Goal: Task Accomplishment & Management: Complete application form

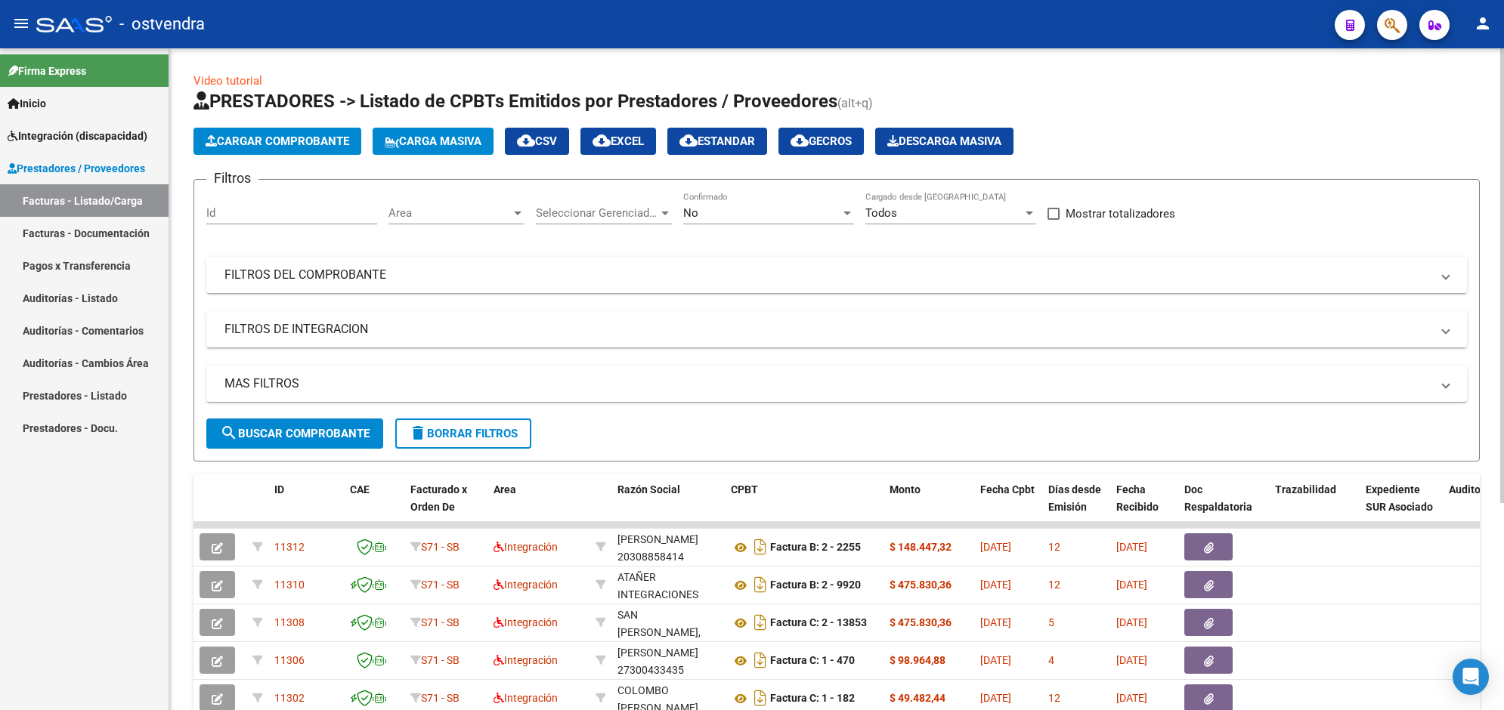
scroll to position [301, 0]
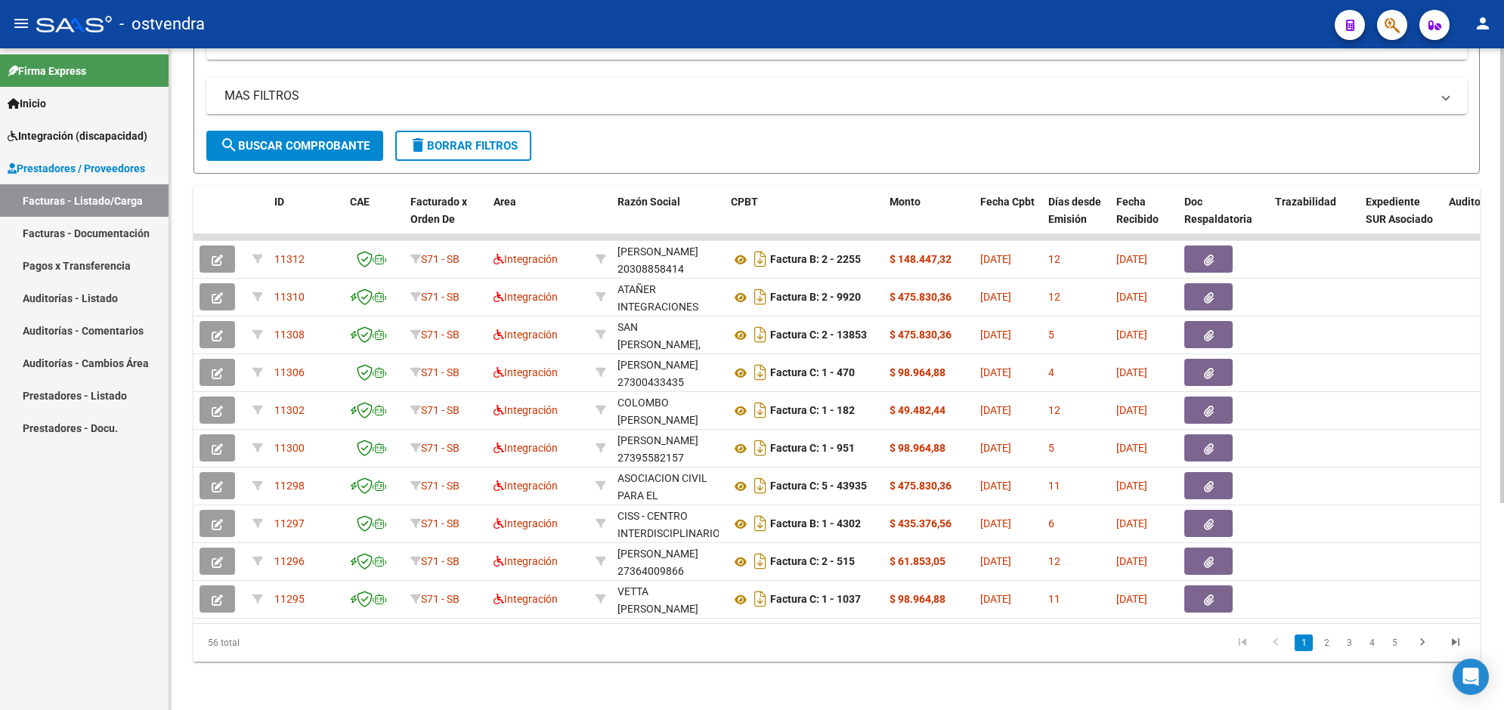
click at [345, 139] on span "search Buscar Comprobante" at bounding box center [295, 146] width 150 height 14
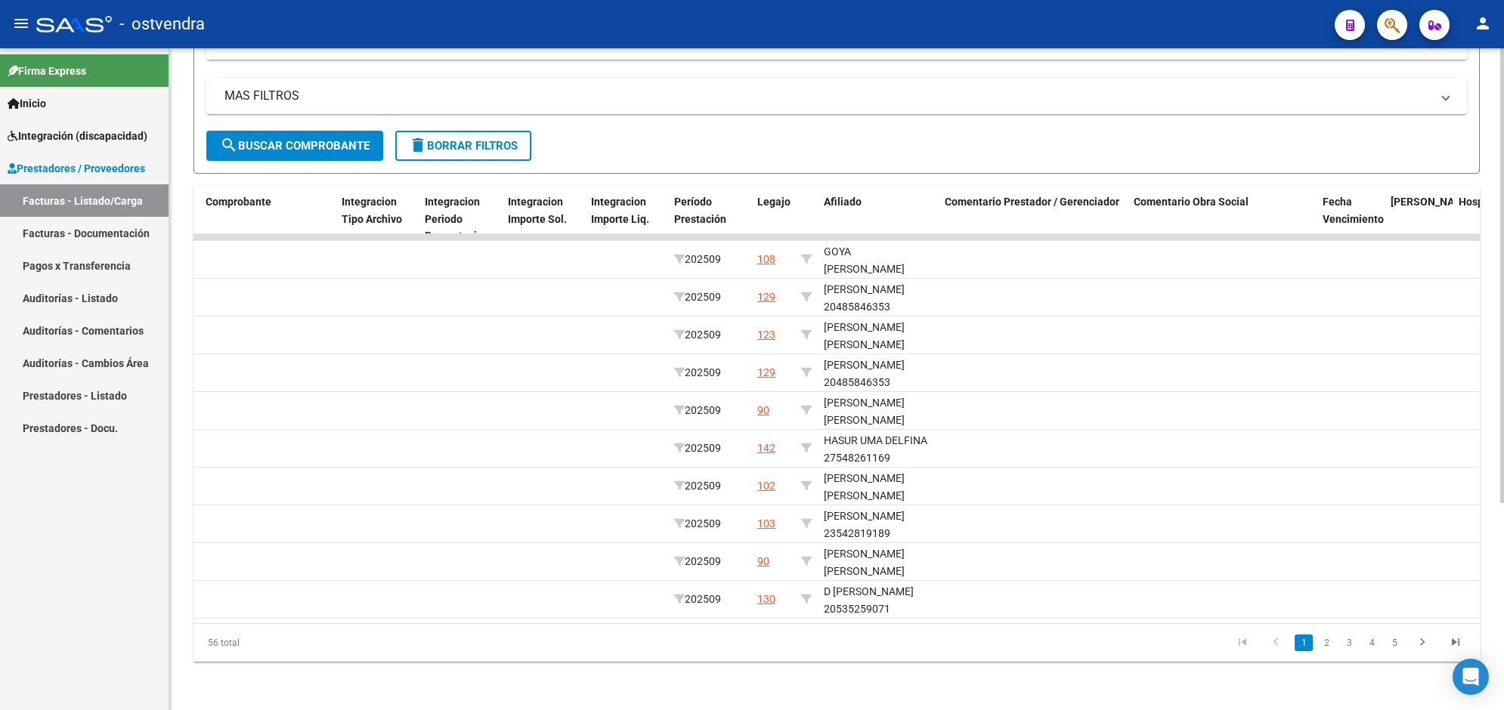
scroll to position [0, 1700]
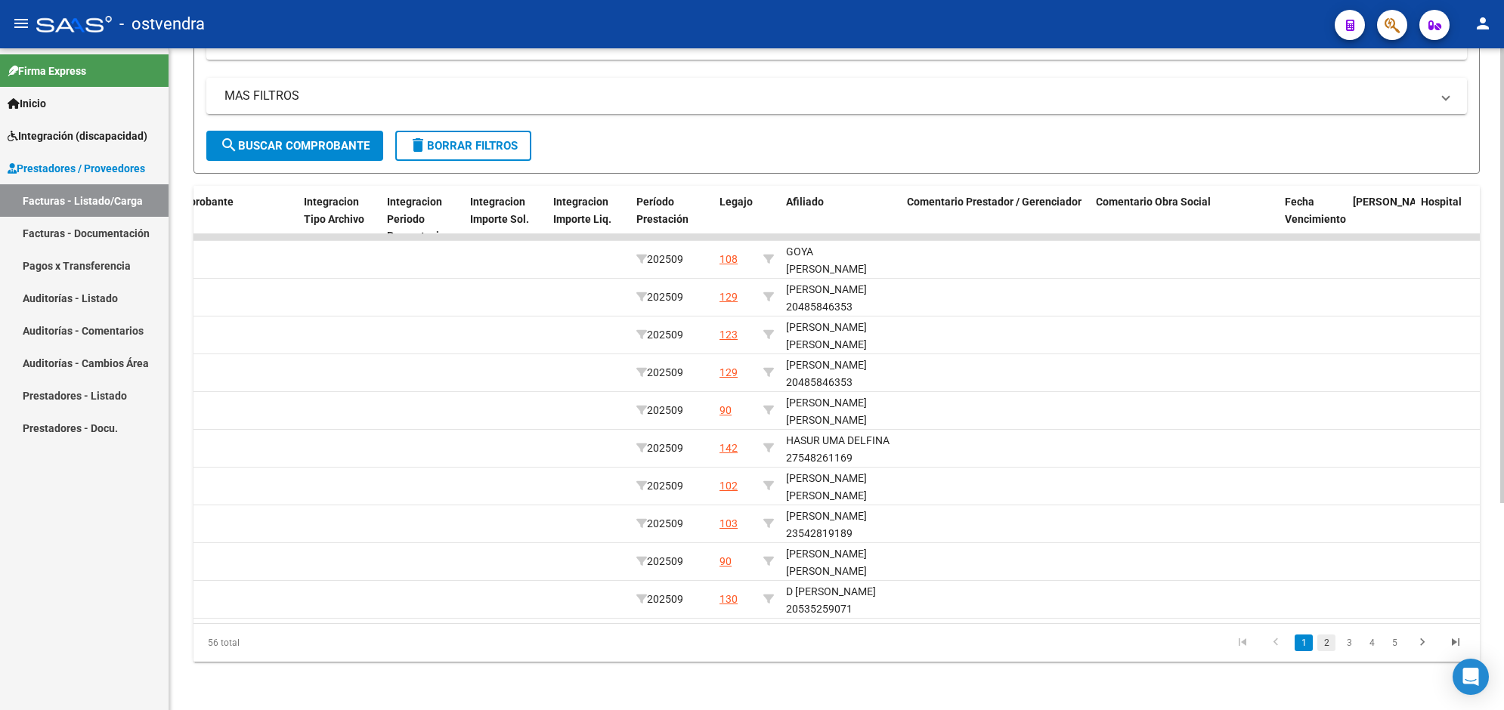
click at [1334, 643] on link "2" at bounding box center [1326, 643] width 18 height 17
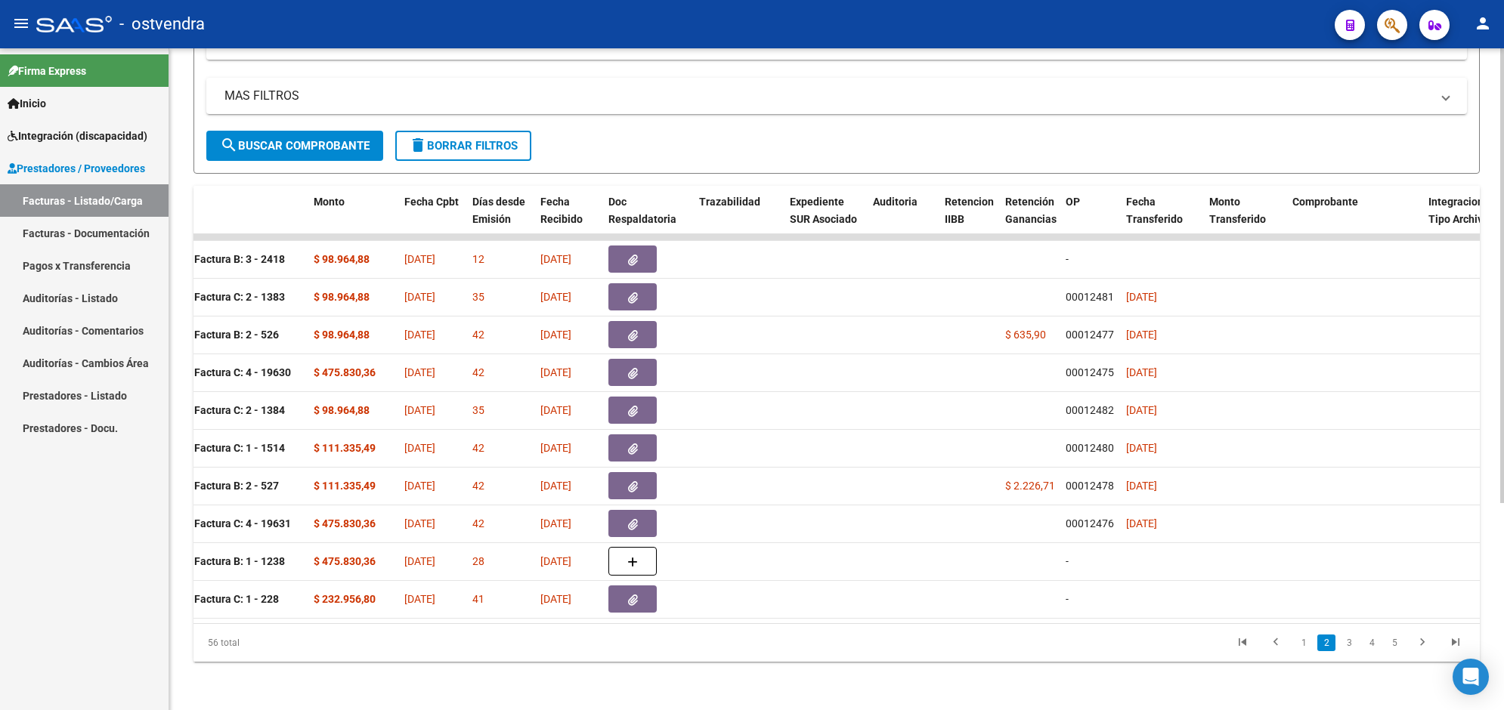
scroll to position [0, 0]
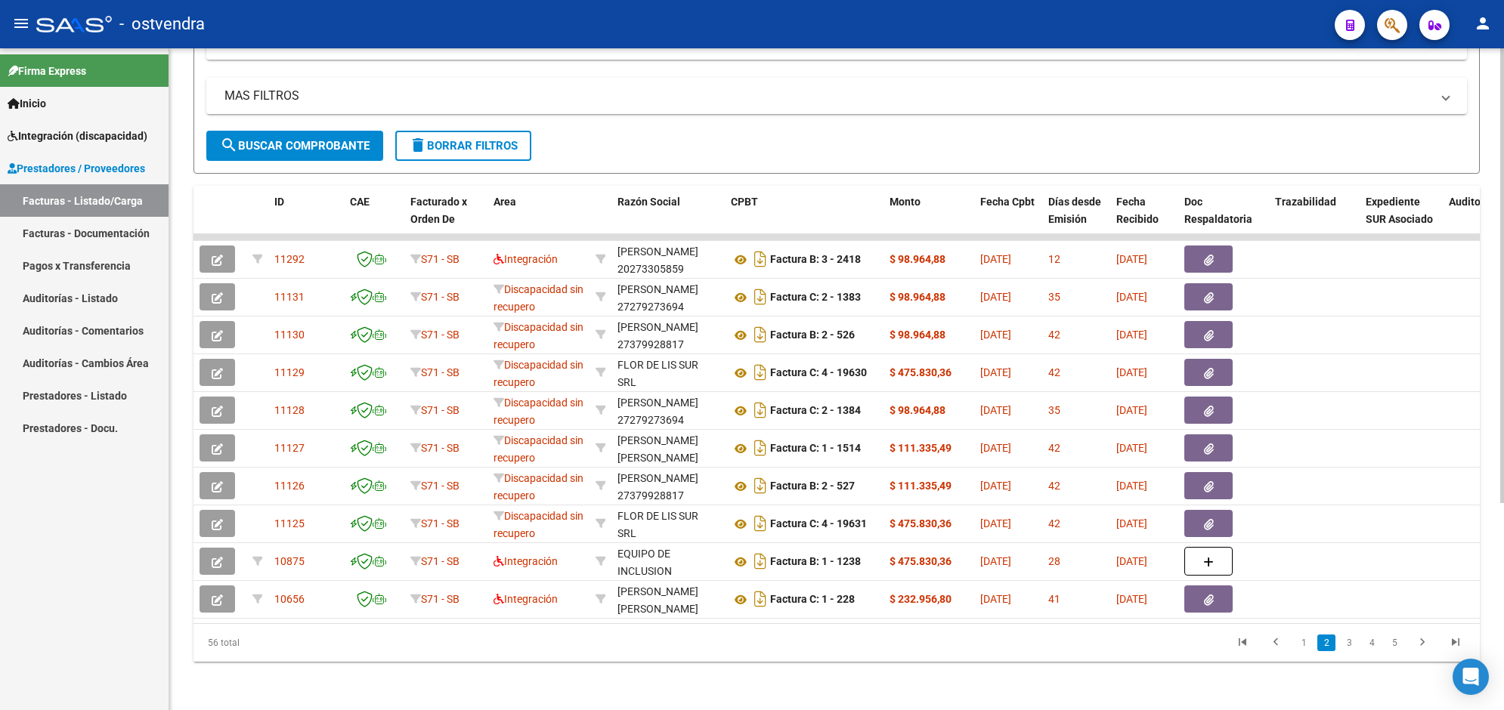
click at [1503, 159] on html "menu - ostvendra person Firma Express Inicio Instructivos Contacto OS Integraci…" at bounding box center [752, 355] width 1504 height 710
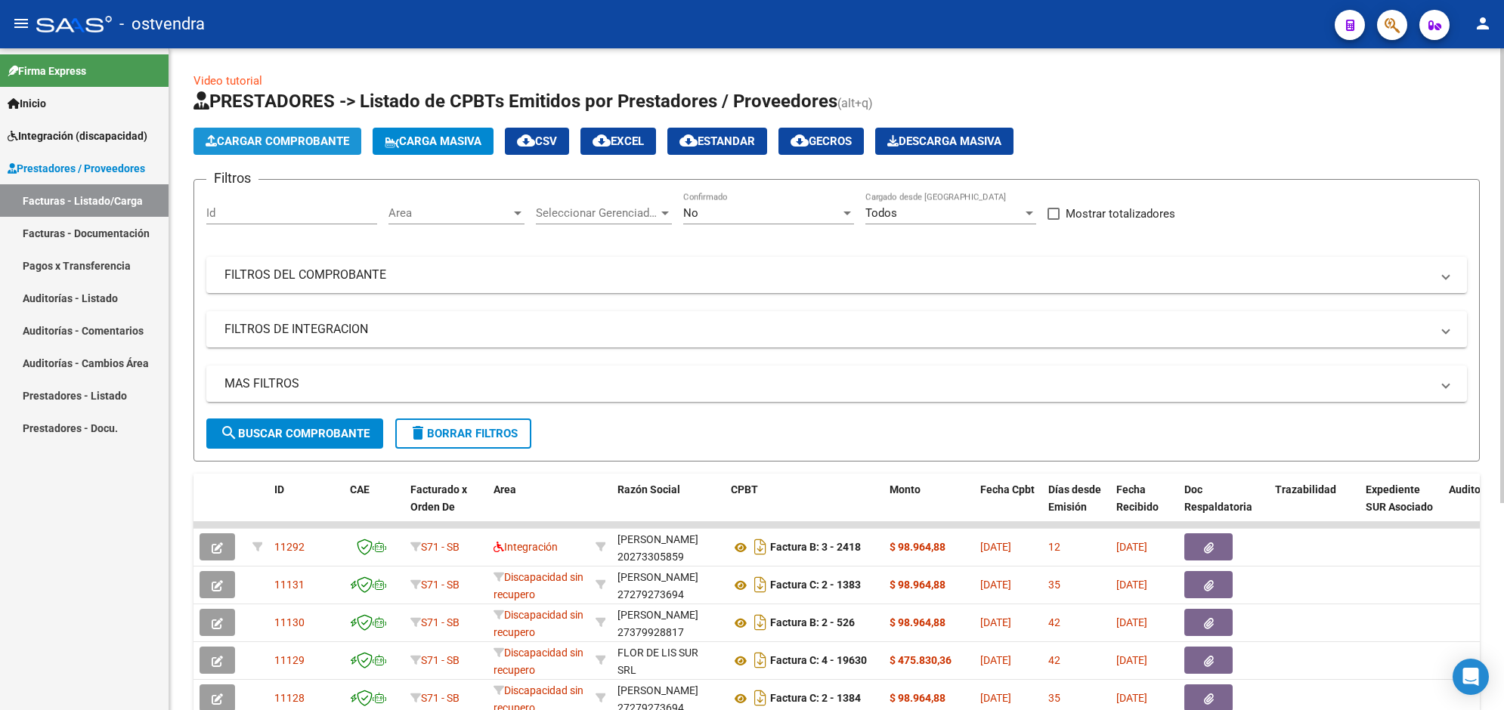
click at [318, 146] on span "Cargar Comprobante" at bounding box center [278, 141] width 144 height 14
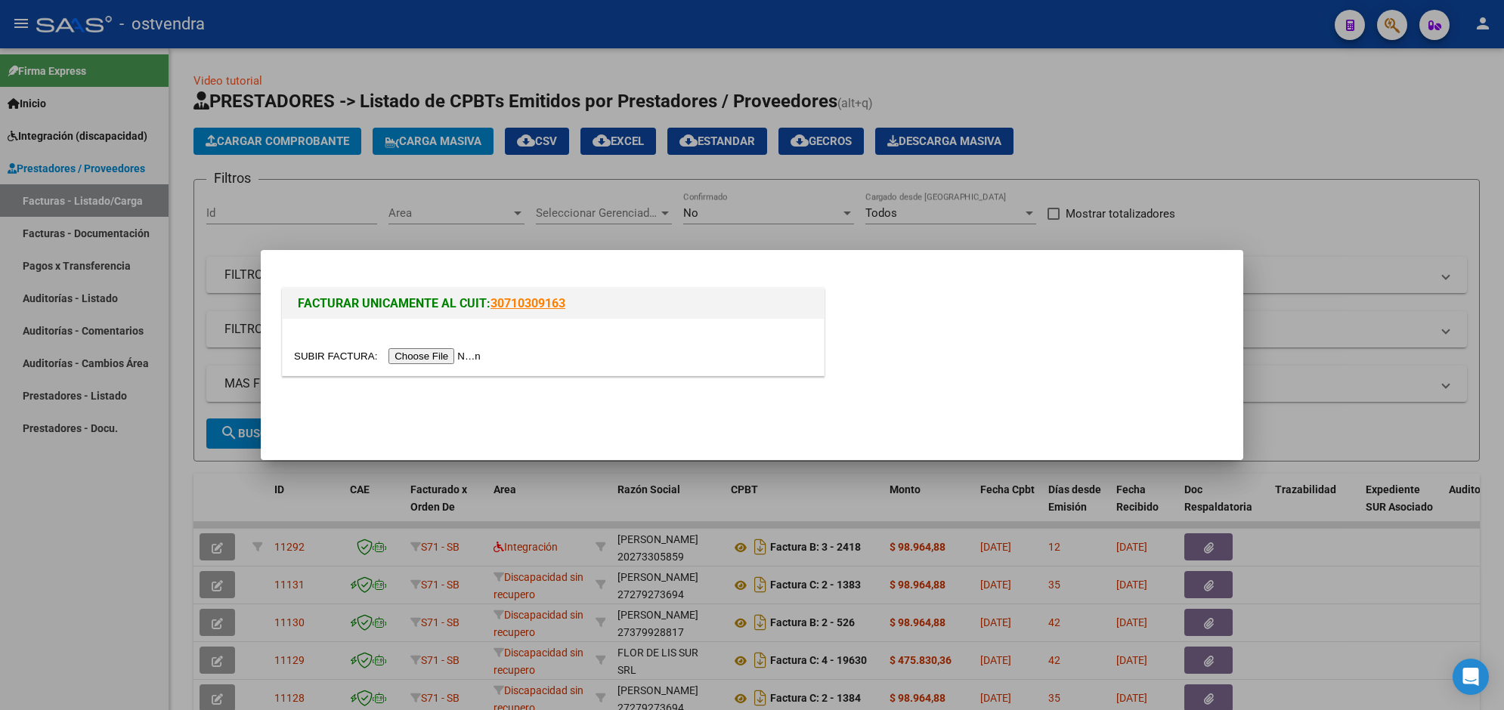
click at [425, 350] on input "file" at bounding box center [389, 356] width 191 height 16
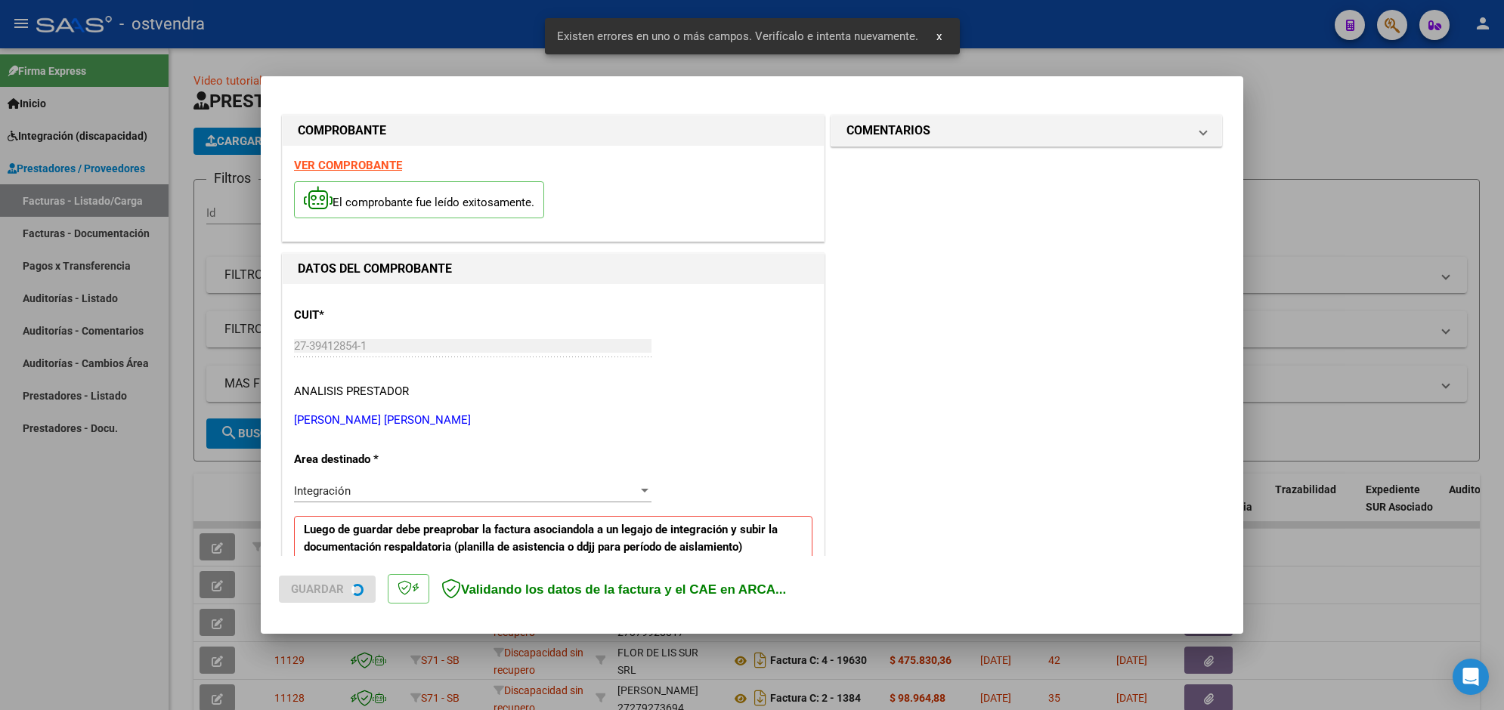
scroll to position [297, 0]
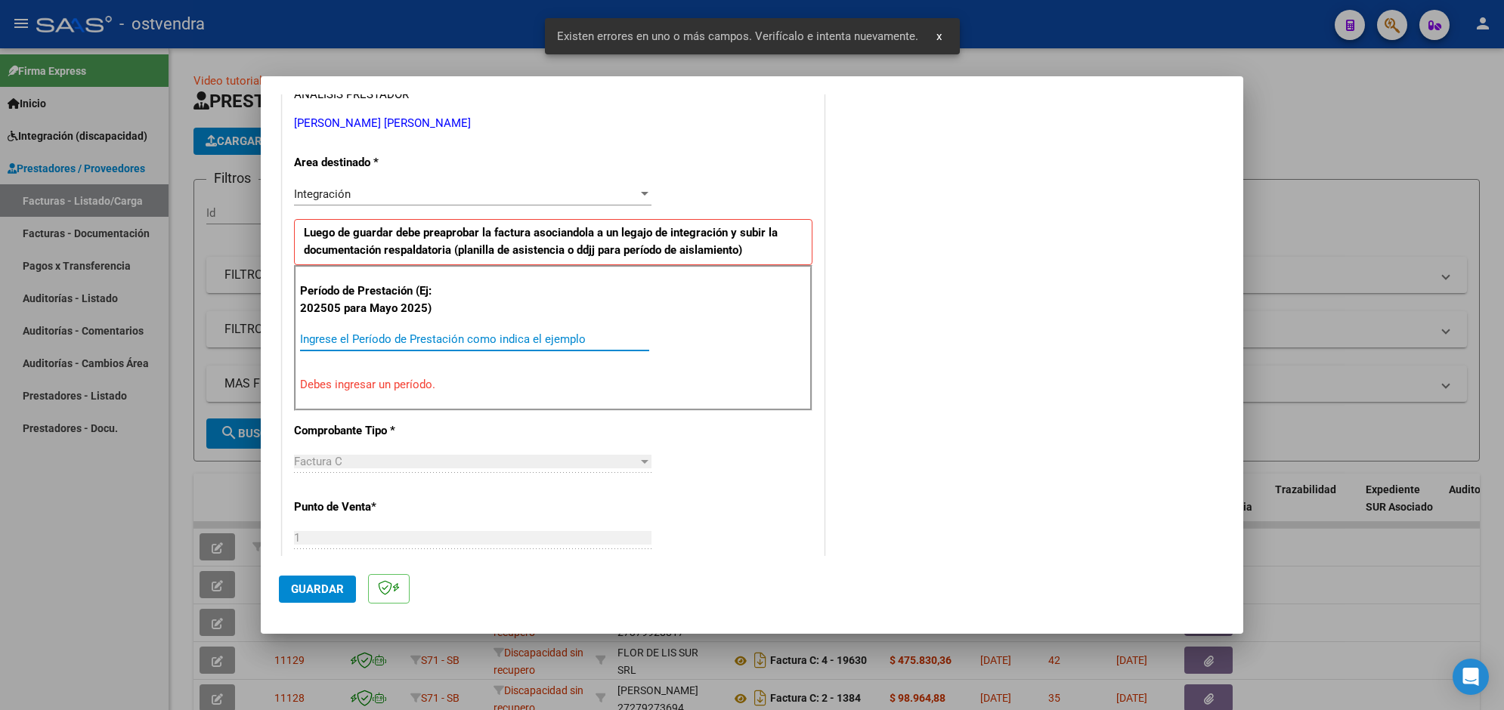
click at [536, 333] on input "Ingrese el Período de Prestación como indica el ejemplo" at bounding box center [474, 339] width 349 height 14
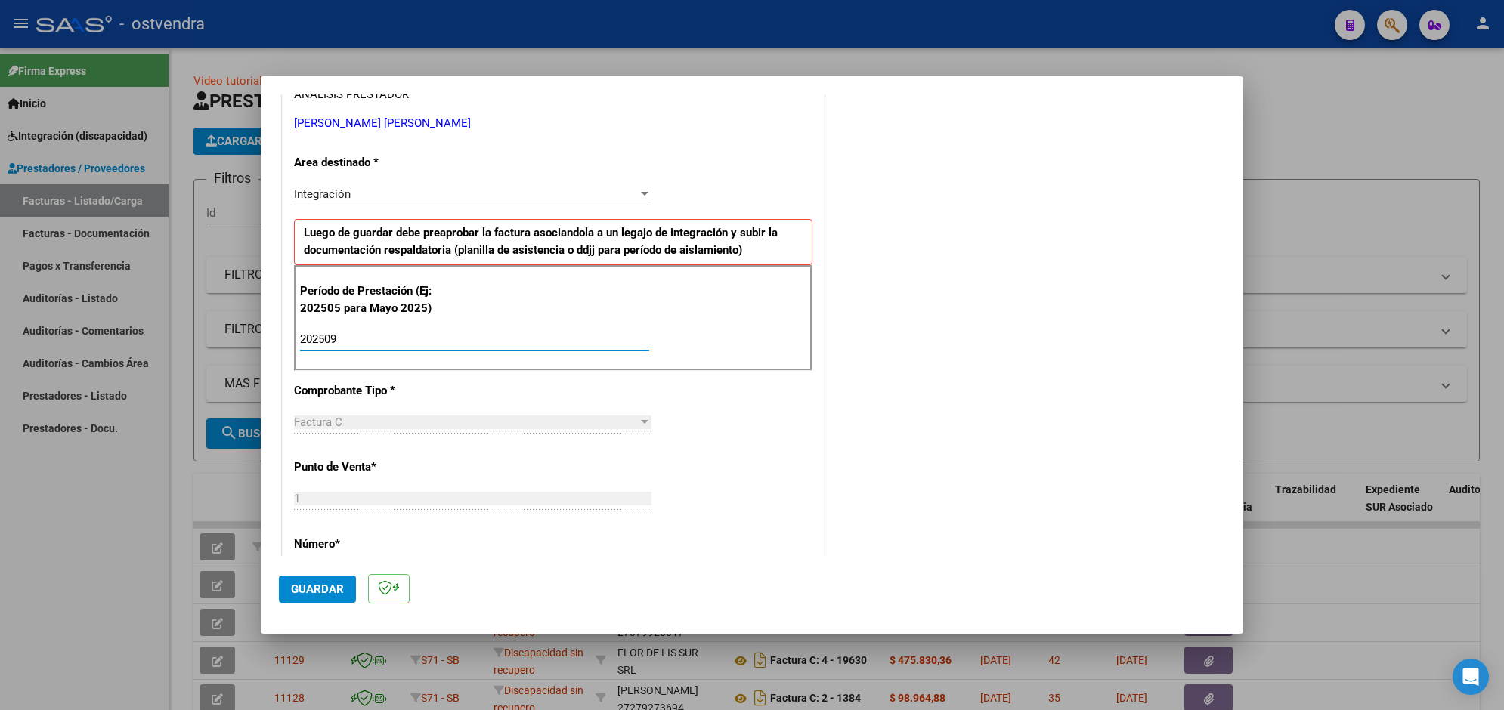
type input "202509"
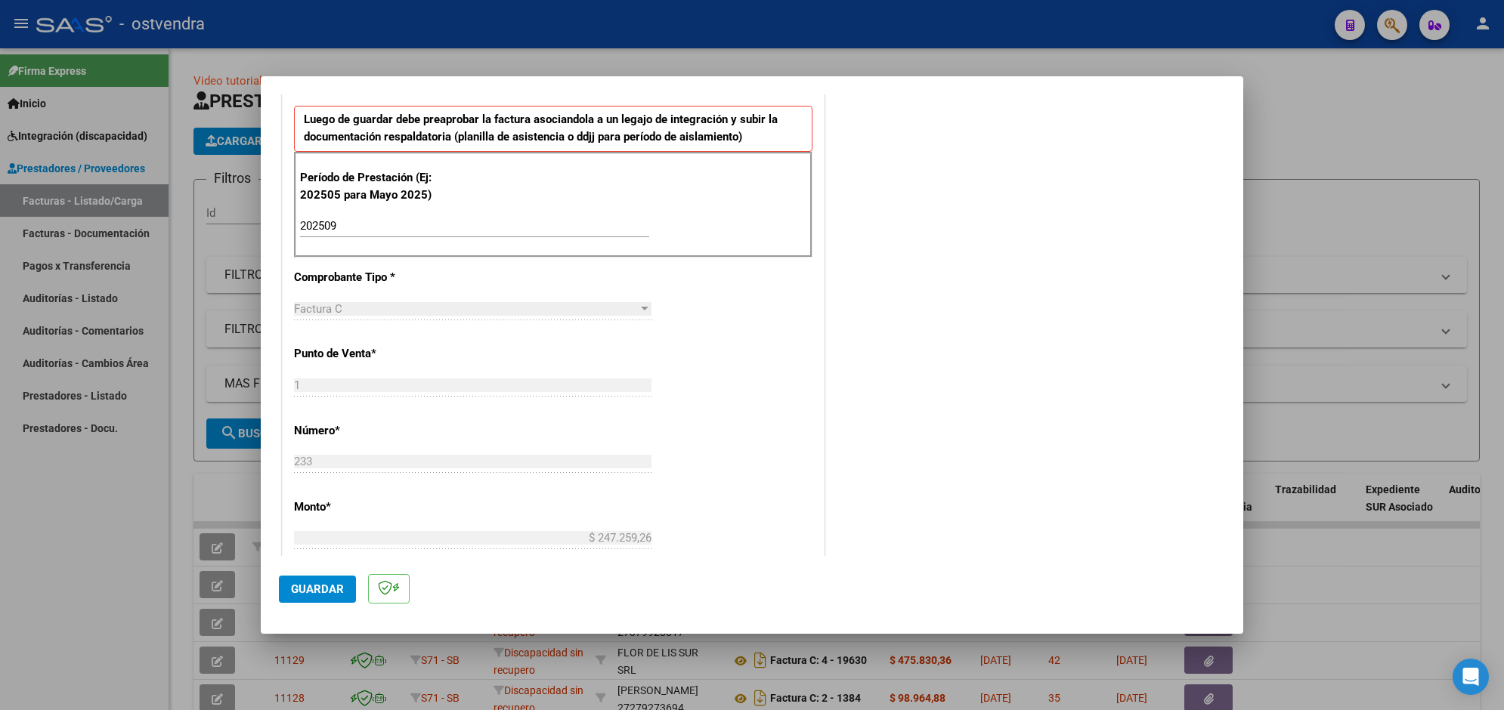
scroll to position [448, 0]
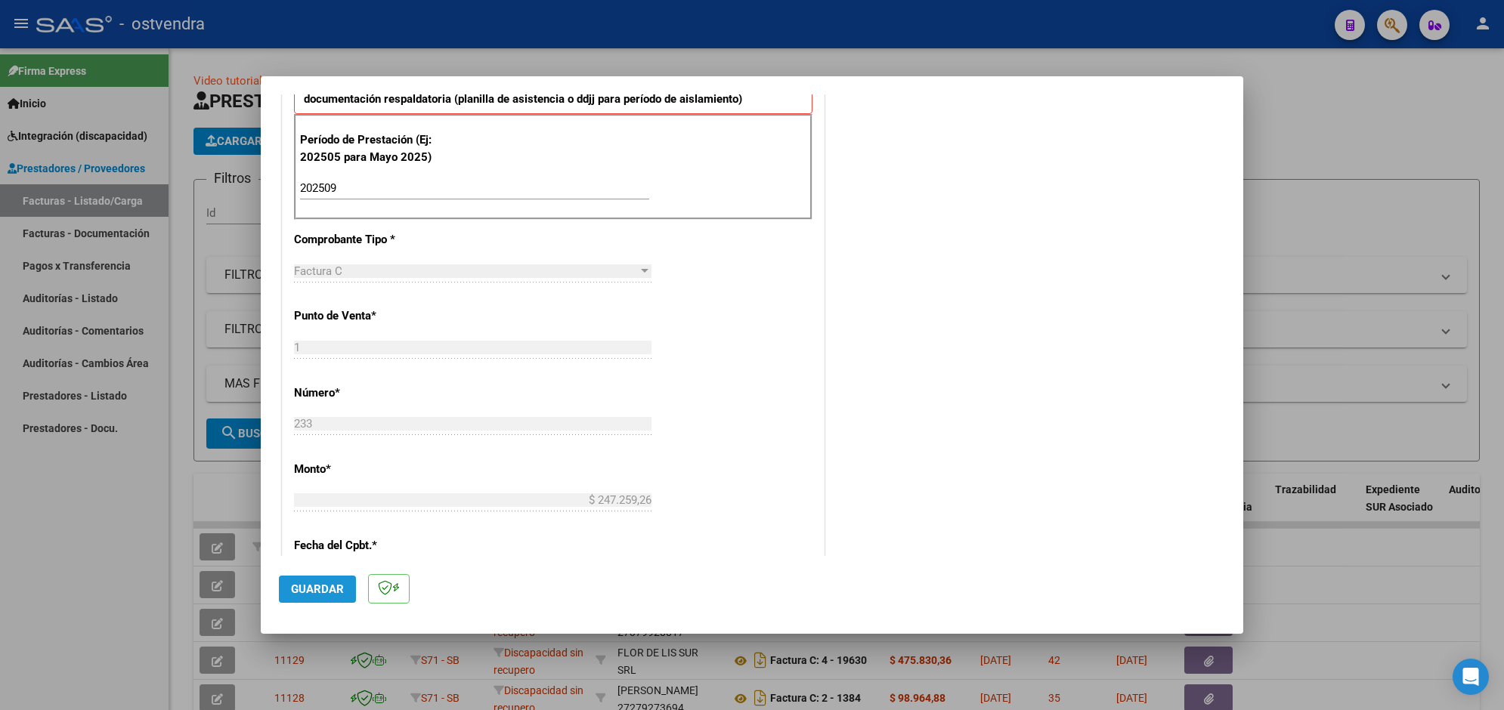
click at [344, 587] on button "Guardar" at bounding box center [317, 589] width 77 height 27
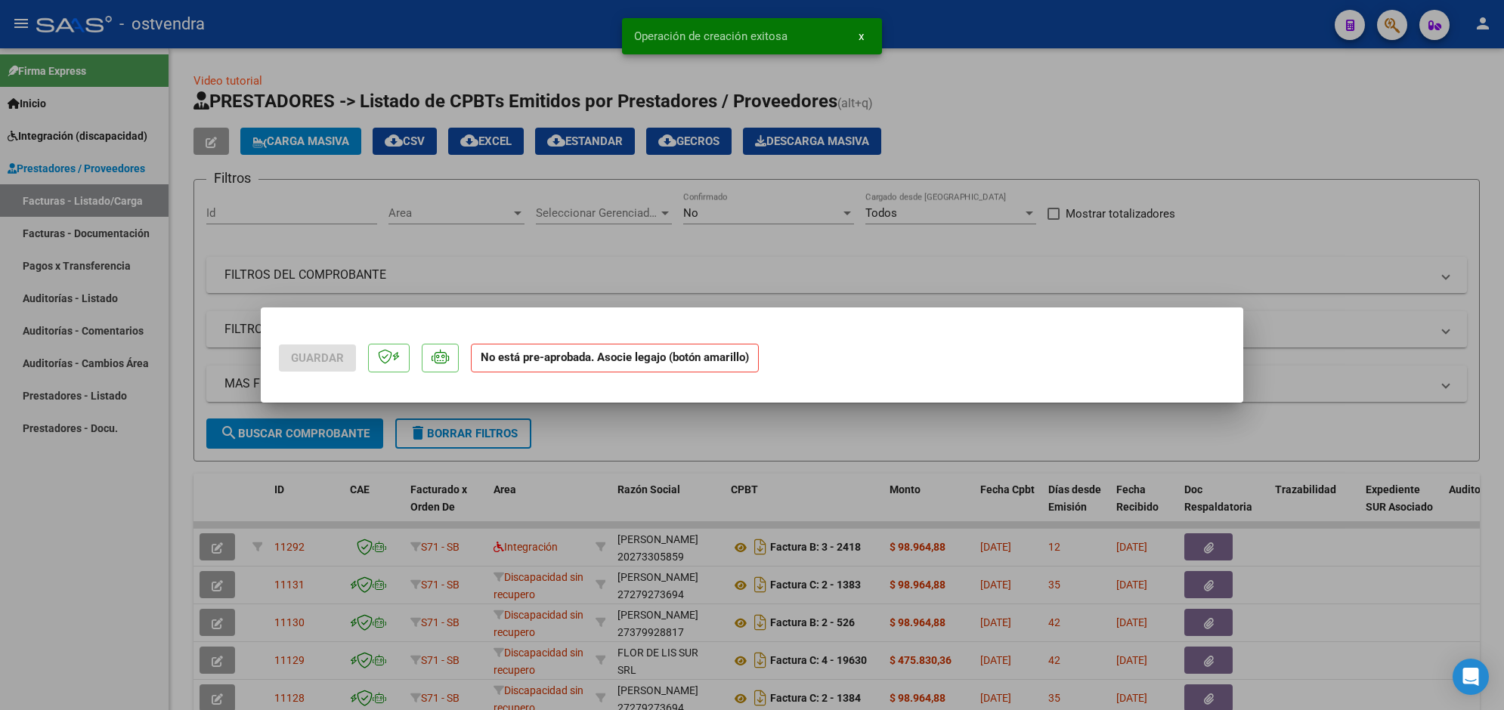
scroll to position [0, 0]
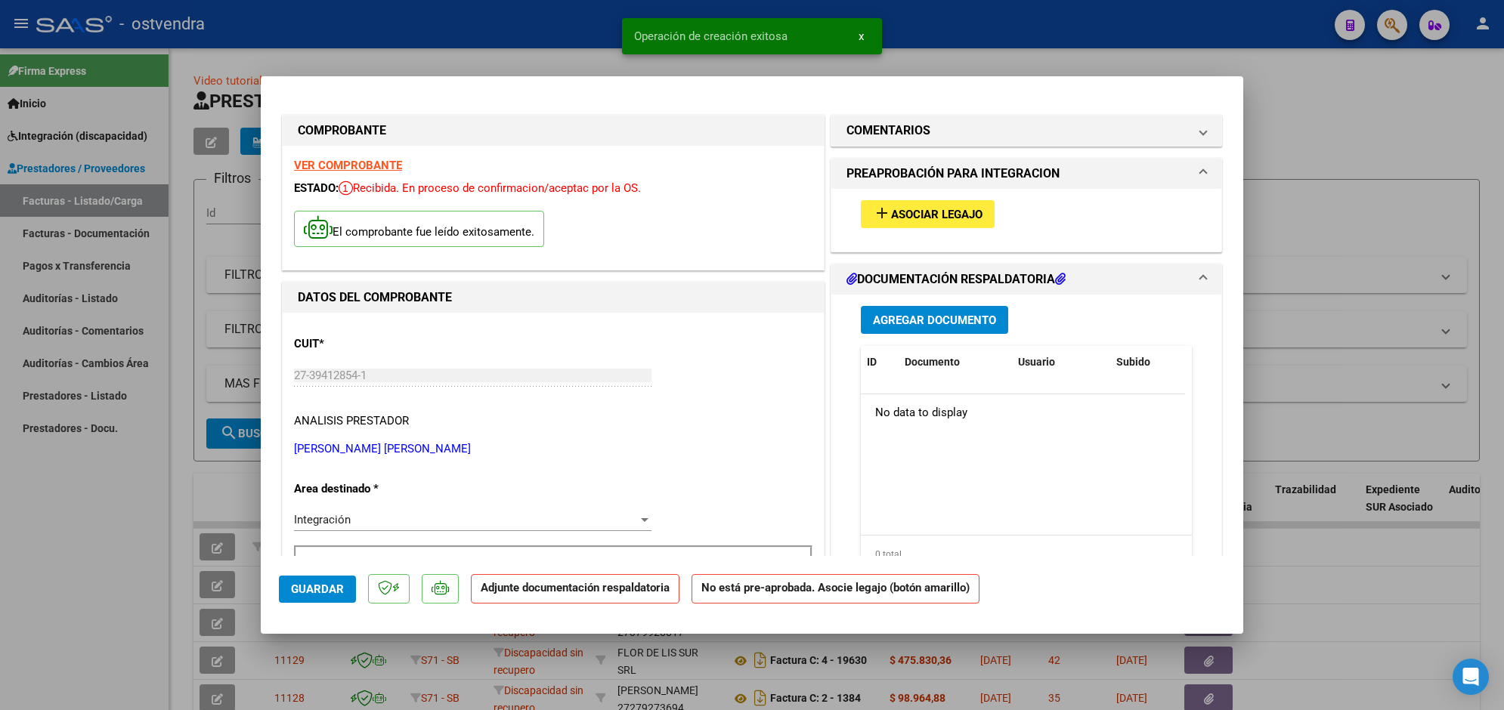
click at [896, 215] on span "Asociar Legajo" at bounding box center [936, 215] width 91 height 14
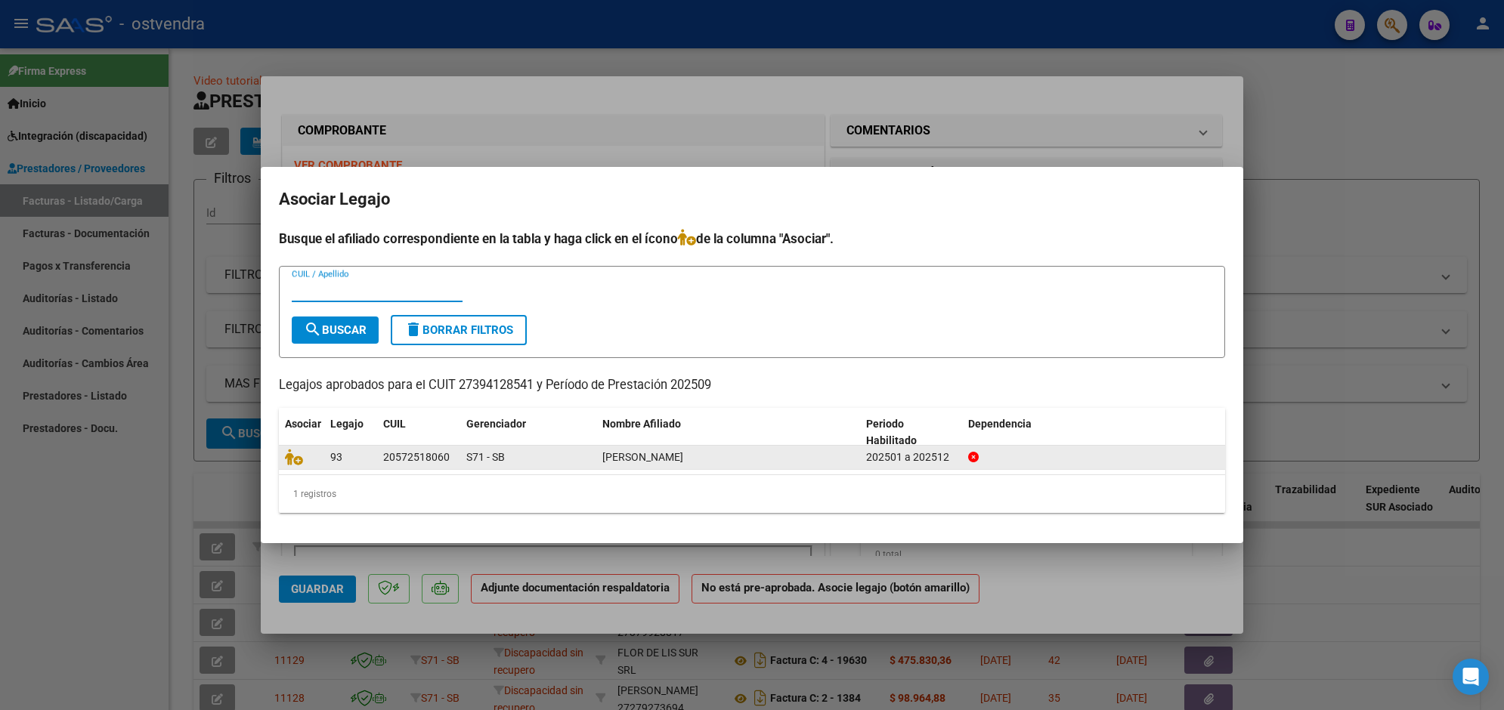
click at [295, 465] on datatable-body-cell at bounding box center [301, 457] width 45 height 23
click at [289, 456] on icon at bounding box center [294, 457] width 18 height 17
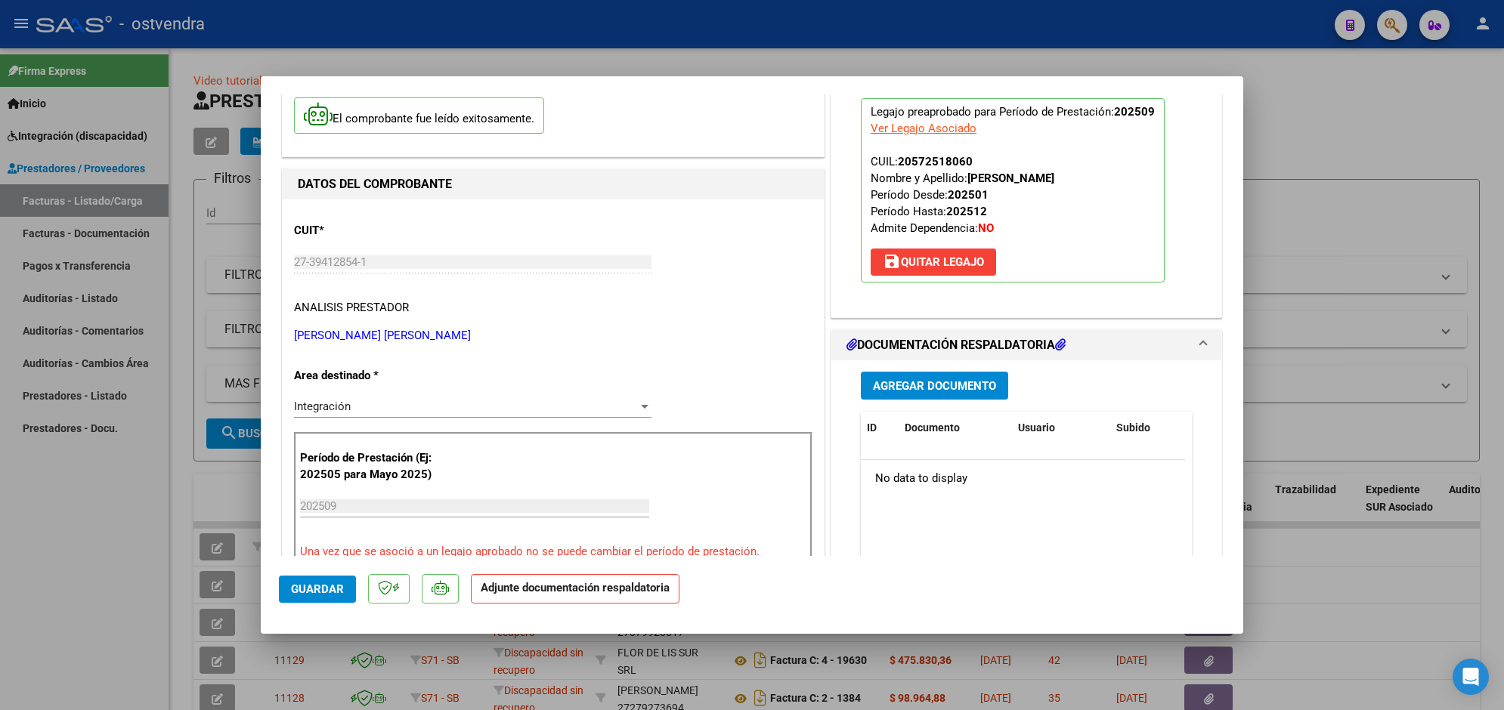
scroll to position [151, 0]
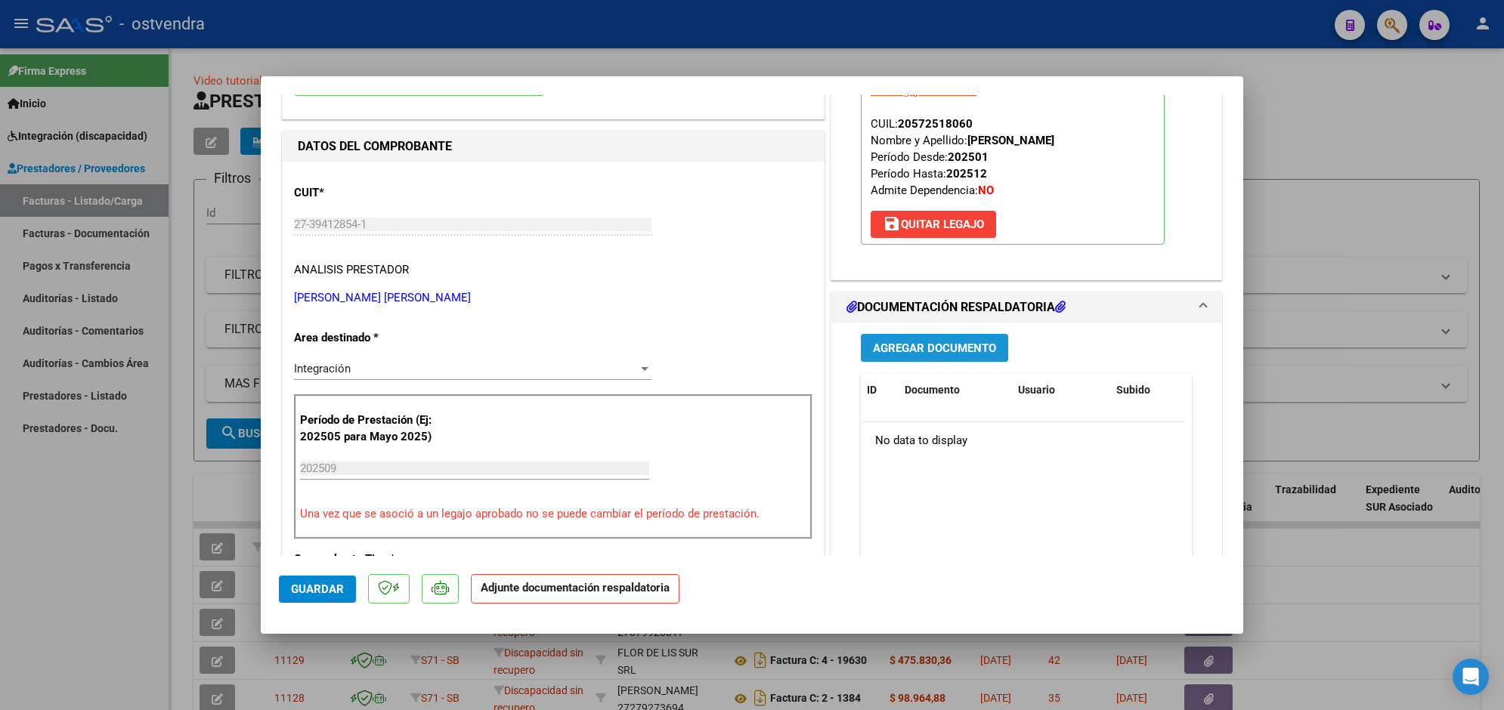
click at [966, 350] on span "Agregar Documento" at bounding box center [934, 349] width 123 height 14
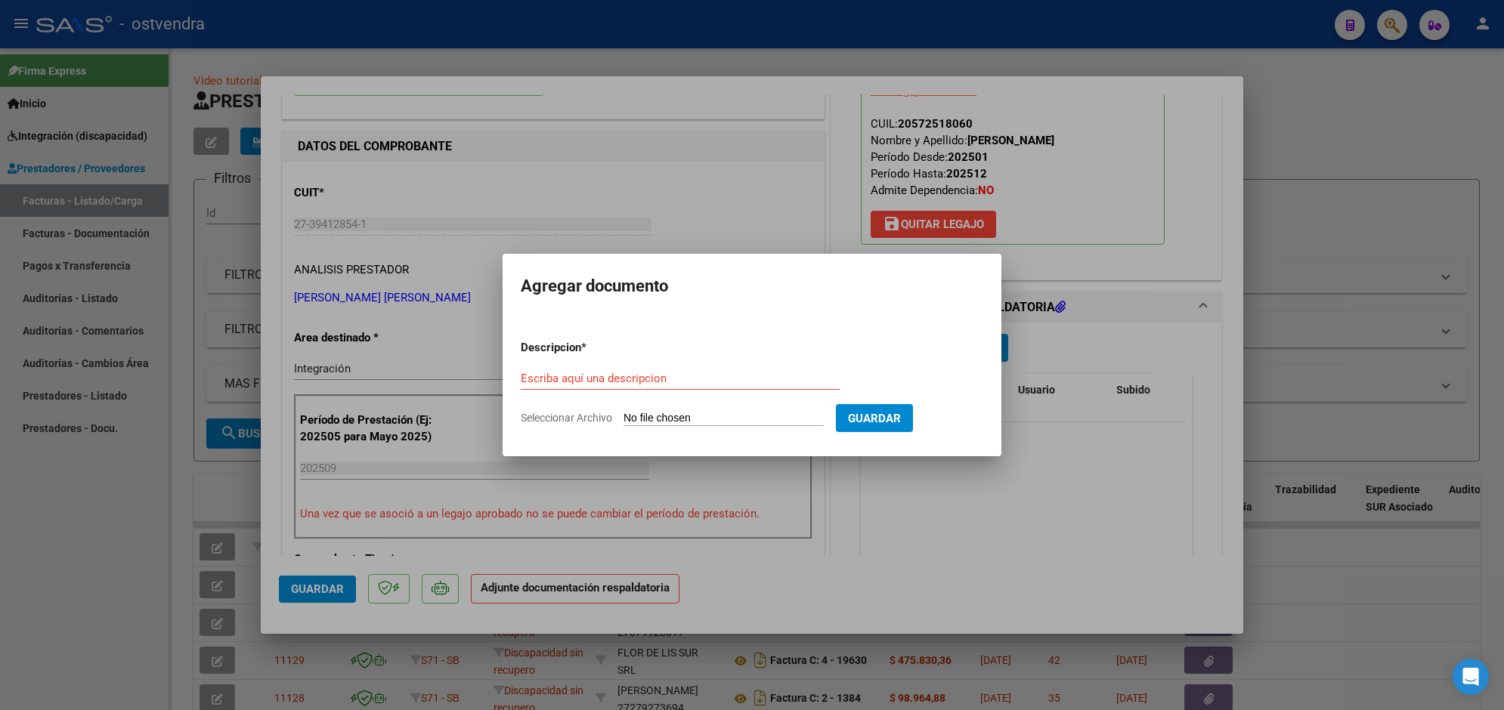
click at [725, 416] on input "Seleccionar Archivo" at bounding box center [723, 419] width 200 height 14
type input "C:\fakepath\ASISTENCIA C-1-233.pdf"
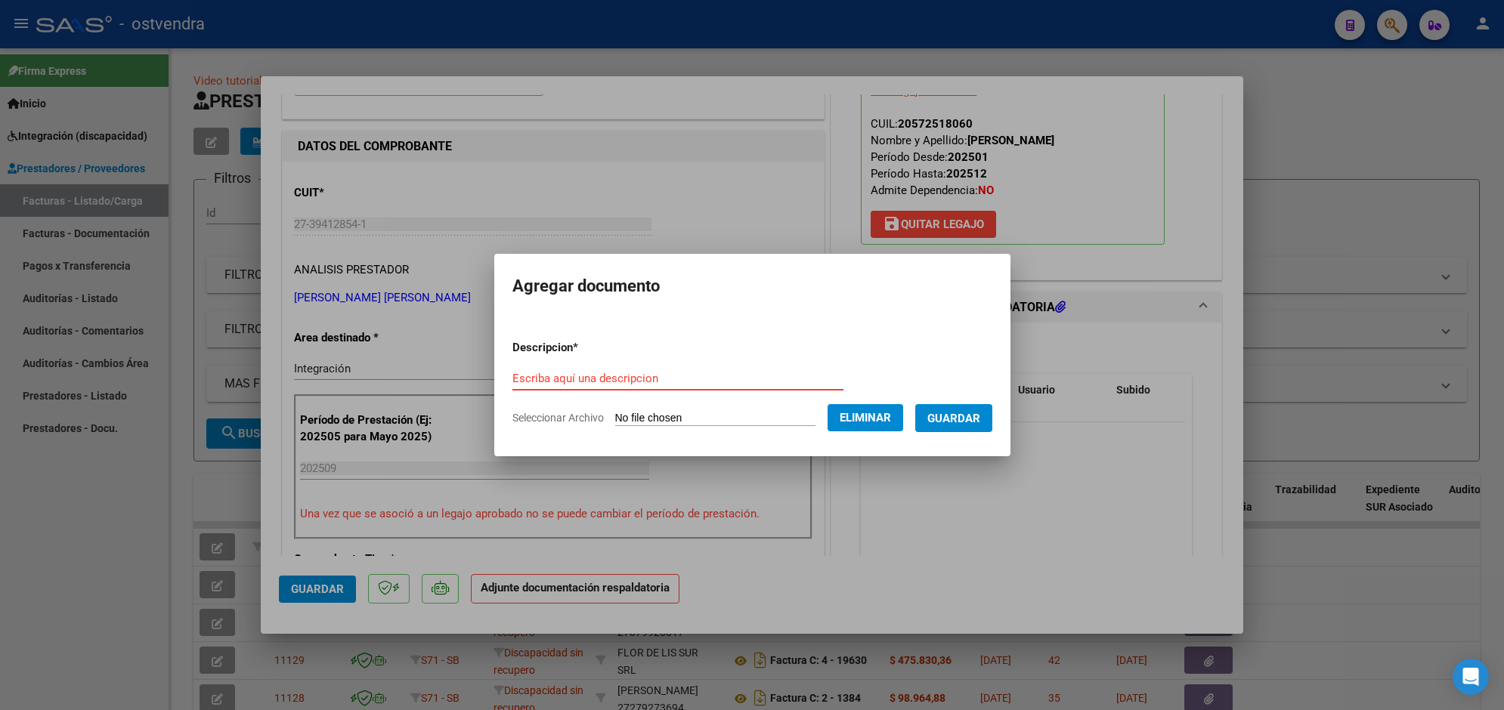
click at [693, 372] on input "Escriba aquí una descripcion" at bounding box center [677, 379] width 331 height 14
type input "PLANILLA DE ASISTENCIA"
click at [988, 420] on button "Guardar" at bounding box center [953, 418] width 77 height 28
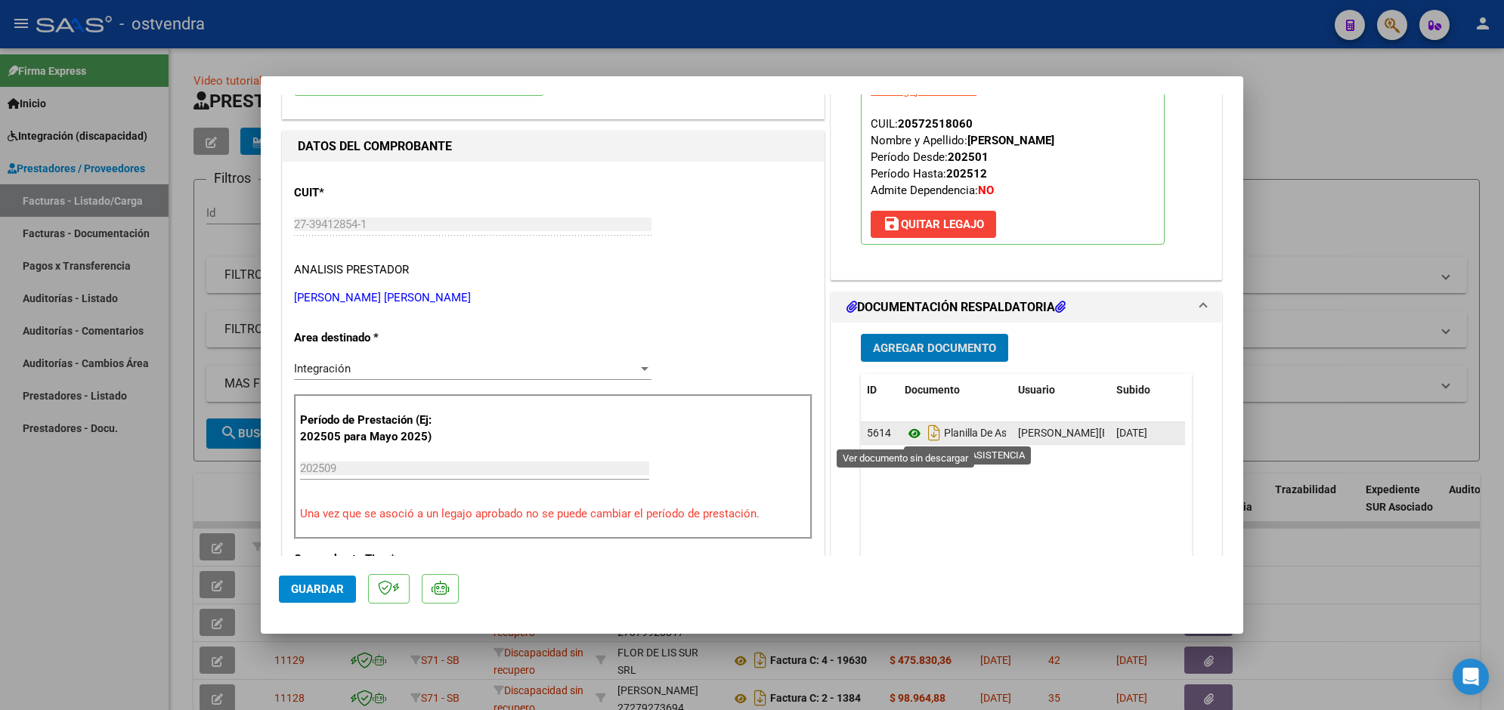
click at [910, 431] on icon at bounding box center [914, 434] width 20 height 18
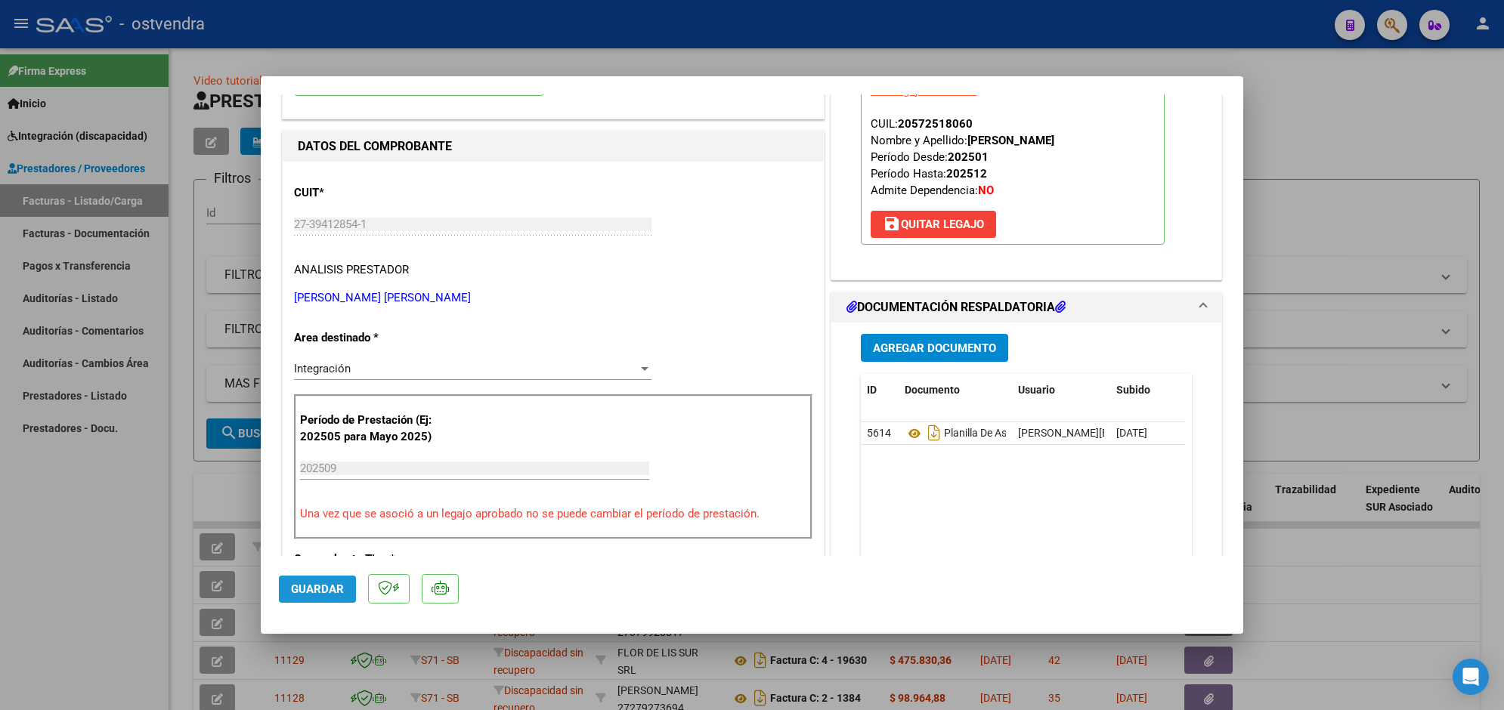
click at [329, 579] on button "Guardar" at bounding box center [317, 589] width 77 height 27
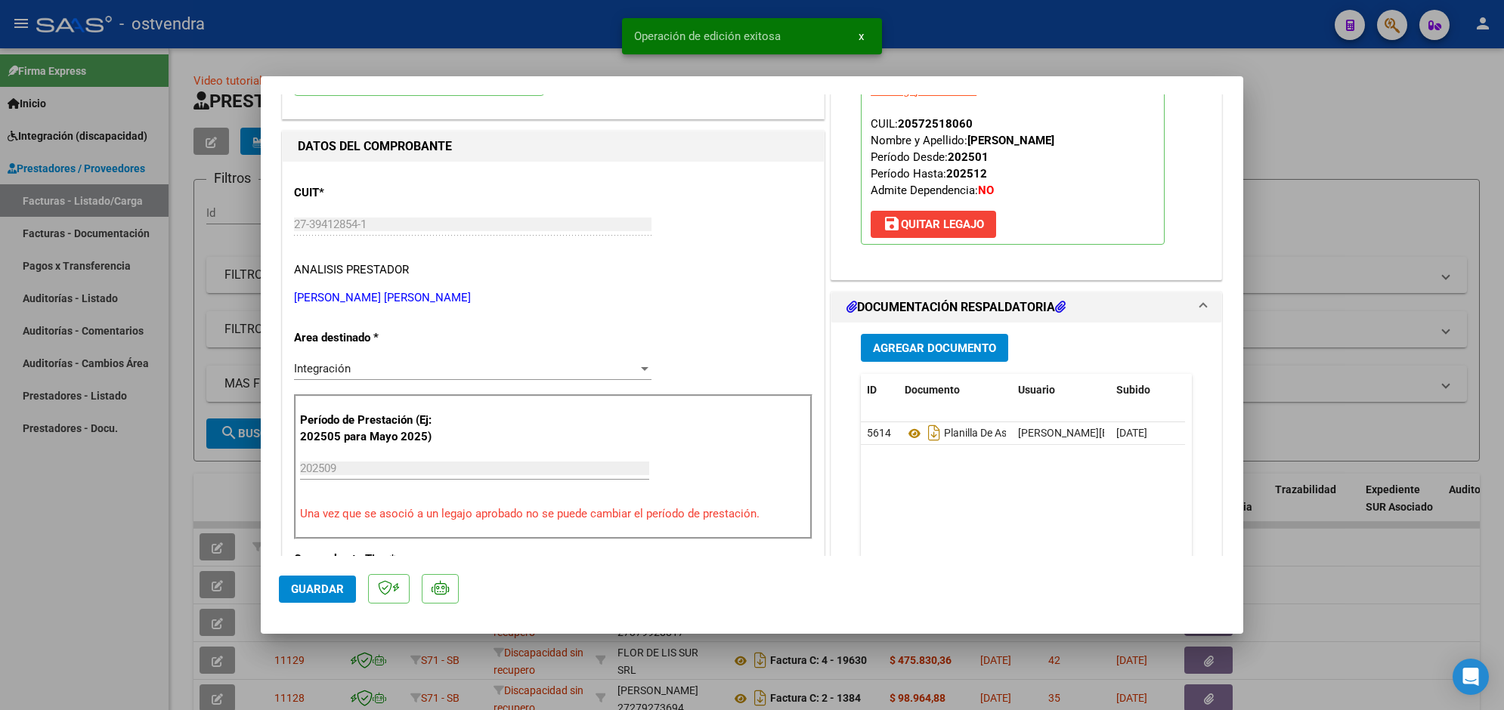
click at [334, 38] on div at bounding box center [752, 355] width 1504 height 710
type input "$ 0,00"
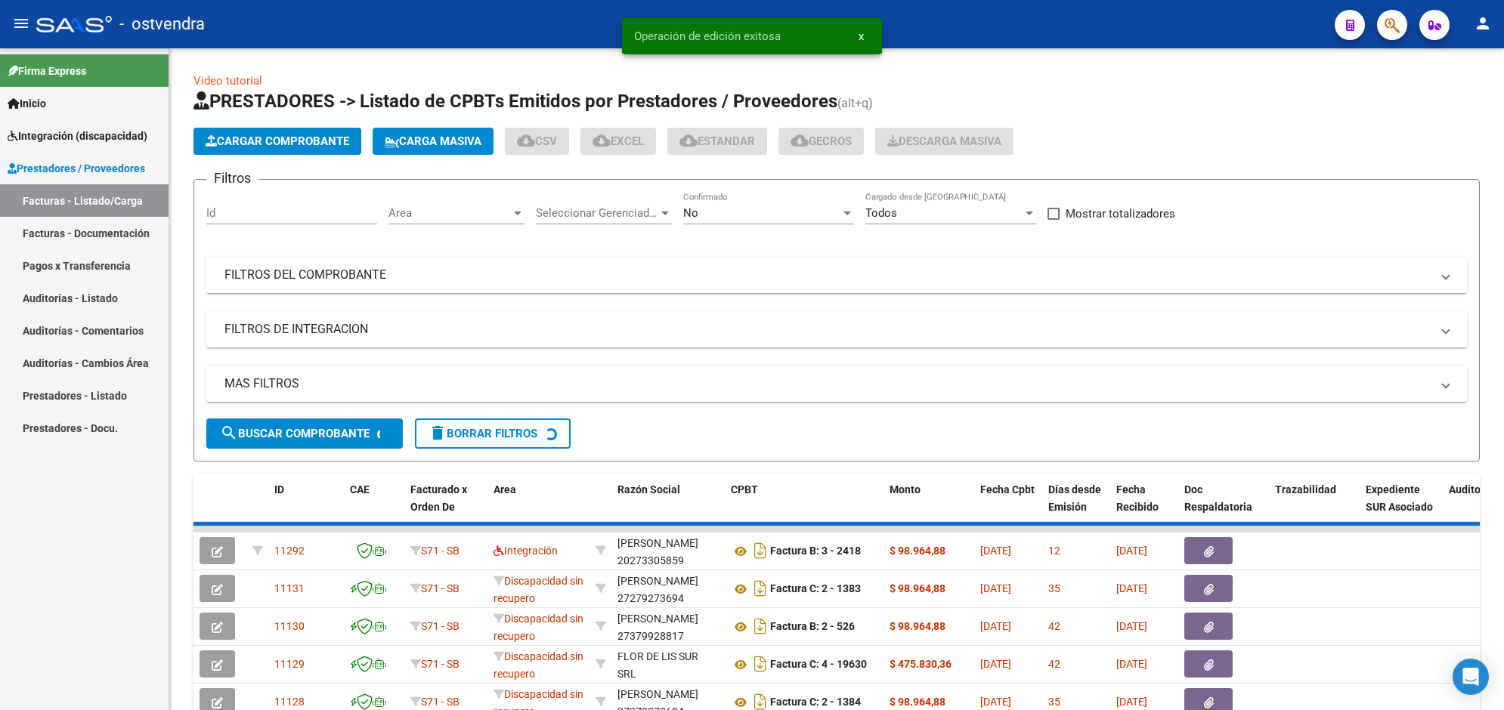
click at [334, 38] on div "- ostvendra" at bounding box center [679, 24] width 1286 height 33
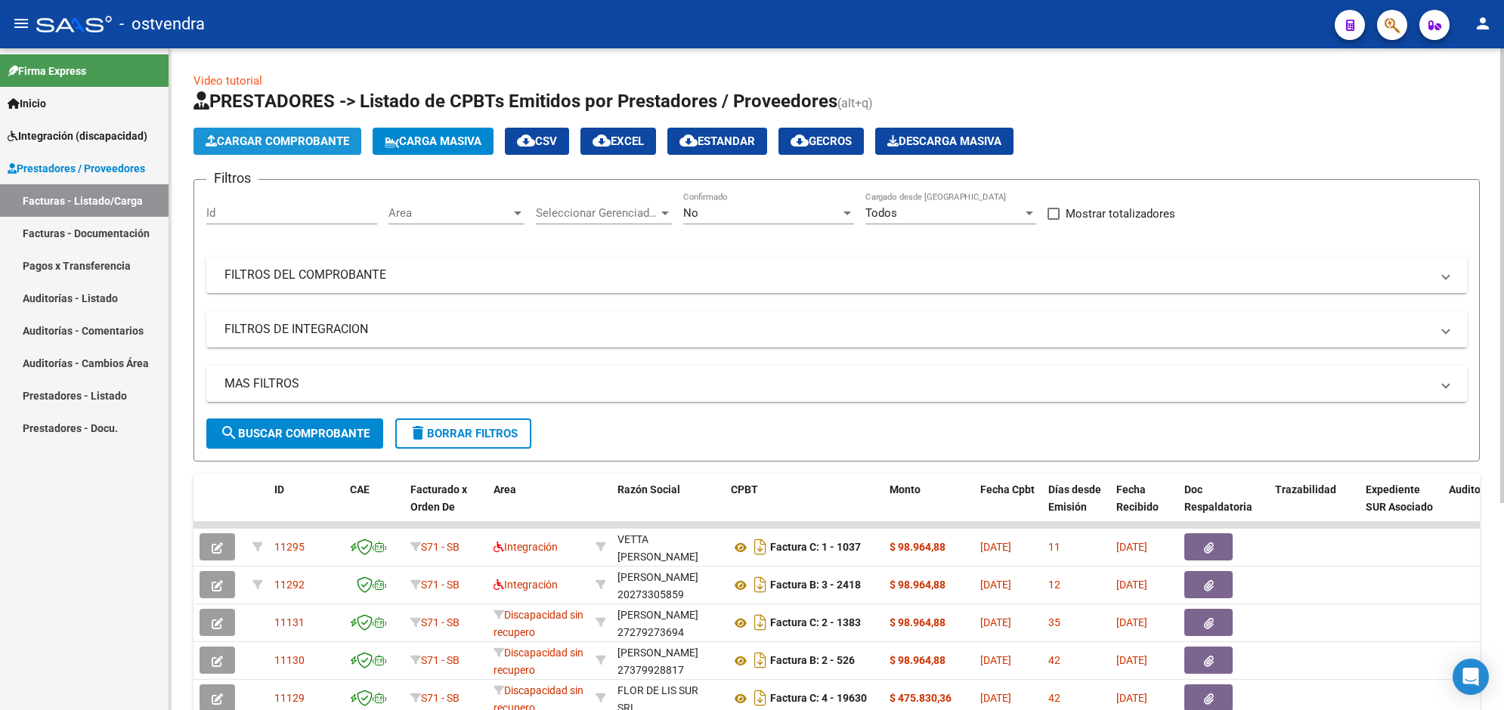
click at [265, 138] on span "Cargar Comprobante" at bounding box center [278, 141] width 144 height 14
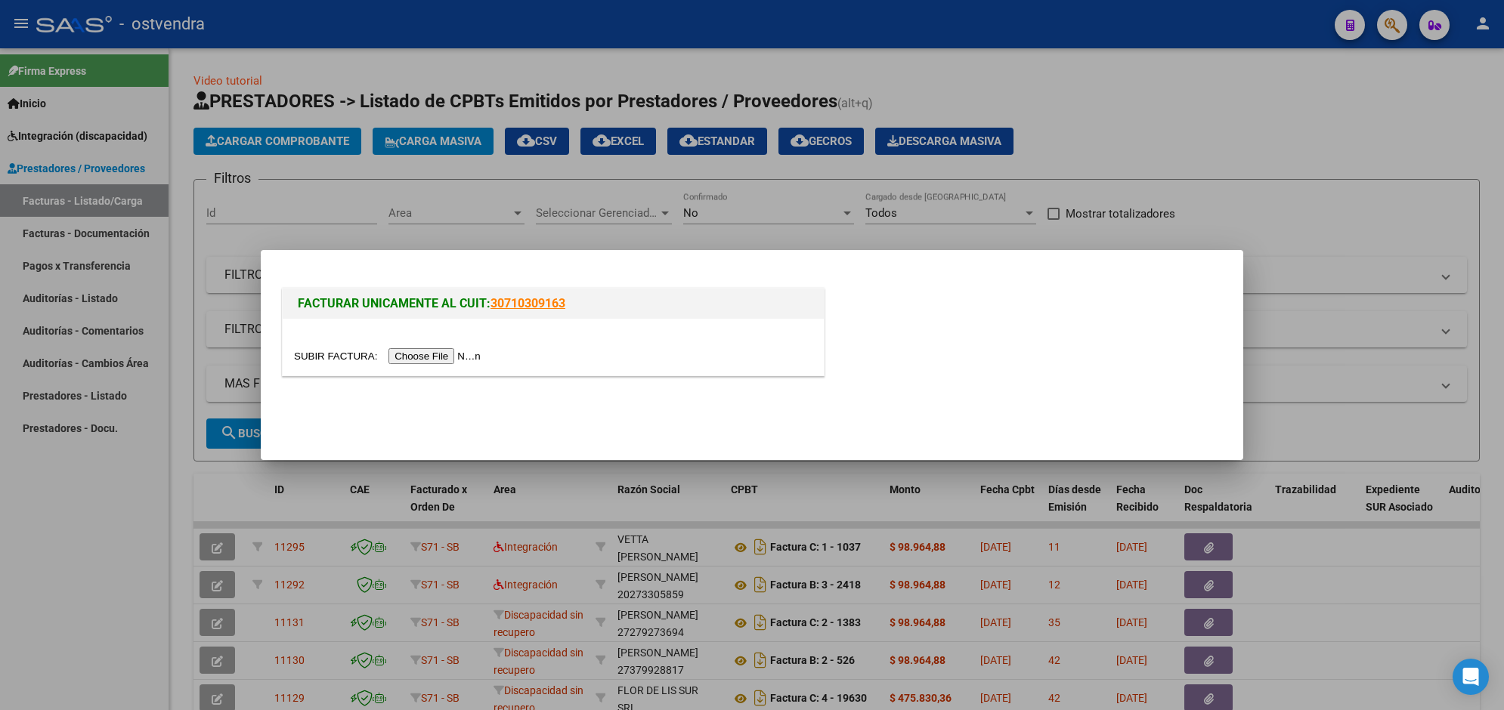
click at [410, 355] on input "file" at bounding box center [389, 356] width 191 height 16
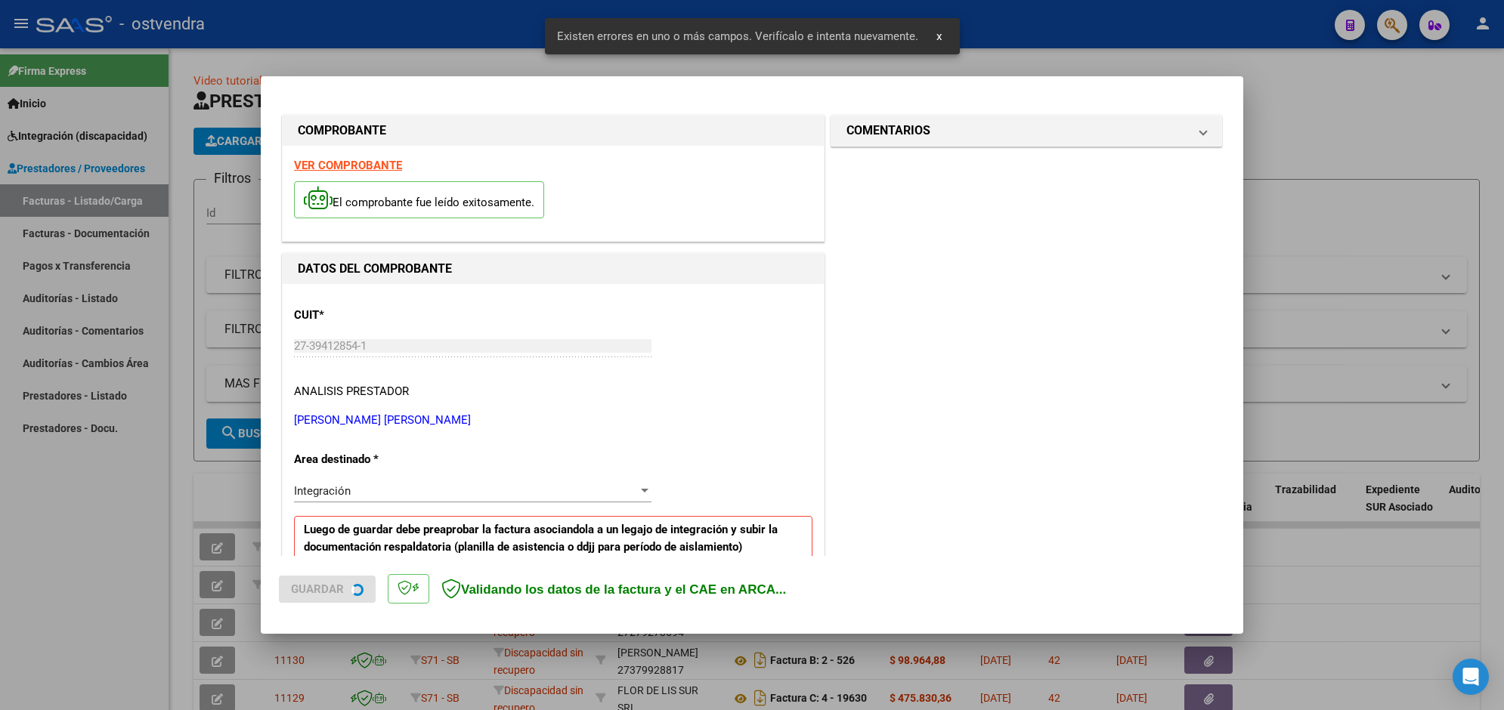
scroll to position [297, 0]
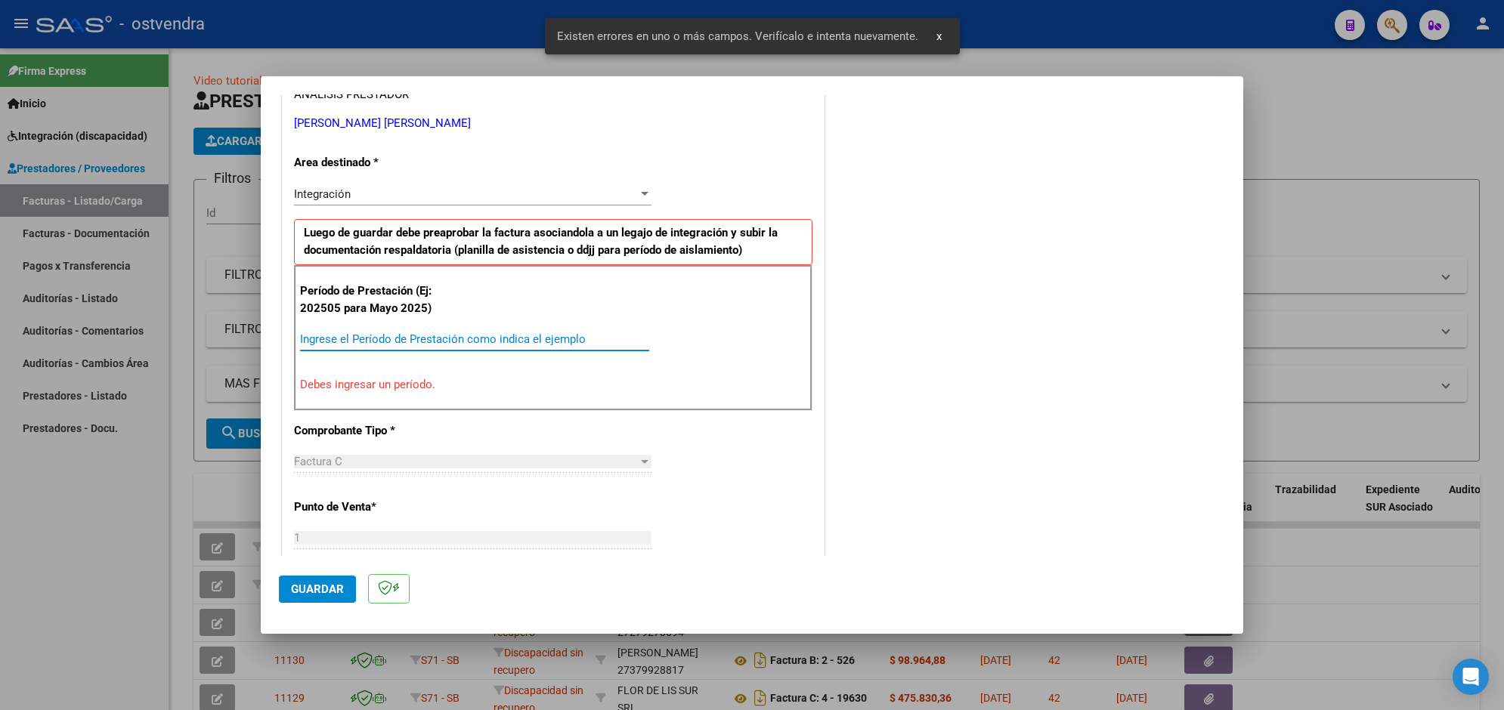
click at [541, 335] on input "Ingrese el Período de Prestación como indica el ejemplo" at bounding box center [474, 339] width 349 height 14
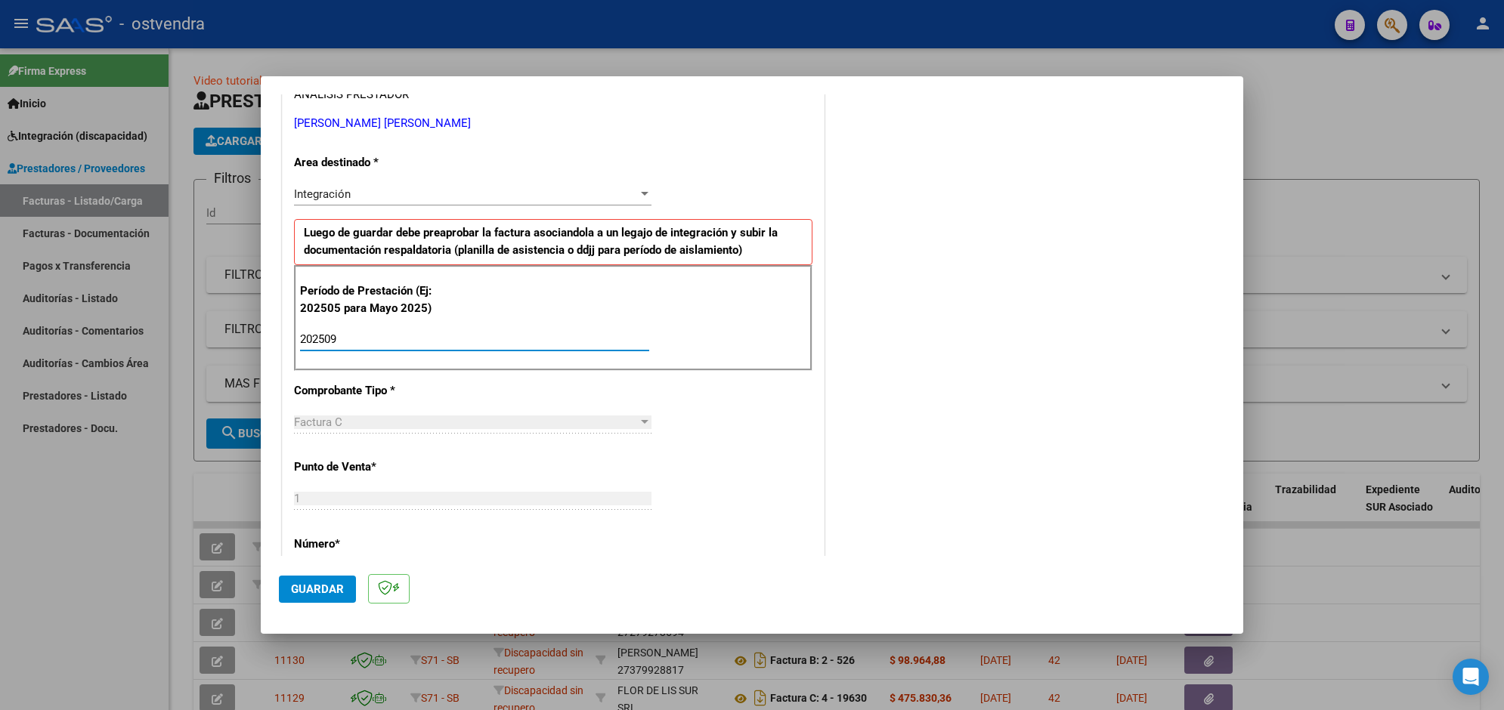
type input "202509"
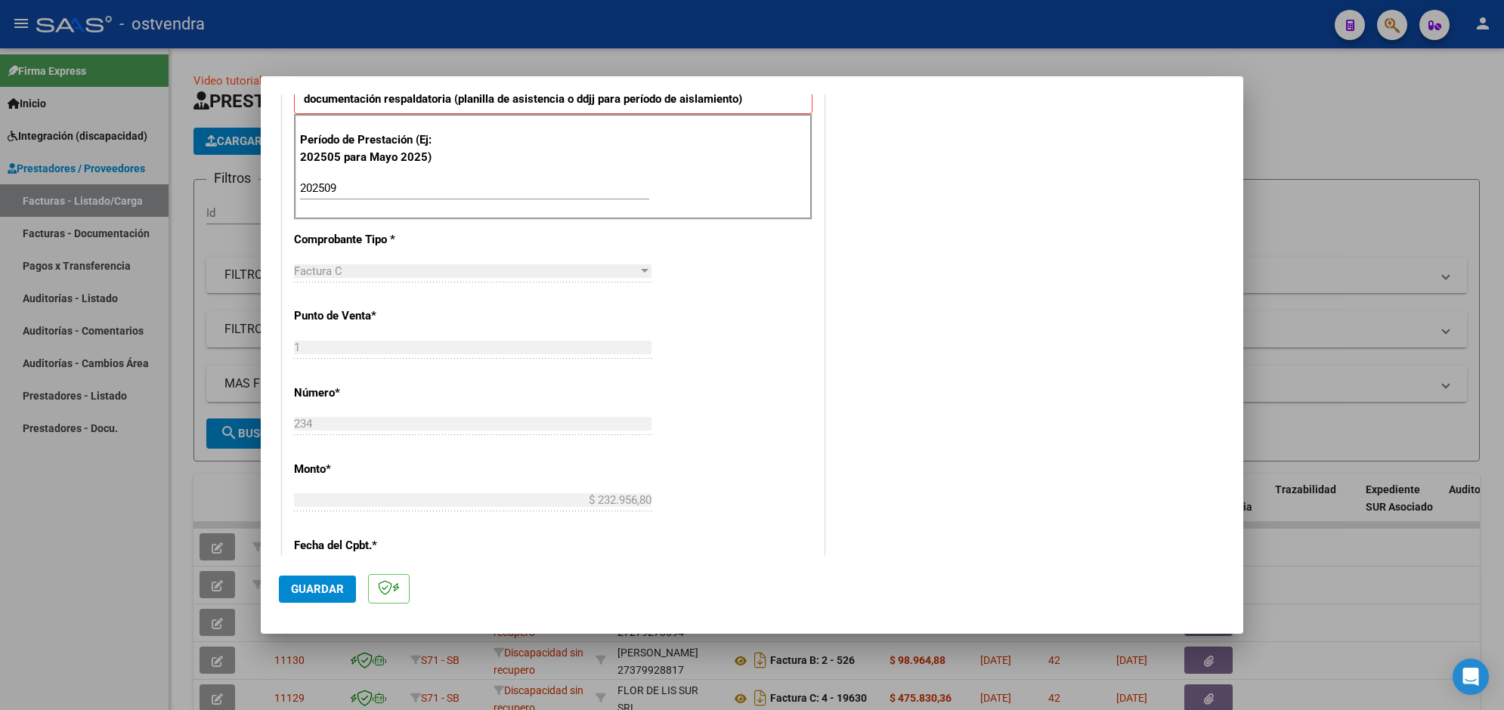
scroll to position [486, 0]
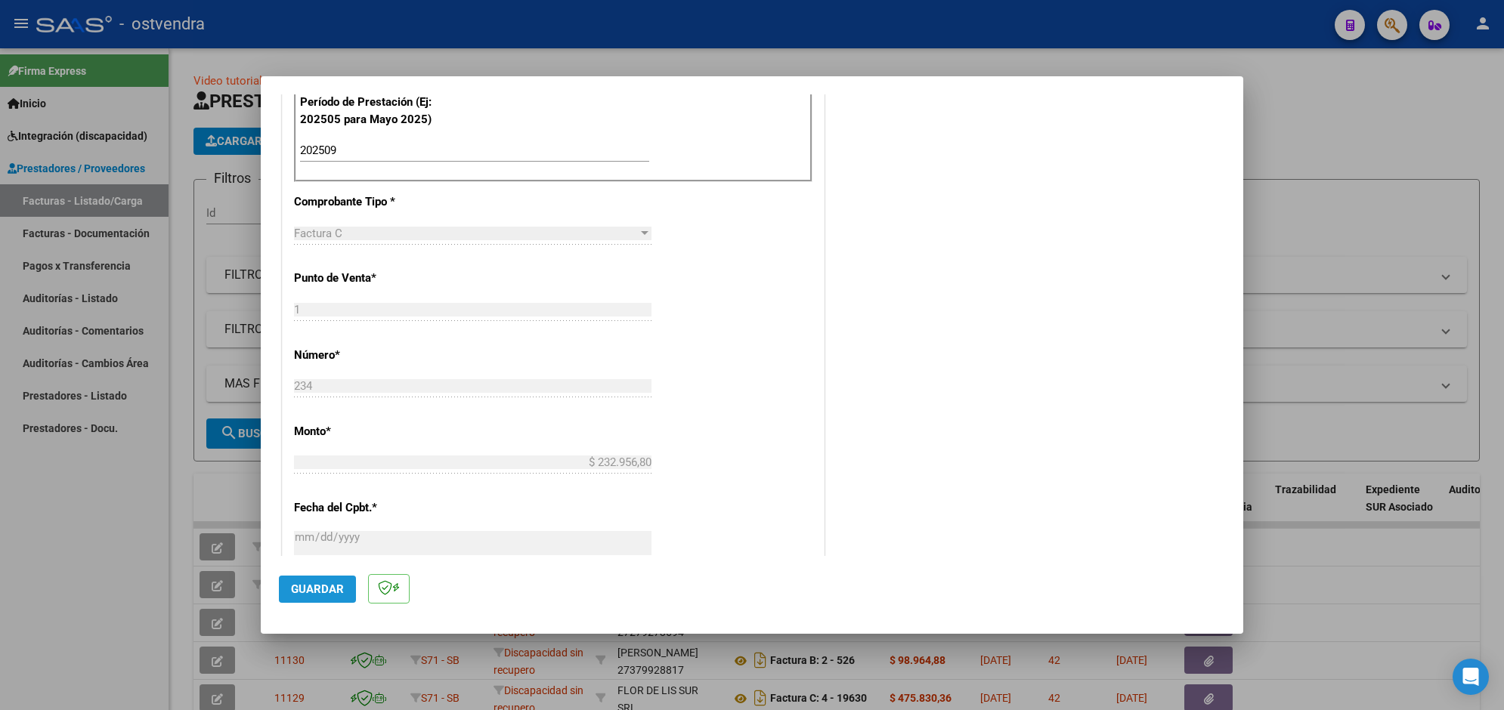
click at [345, 584] on button "Guardar" at bounding box center [317, 589] width 77 height 27
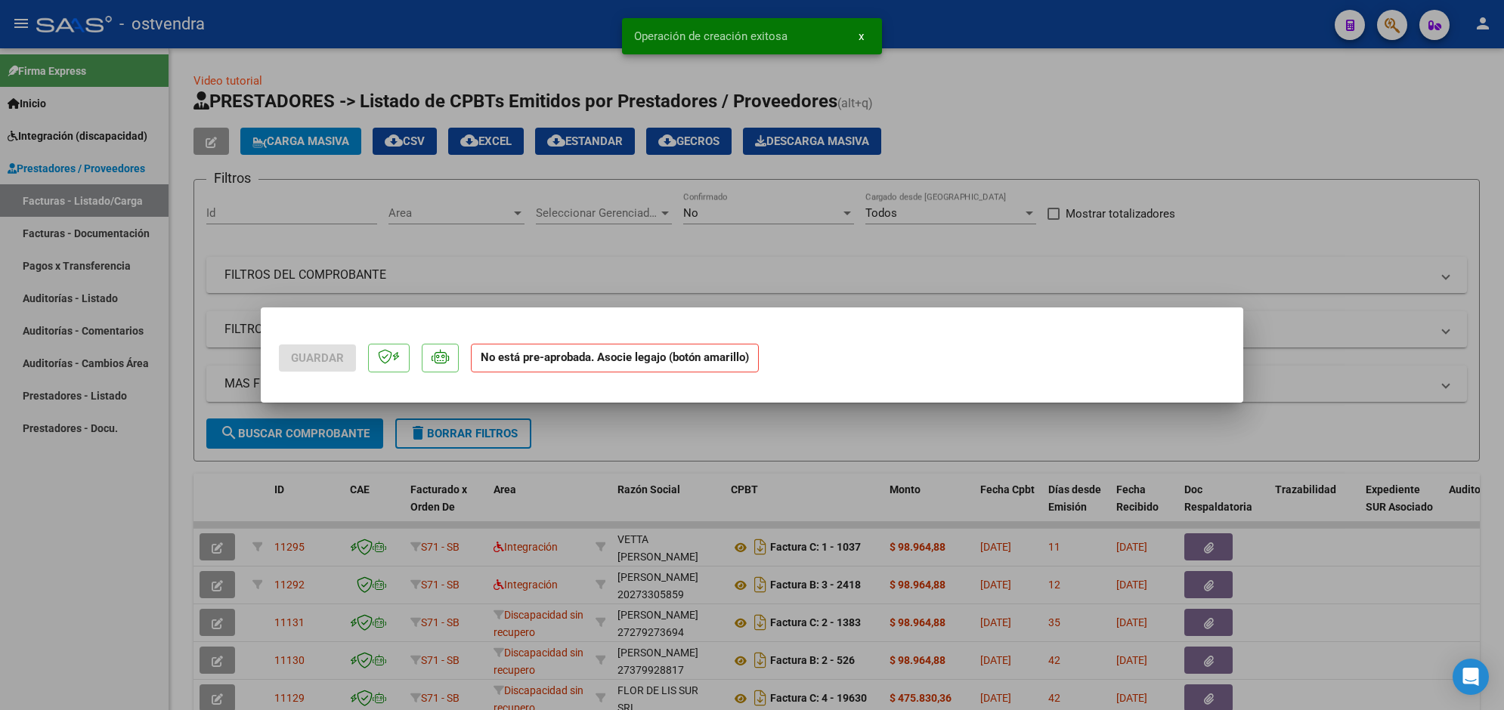
scroll to position [0, 0]
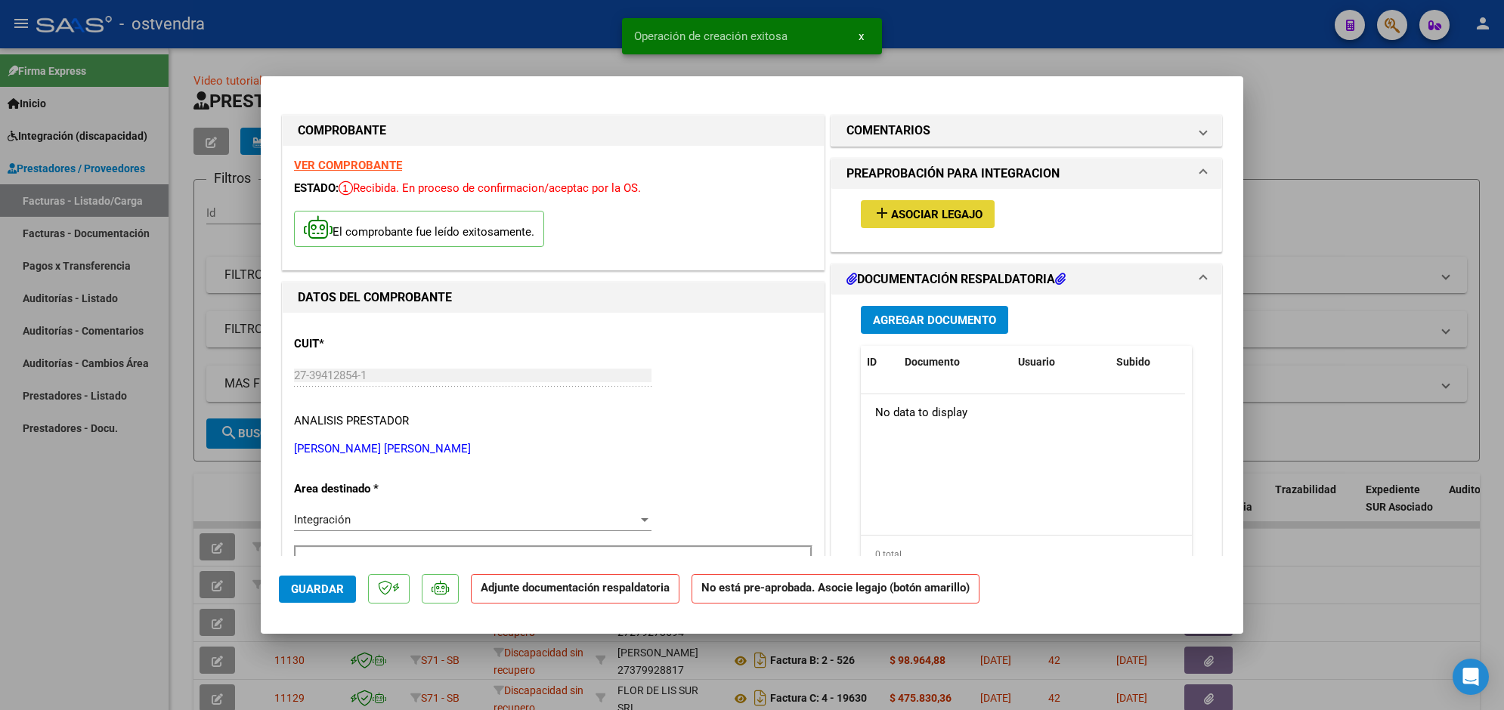
click at [958, 216] on span "Asociar Legajo" at bounding box center [936, 215] width 91 height 14
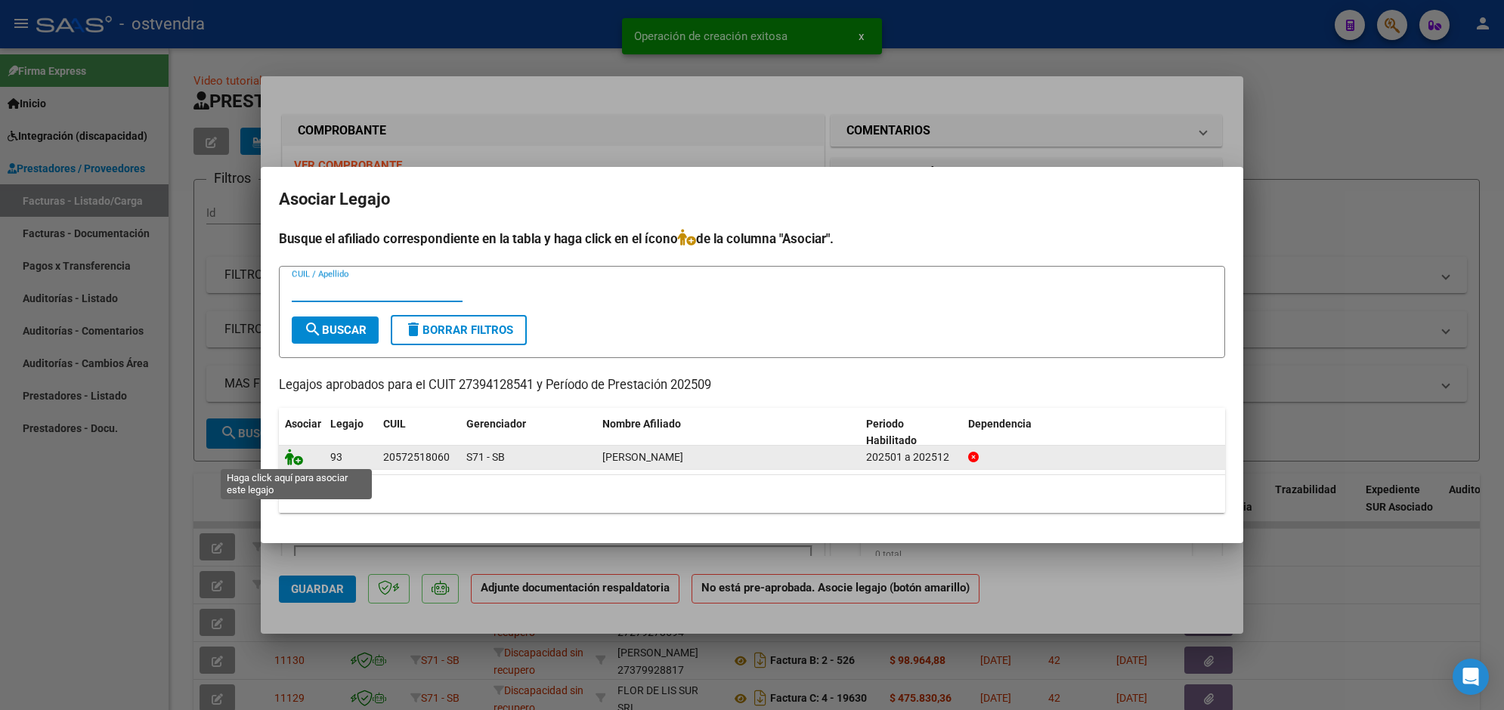
click at [297, 459] on icon at bounding box center [294, 457] width 18 height 17
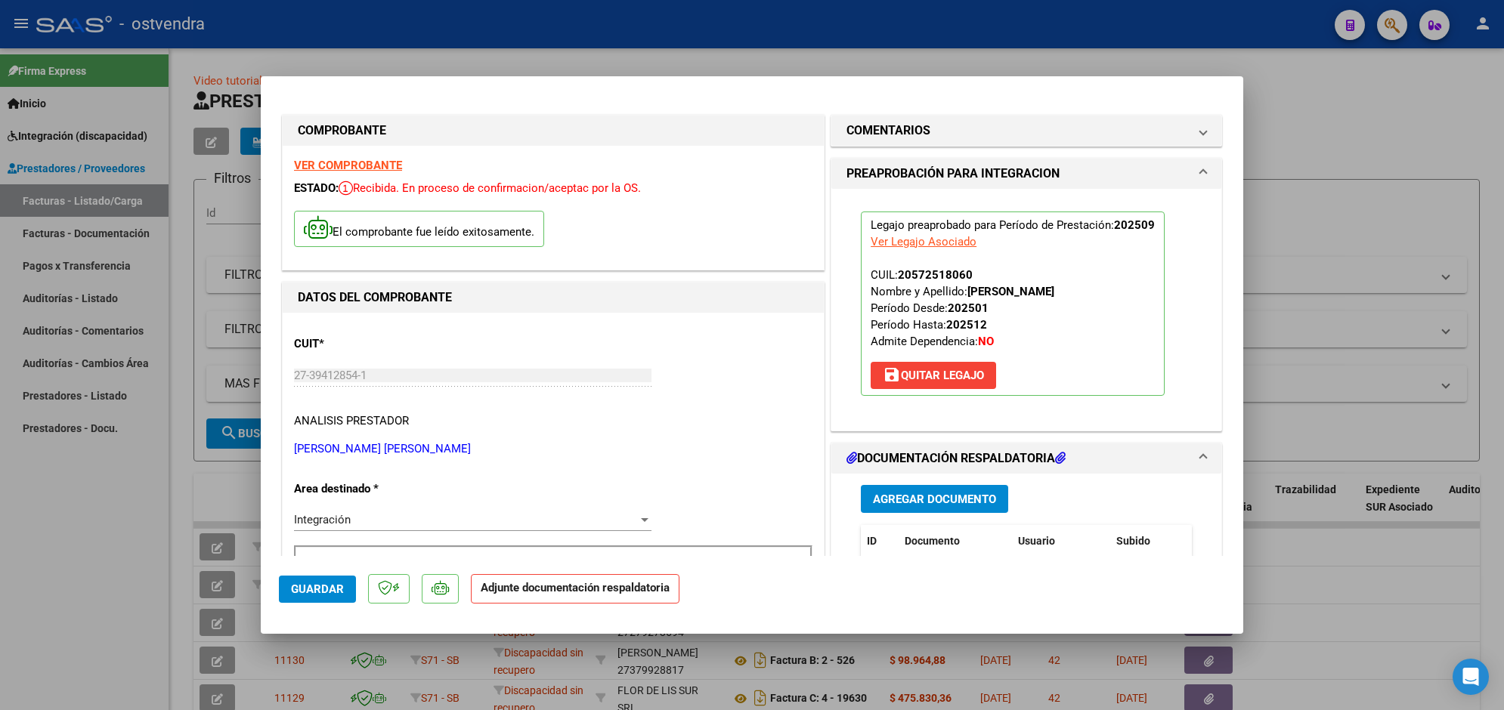
click at [965, 495] on span "Agregar Documento" at bounding box center [934, 500] width 123 height 14
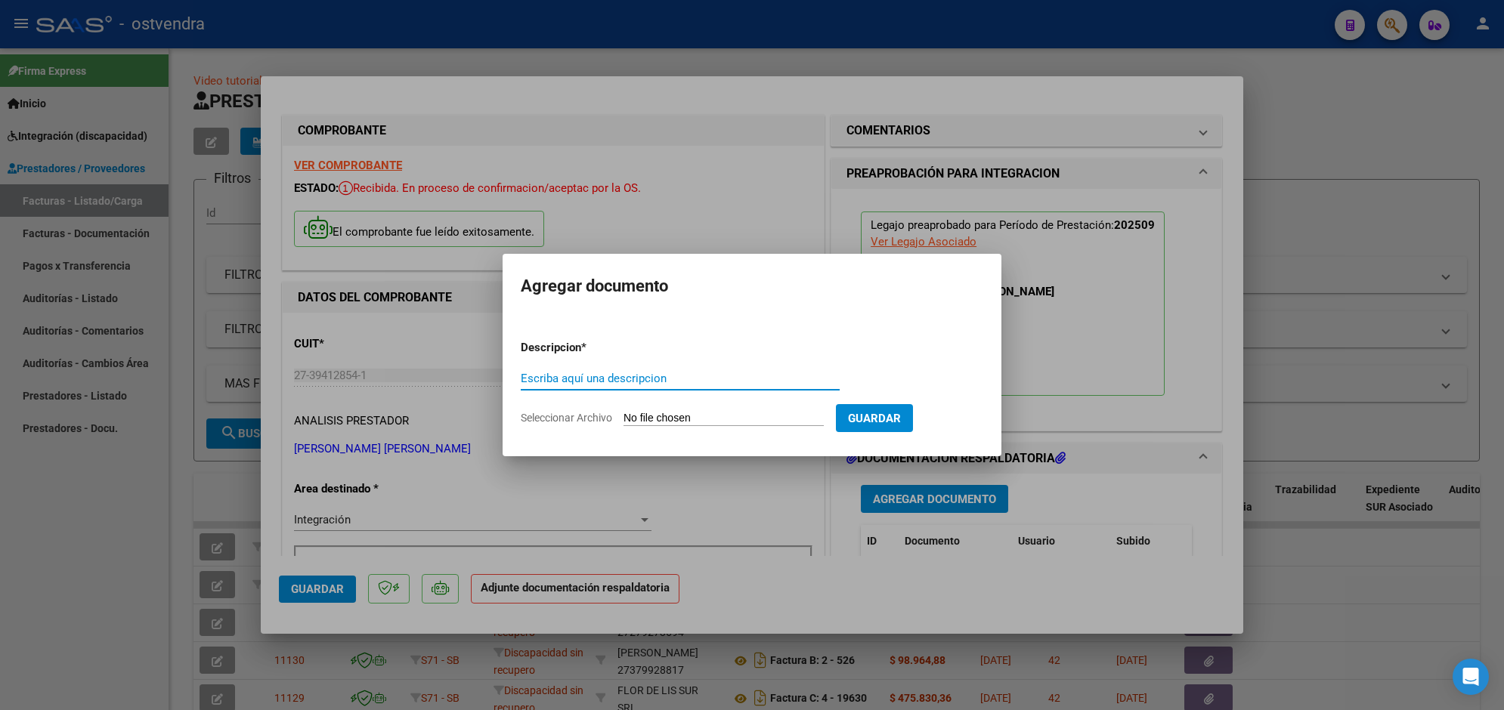
click at [728, 421] on input "Seleccionar Archivo" at bounding box center [723, 419] width 200 height 14
type input "C:\fakepath\ASISTENCIA C-1-234.pdf"
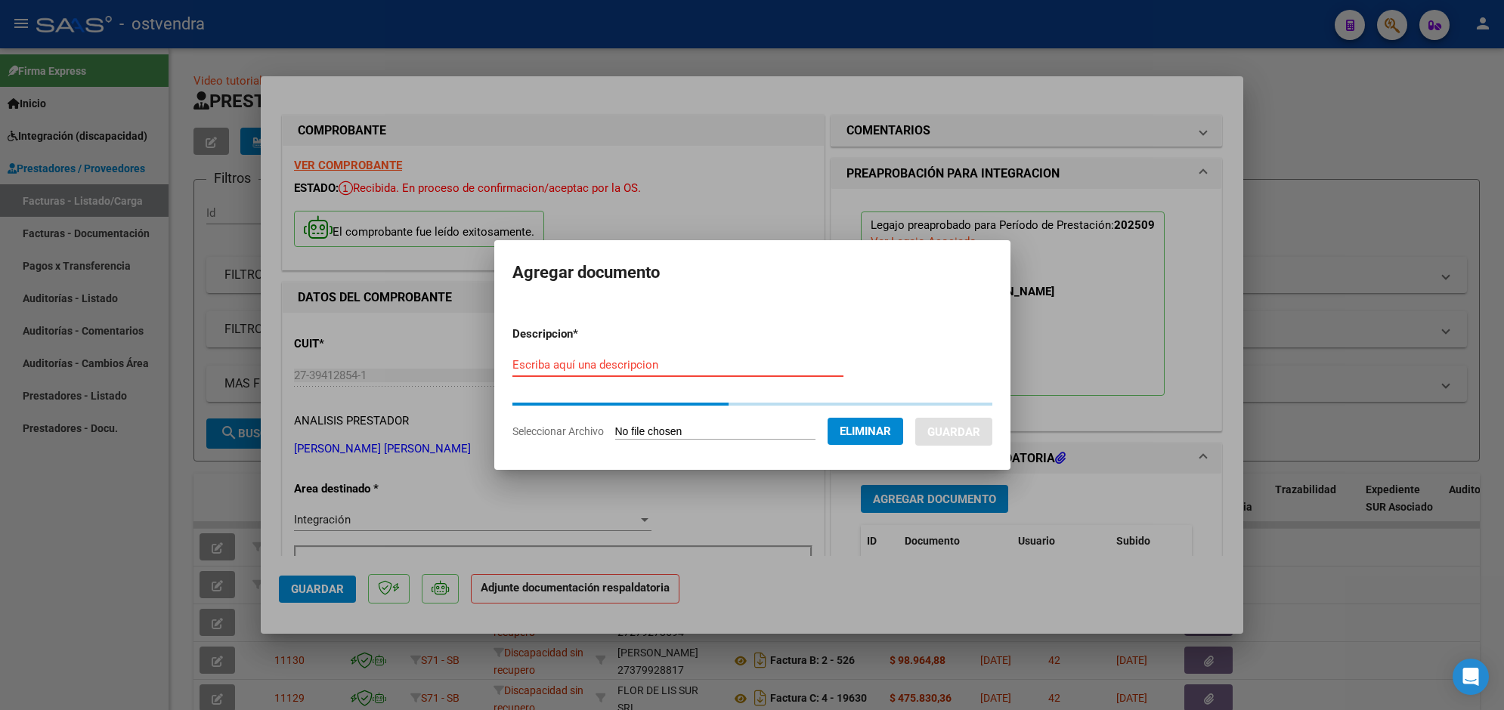
click at [696, 361] on input "Escriba aquí una descripcion" at bounding box center [677, 365] width 331 height 14
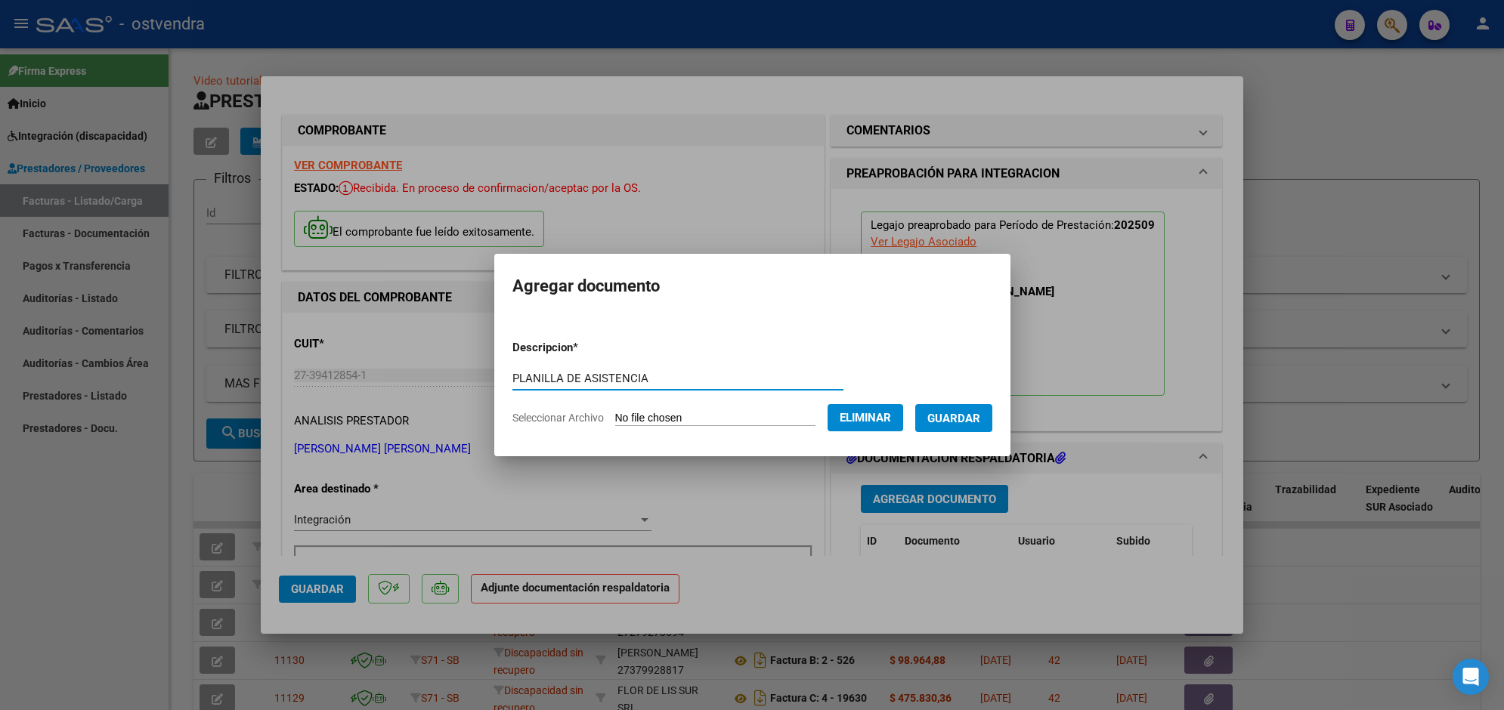
type input "PLANILLA DE ASISTENCIA"
click at [966, 413] on span "Guardar" at bounding box center [953, 419] width 53 height 14
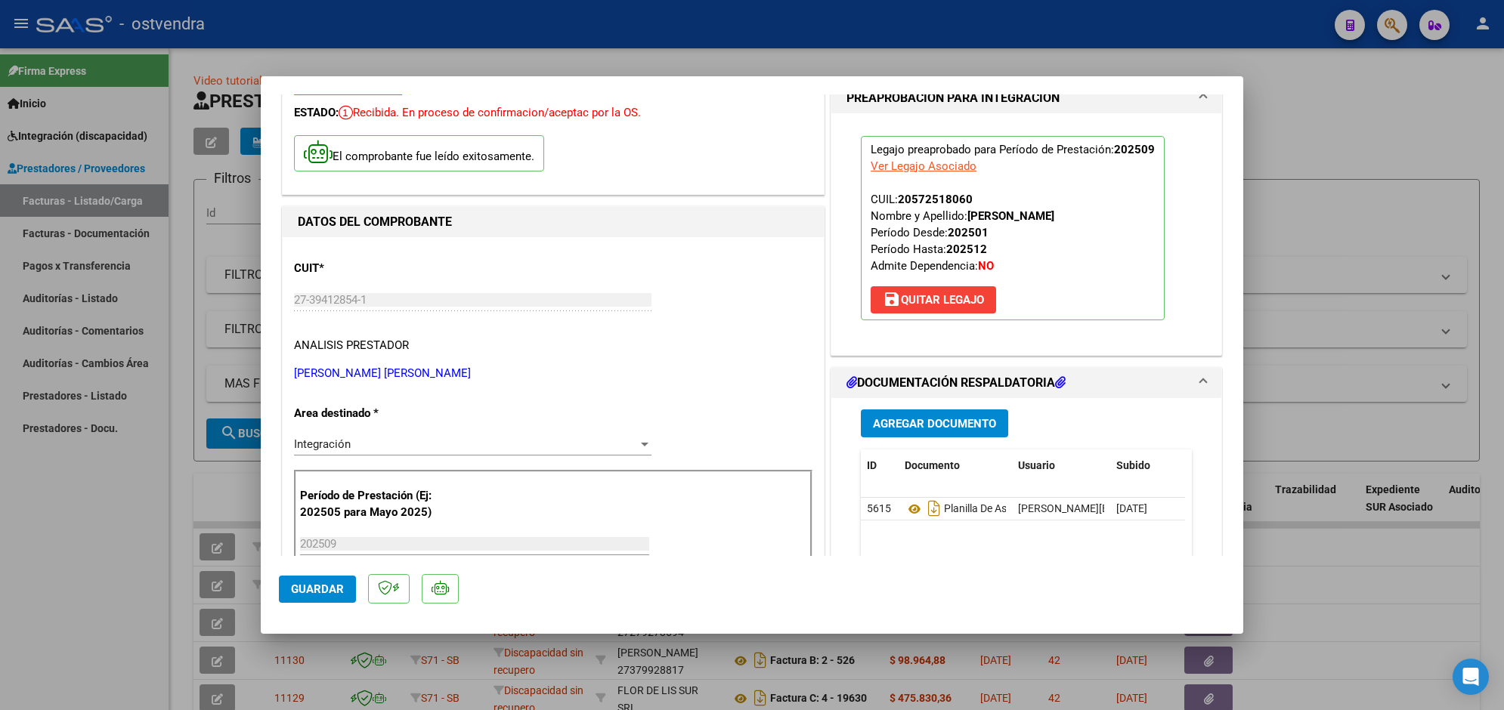
scroll to position [113, 0]
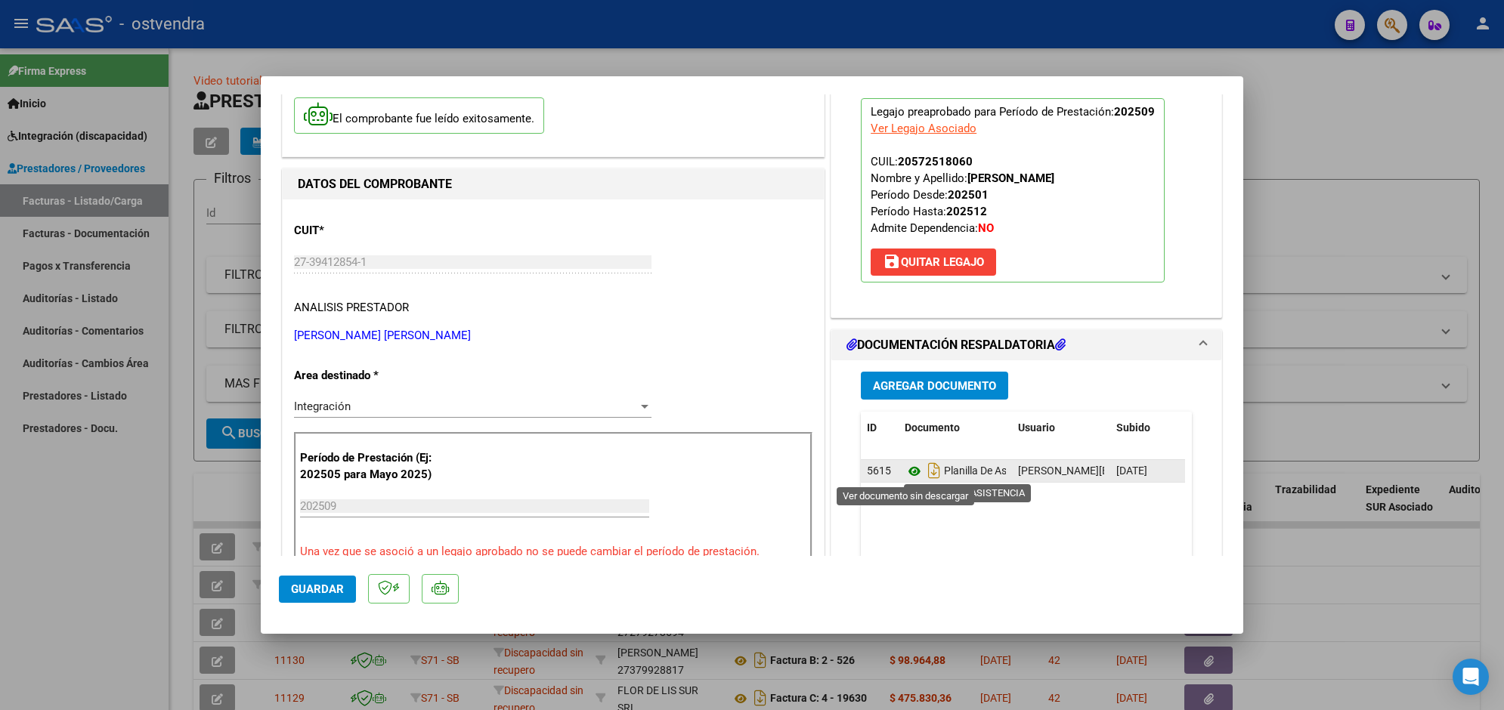
click at [904, 471] on icon at bounding box center [914, 471] width 20 height 18
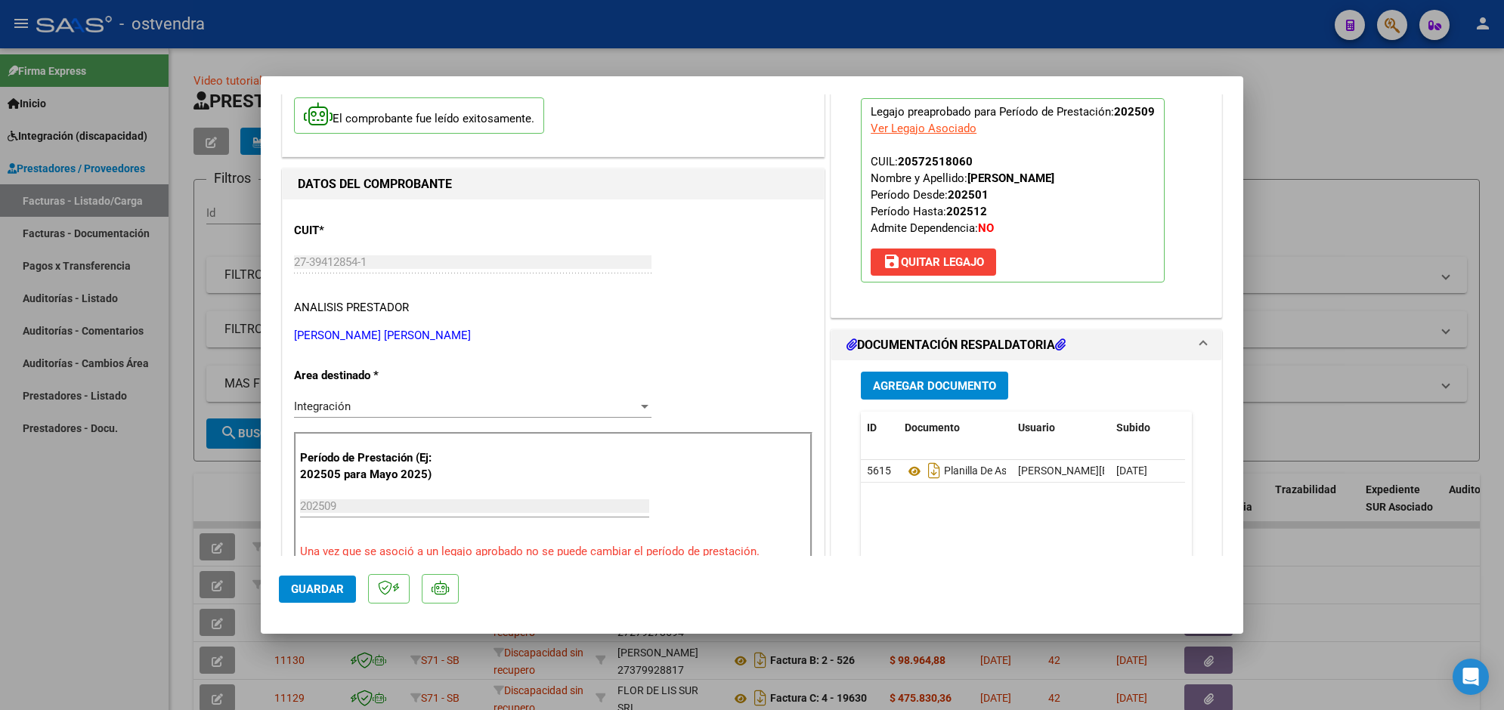
click at [431, 34] on div at bounding box center [752, 355] width 1504 height 710
type input "$ 0,00"
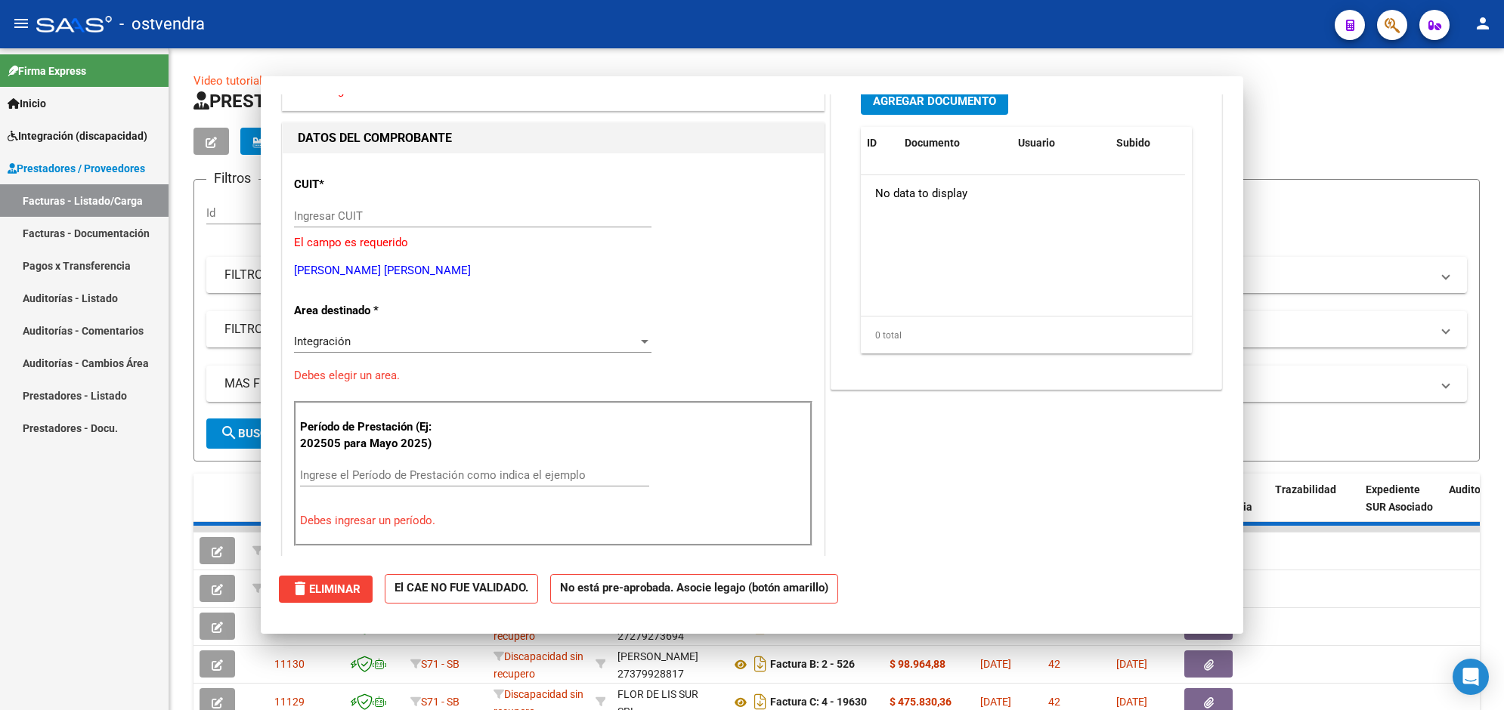
scroll to position [122, 0]
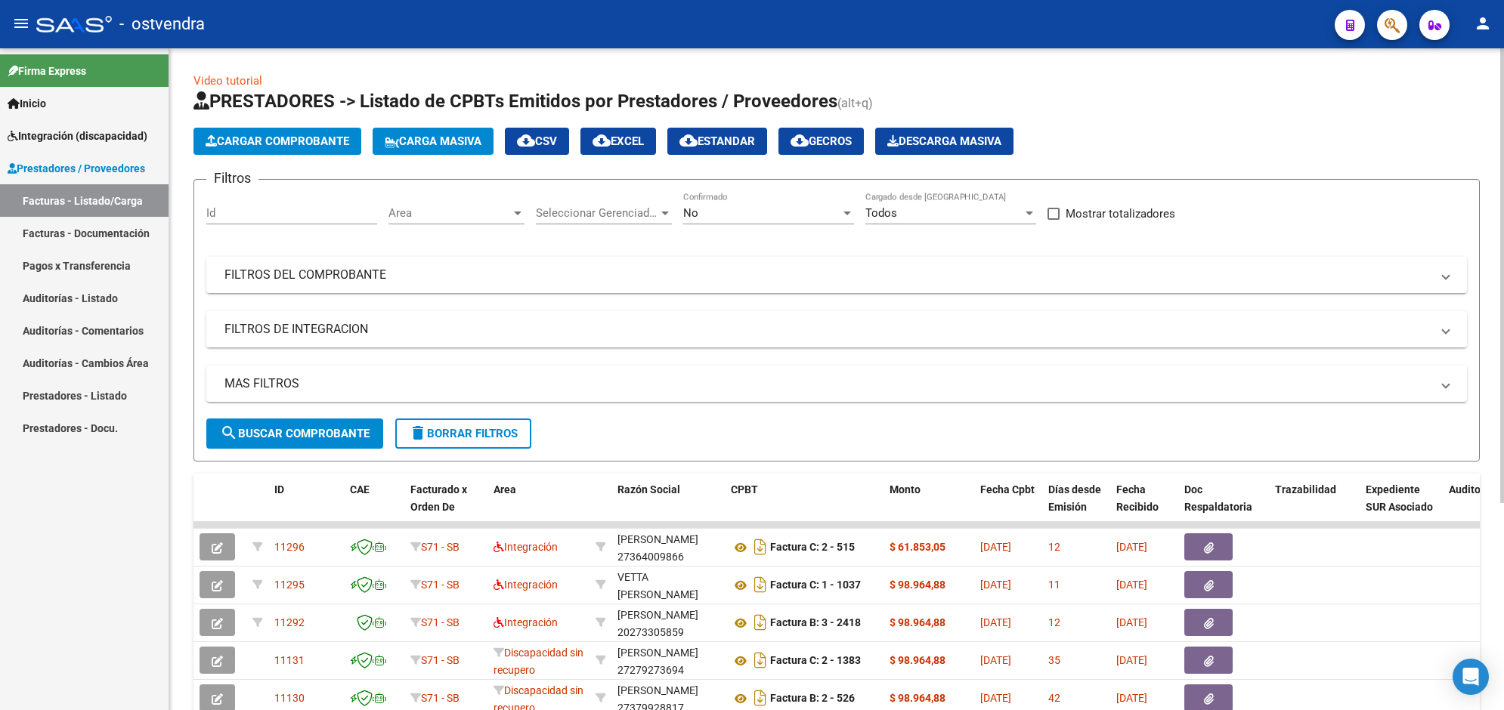
click at [1503, 558] on html "menu - ostvendra person Firma Express Inicio Instructivos Contacto OS Integraci…" at bounding box center [752, 355] width 1504 height 710
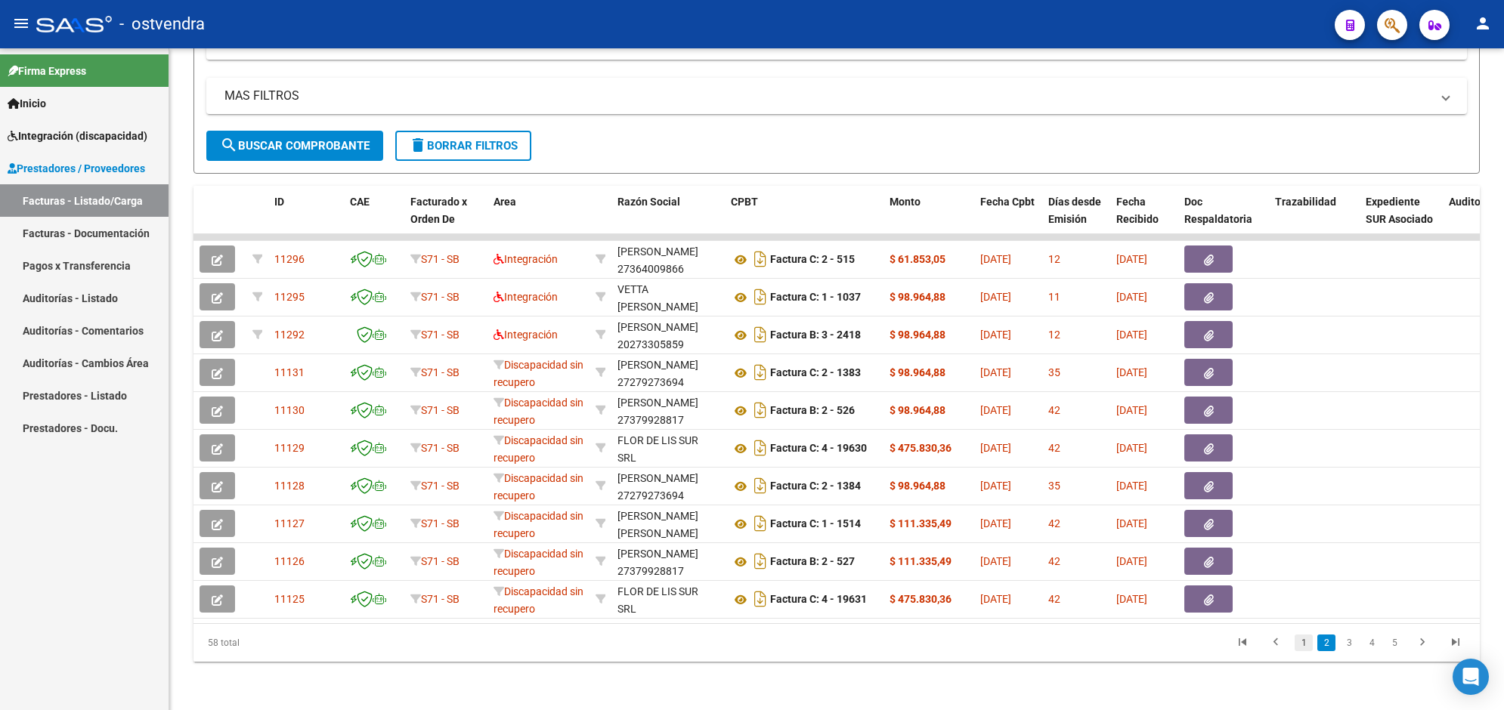
click at [1304, 642] on link "1" at bounding box center [1303, 643] width 18 height 17
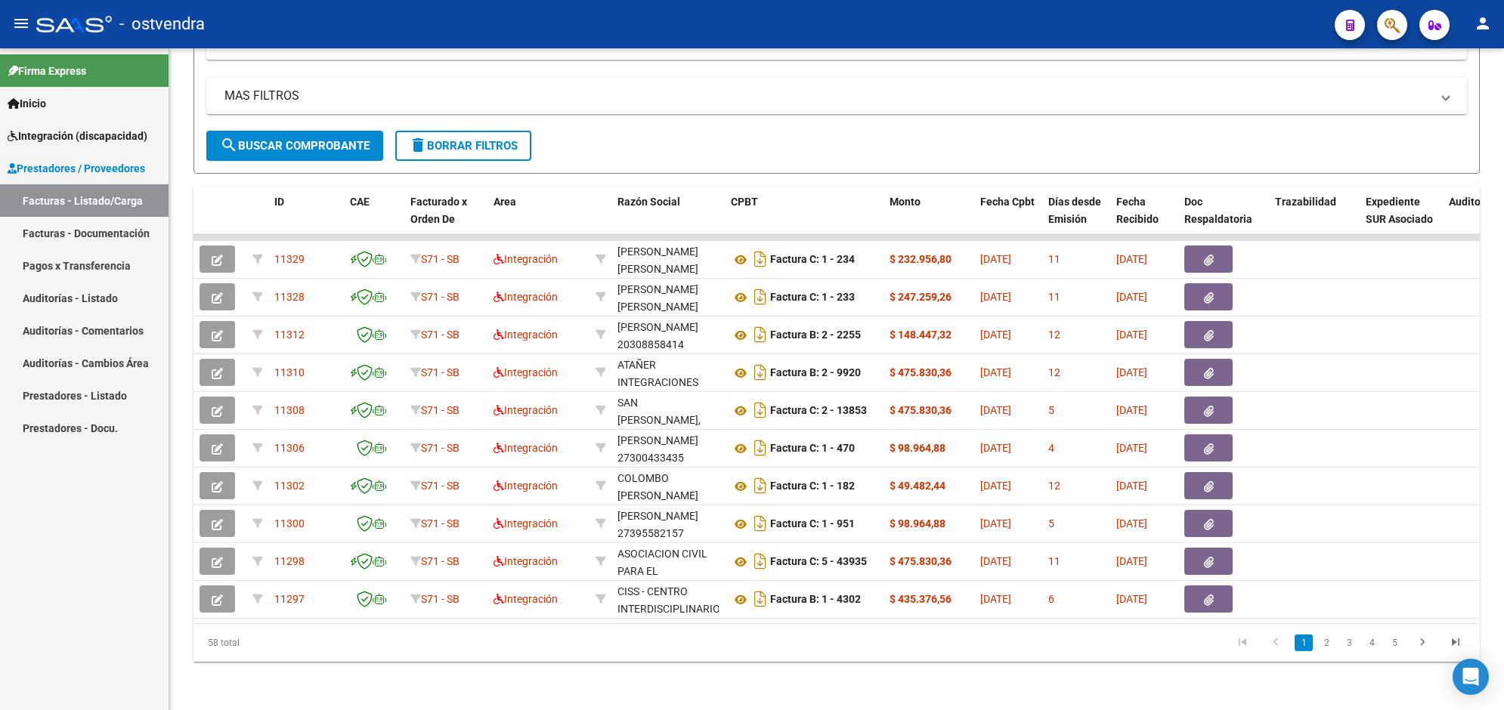
click at [98, 130] on span "Integración (discapacidad)" at bounding box center [78, 136] width 140 height 17
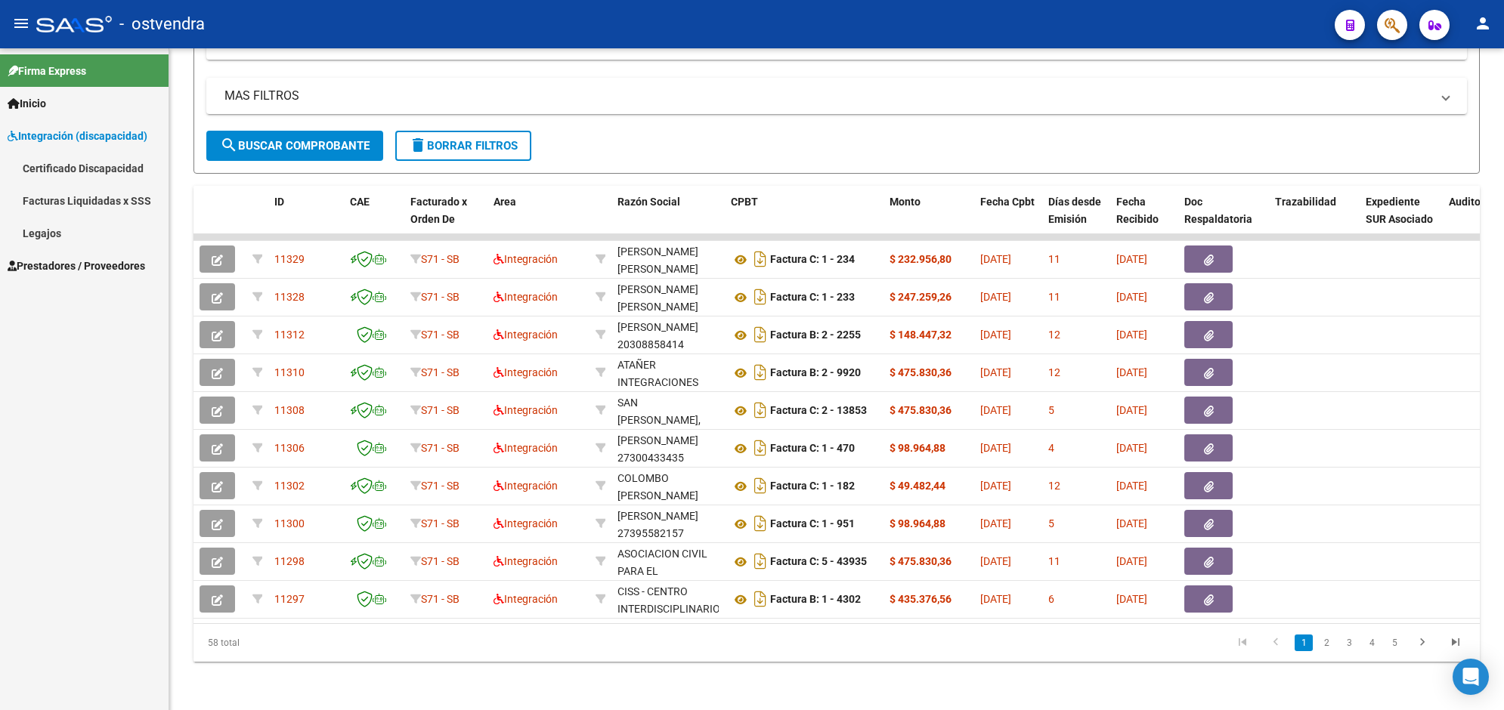
click at [84, 230] on link "Legajos" at bounding box center [84, 233] width 168 height 32
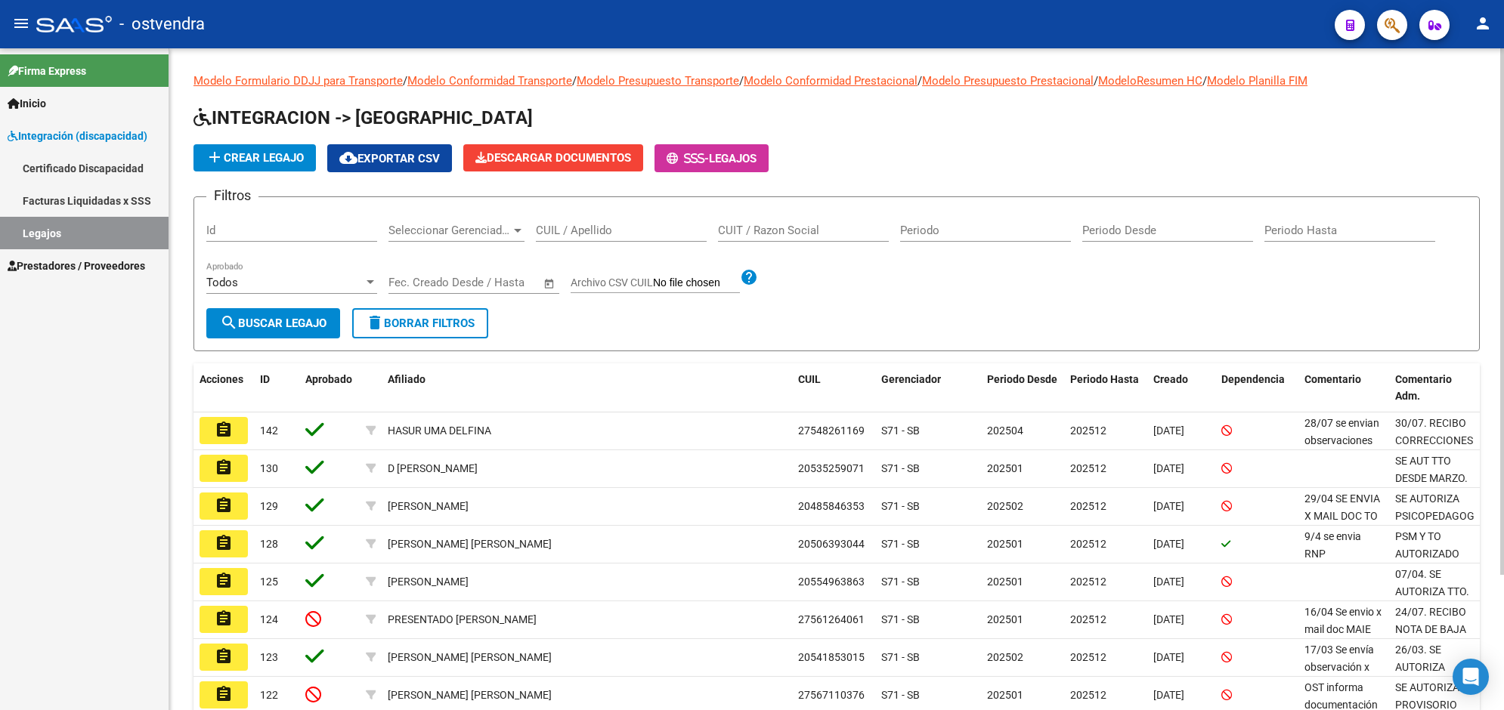
click at [1503, 618] on html "menu - ostvendra person Firma Express Inicio Instructivos Contacto OS Integraci…" at bounding box center [752, 355] width 1504 height 710
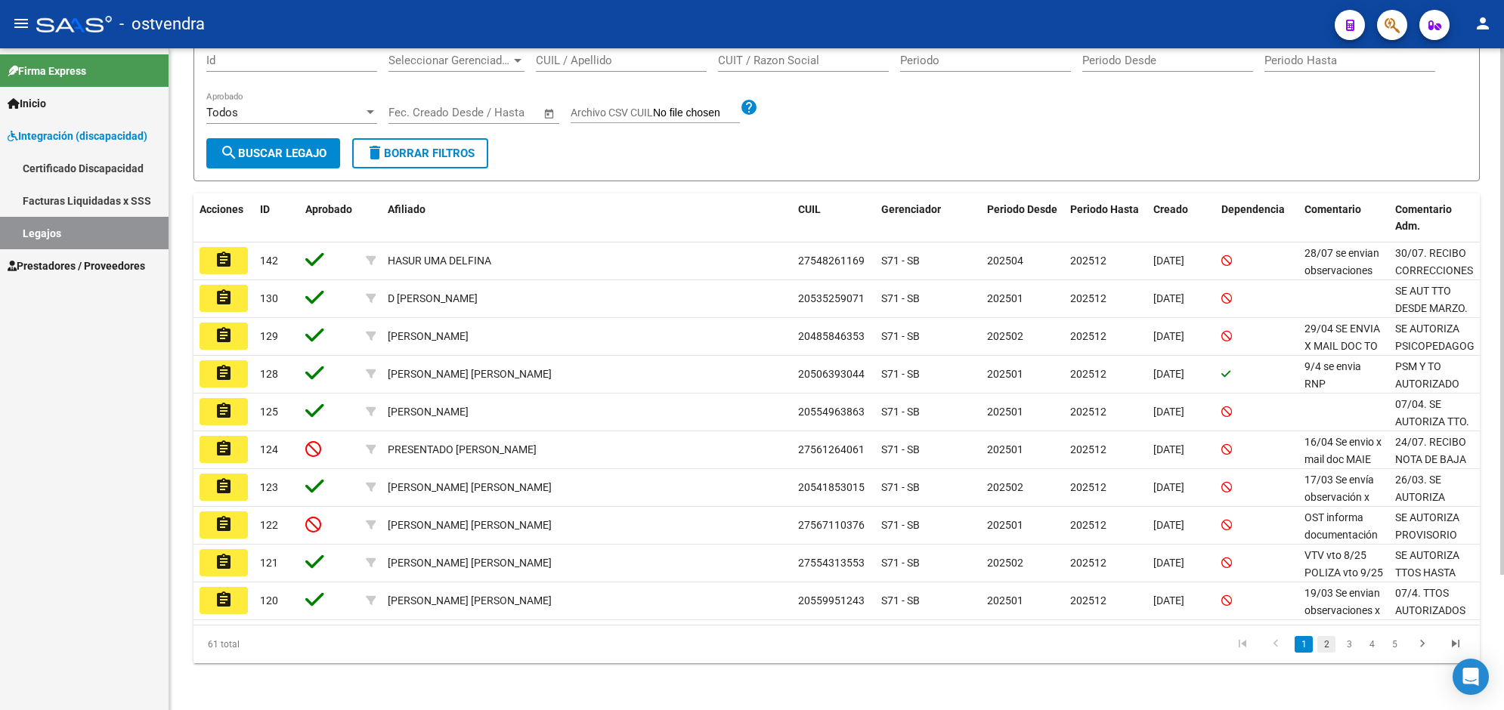
click at [1331, 643] on link "2" at bounding box center [1326, 644] width 18 height 17
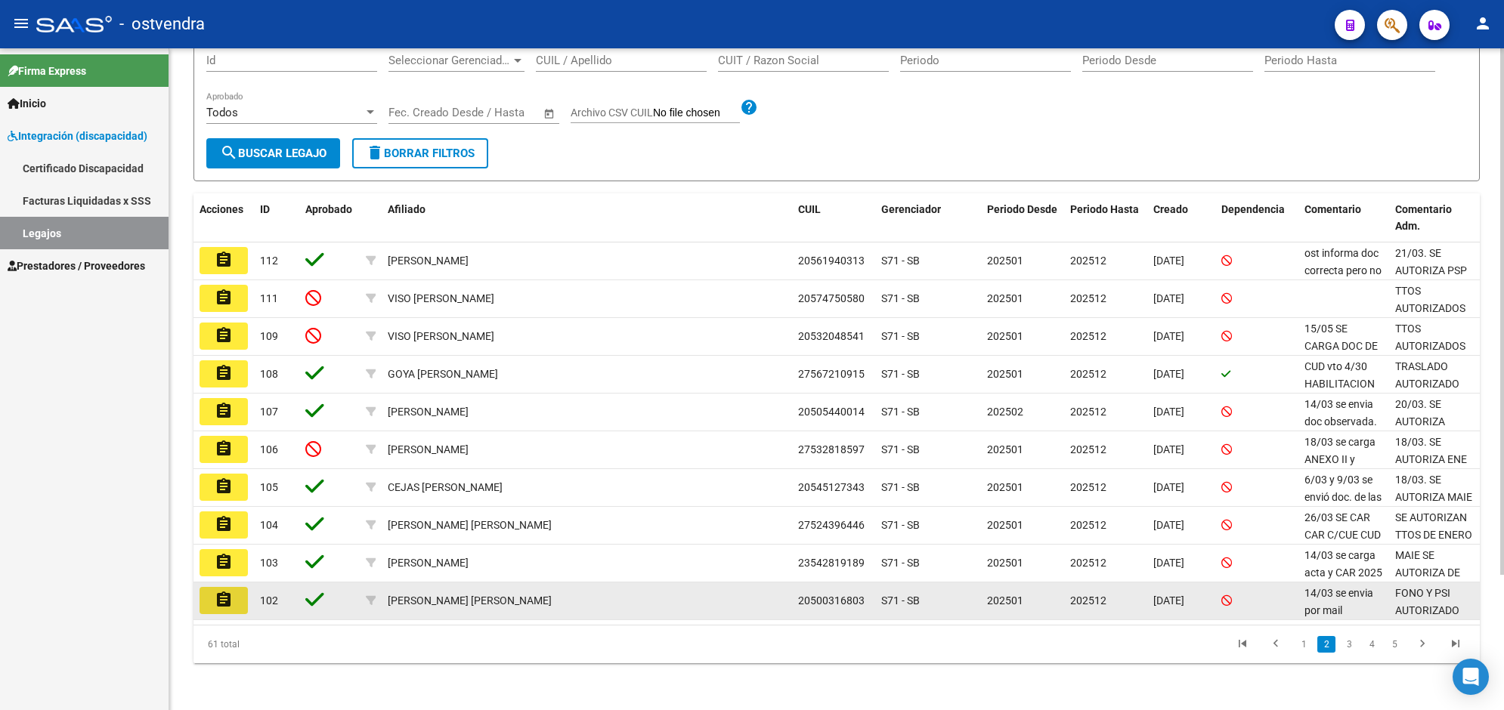
click at [240, 601] on button "assignment" at bounding box center [223, 600] width 48 height 27
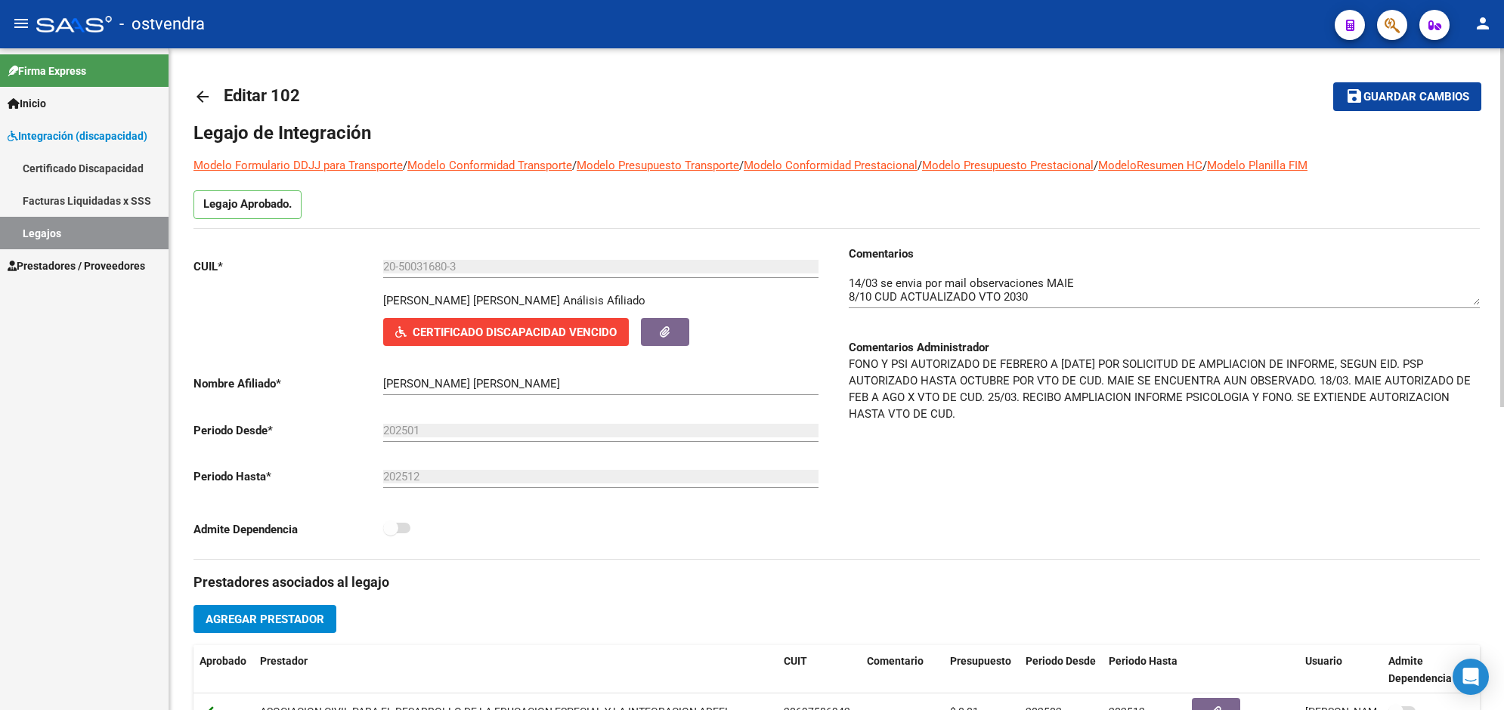
scroll to position [559, 0]
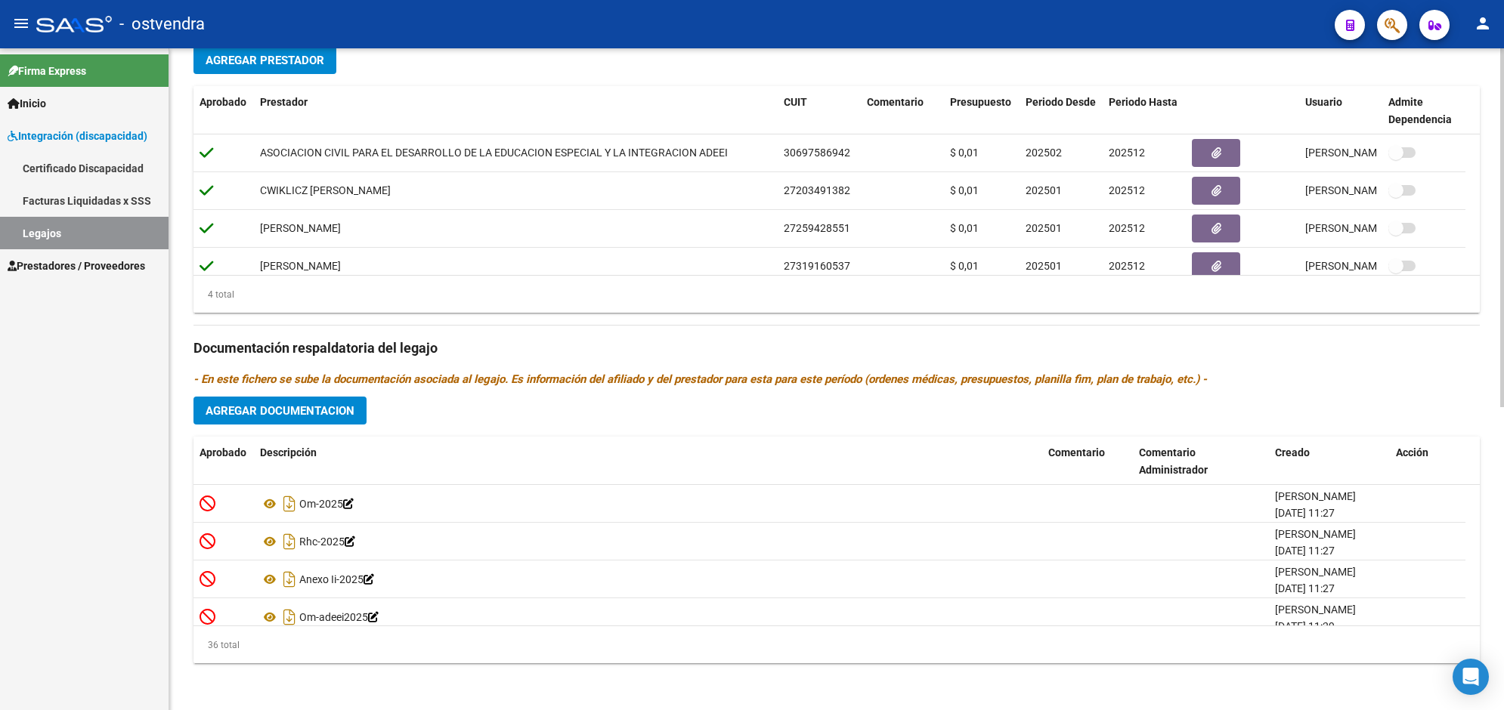
click at [1503, 515] on html "menu - ostvendra person Firma Express Inicio Instructivos Contacto OS Integraci…" at bounding box center [752, 355] width 1504 height 710
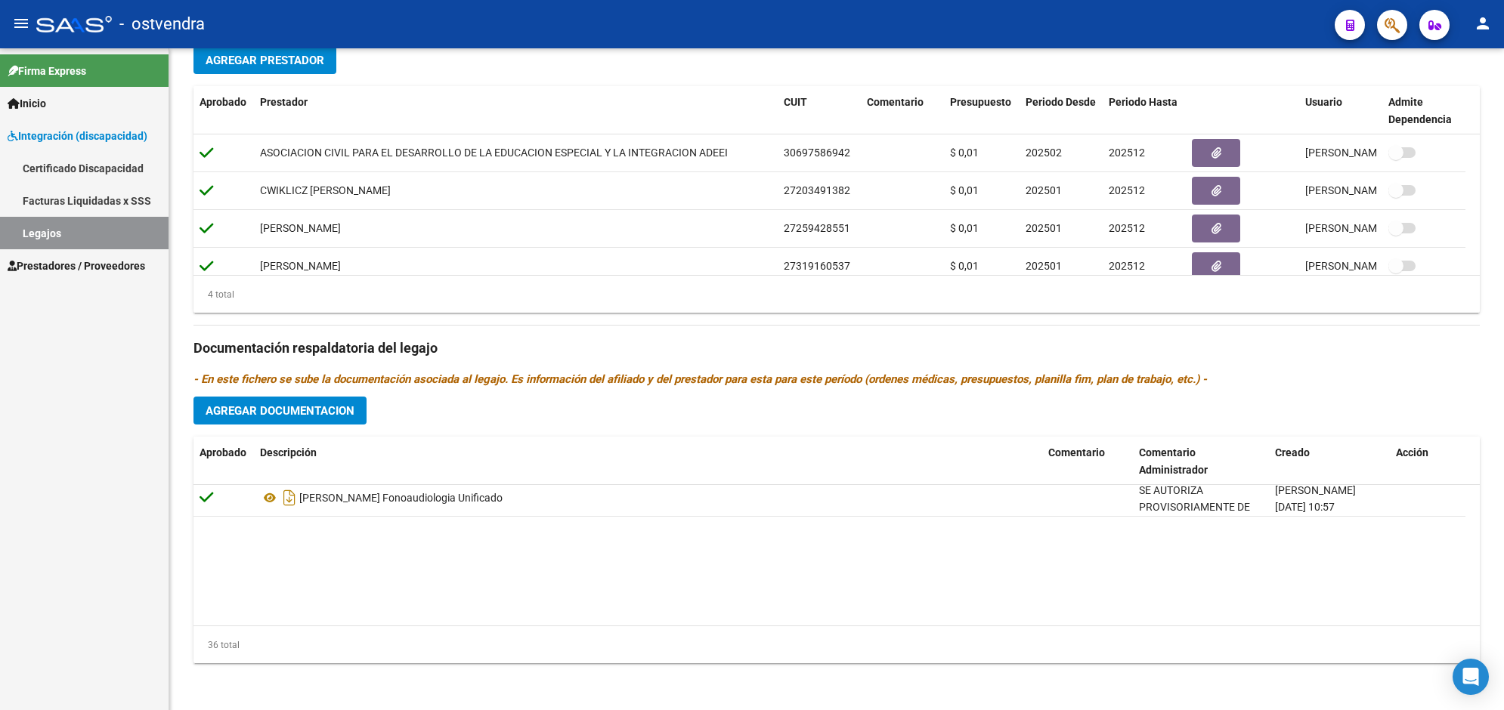
scroll to position [978, 0]
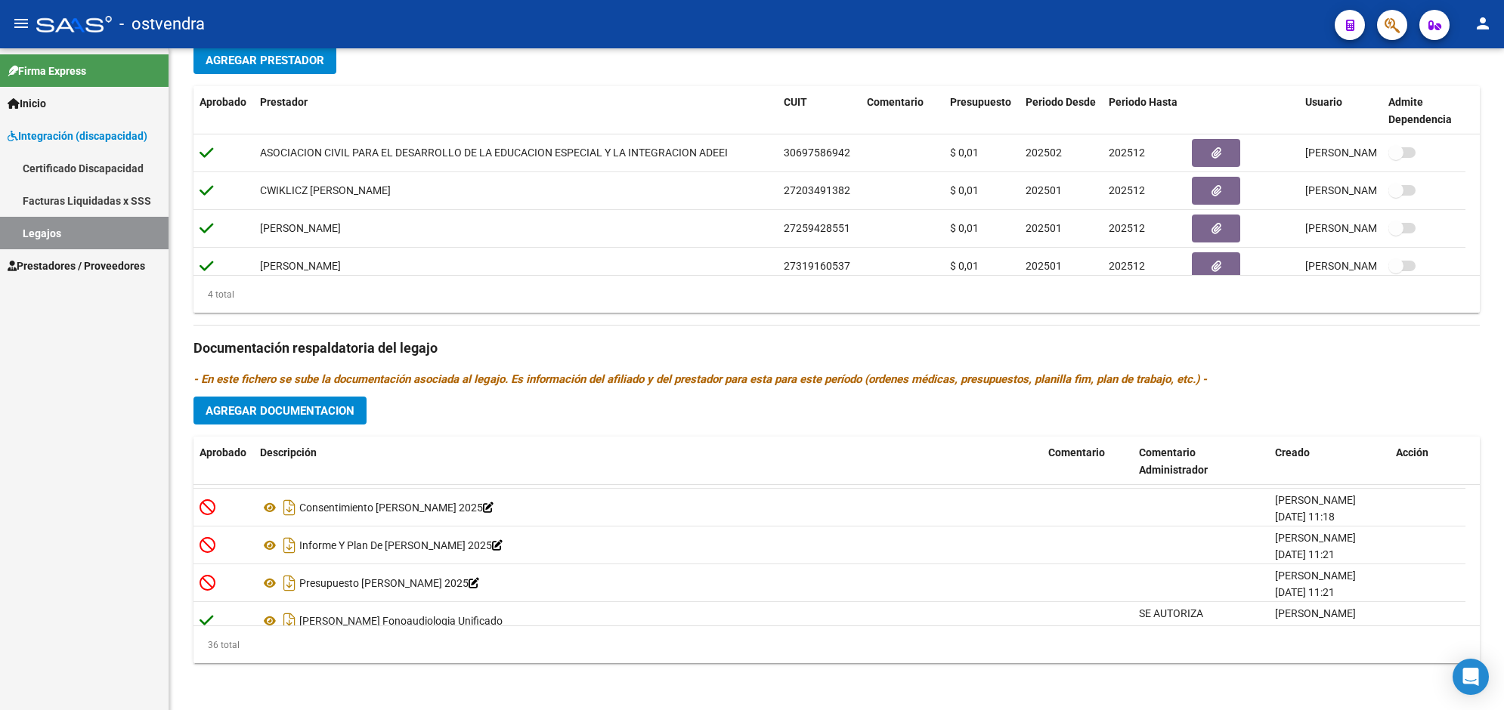
click at [103, 277] on link "Prestadores / Proveedores" at bounding box center [84, 265] width 168 height 32
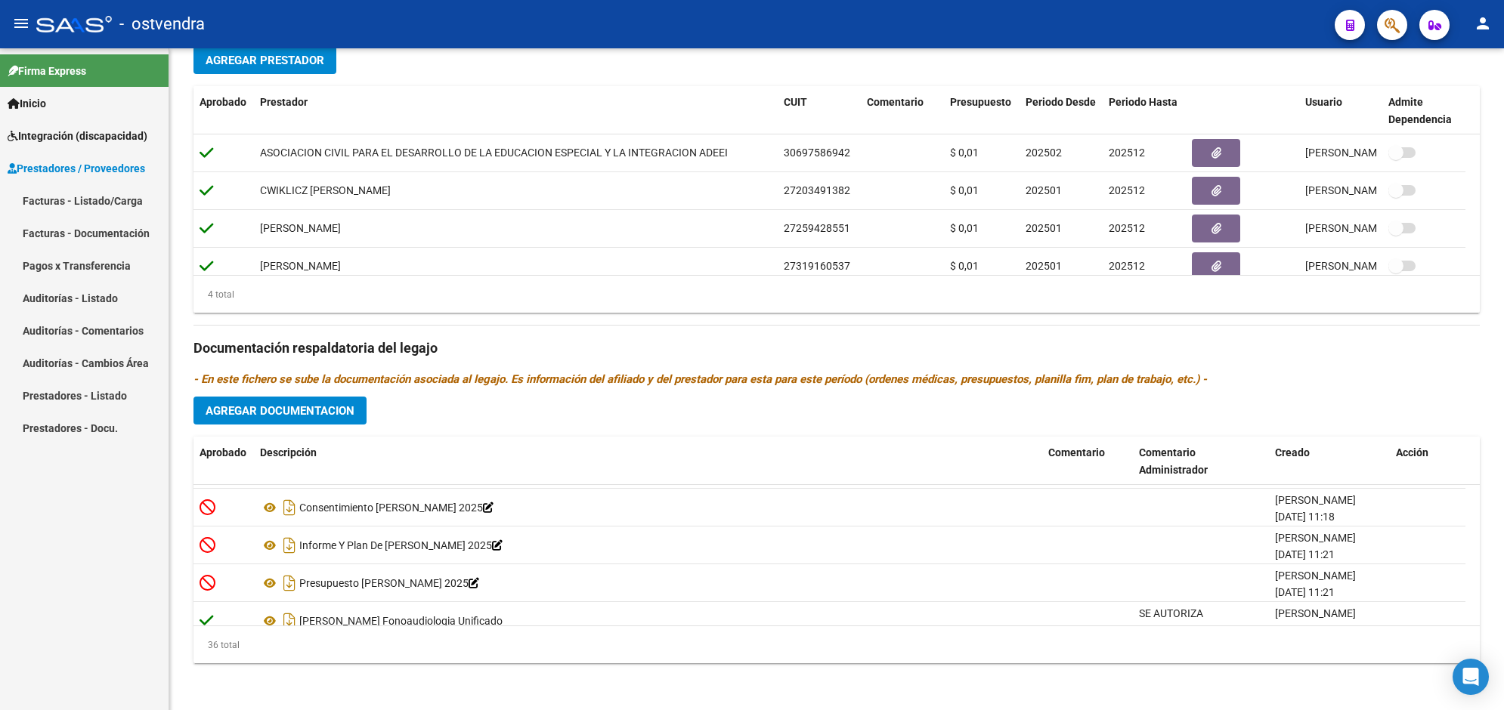
click at [121, 201] on link "Facturas - Listado/Carga" at bounding box center [84, 200] width 168 height 32
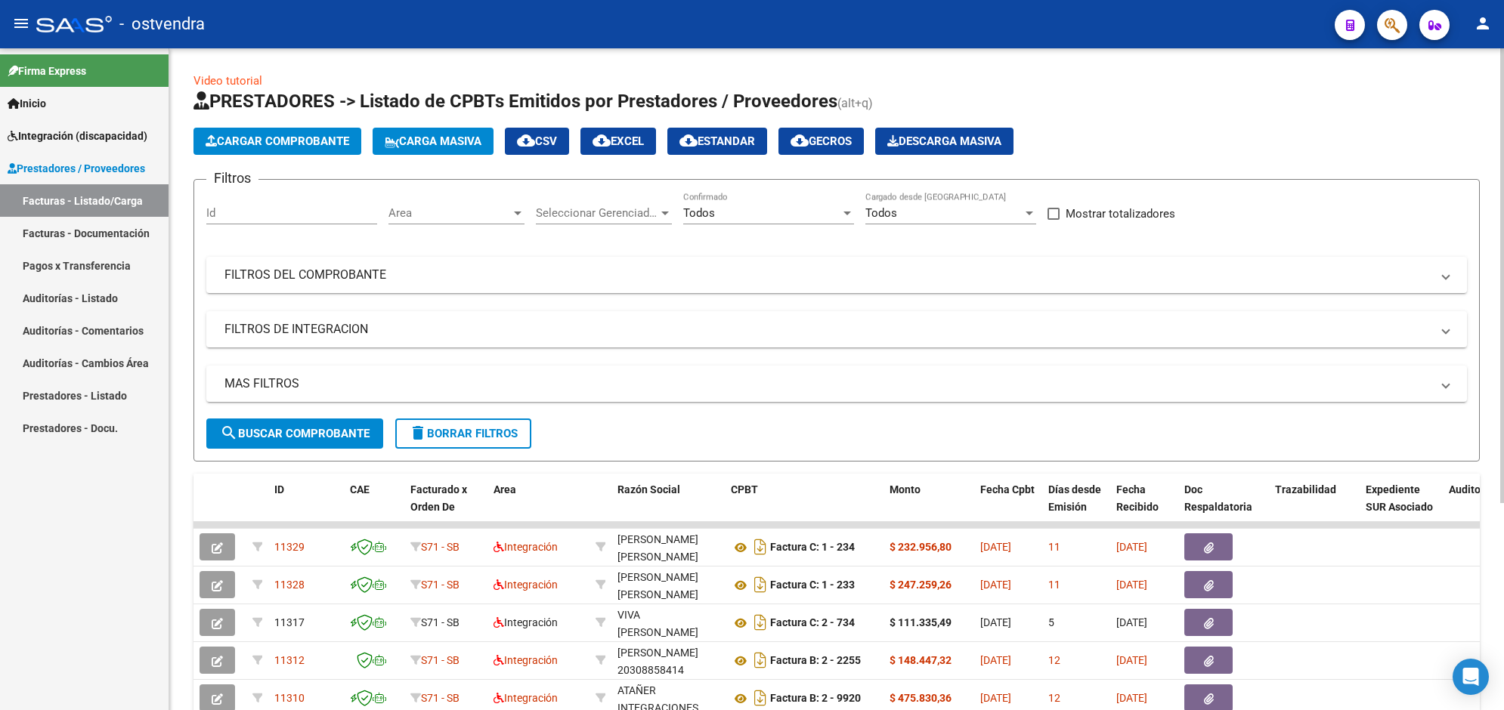
click at [317, 144] on span "Cargar Comprobante" at bounding box center [278, 141] width 144 height 14
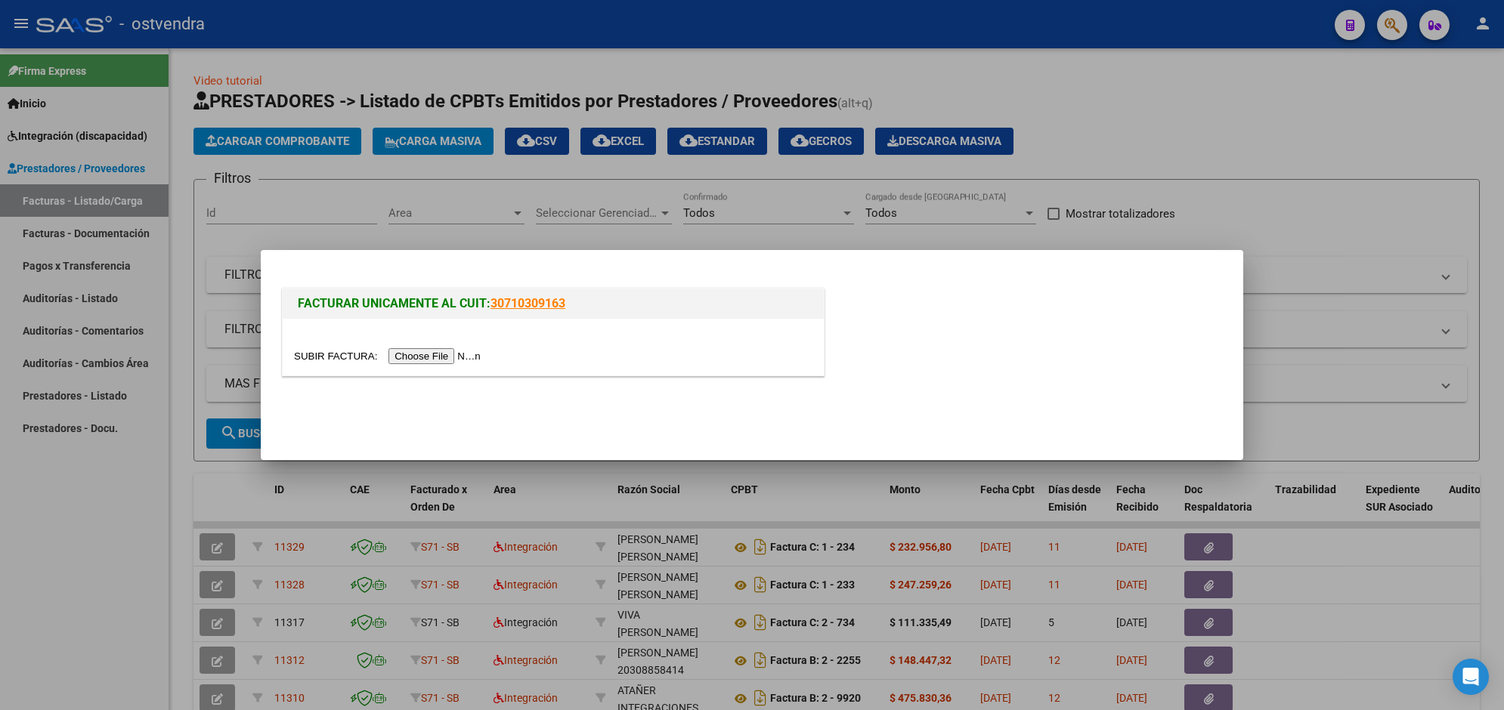
click at [440, 357] on input "file" at bounding box center [389, 356] width 191 height 16
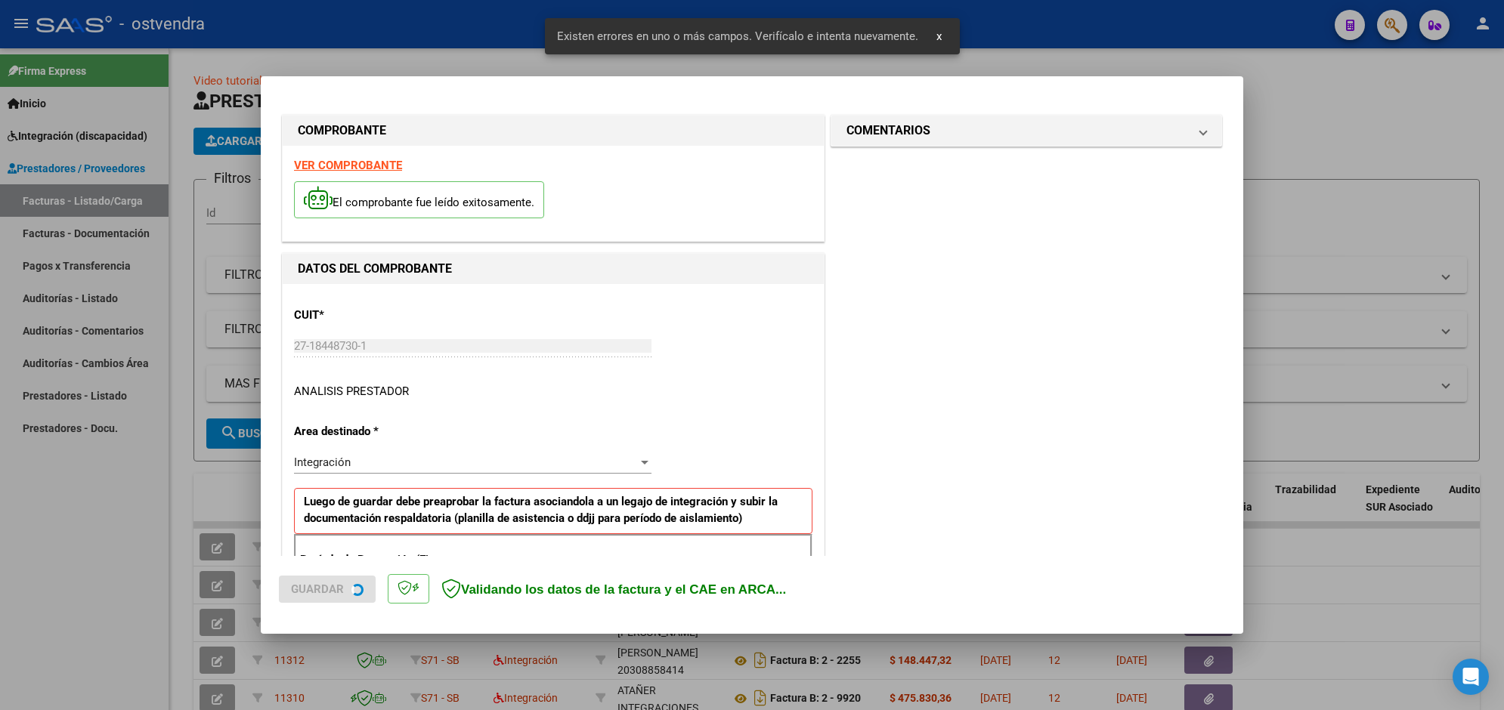
scroll to position [269, 0]
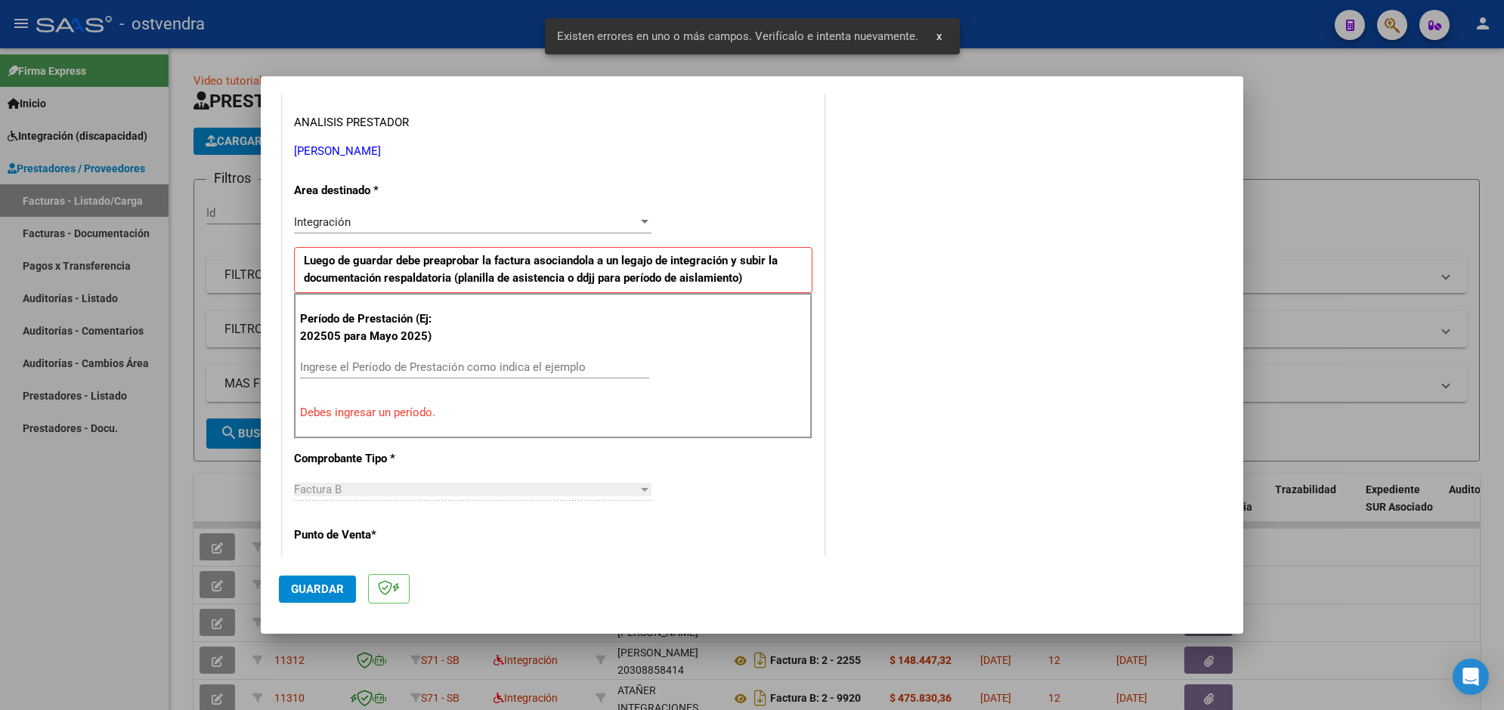
click at [561, 371] on div "Ingrese el Período de Prestación como indica el ejemplo" at bounding box center [474, 367] width 349 height 23
click at [561, 371] on input "Ingrese el Período de Prestación como indica el ejemplo" at bounding box center [474, 367] width 349 height 14
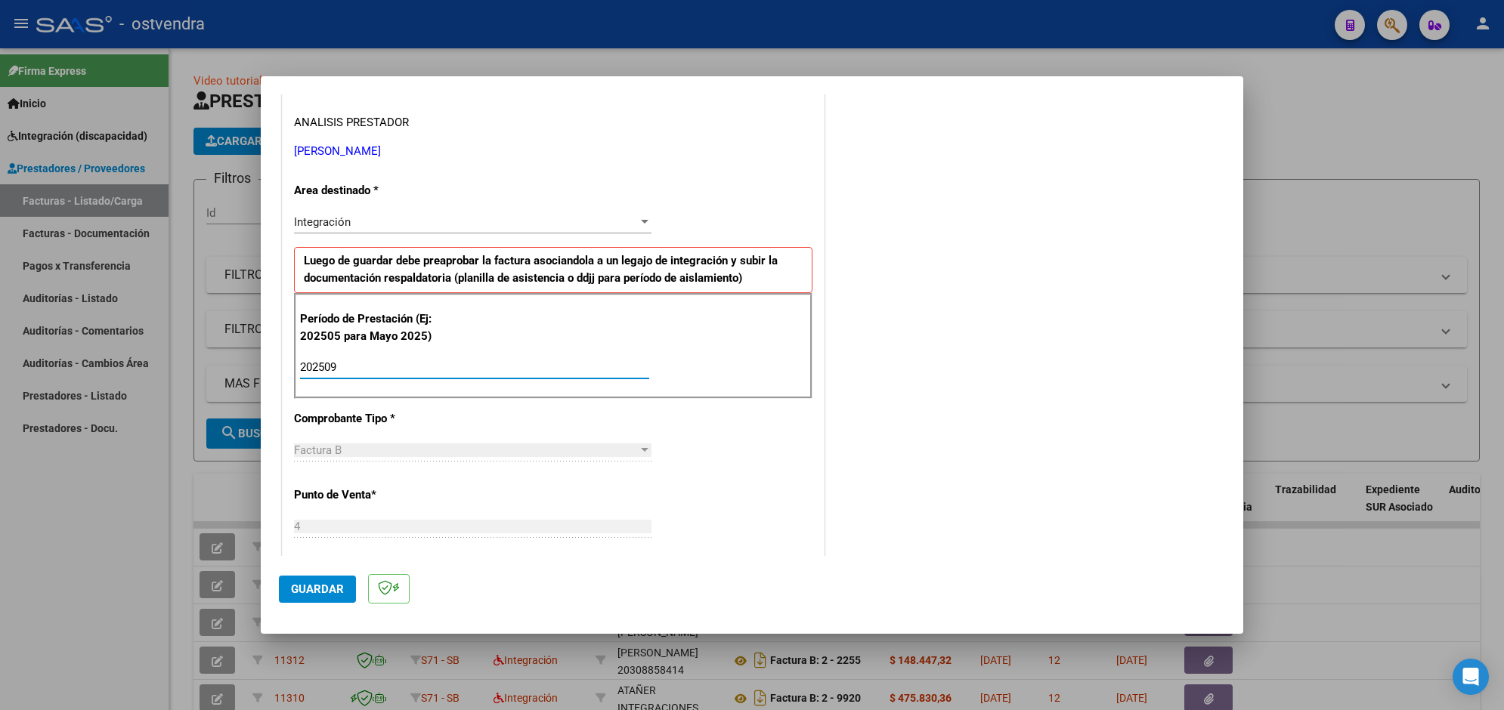
type input "202509"
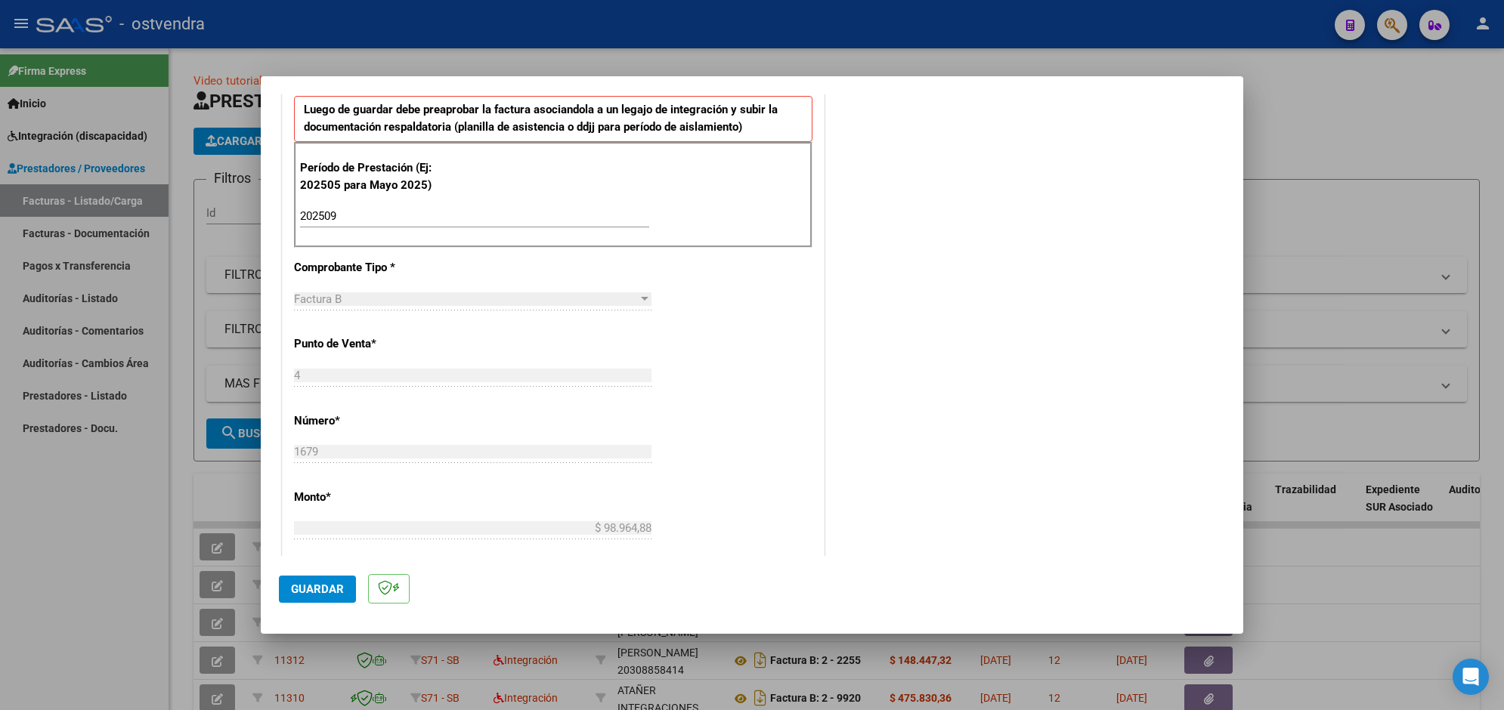
scroll to position [496, 0]
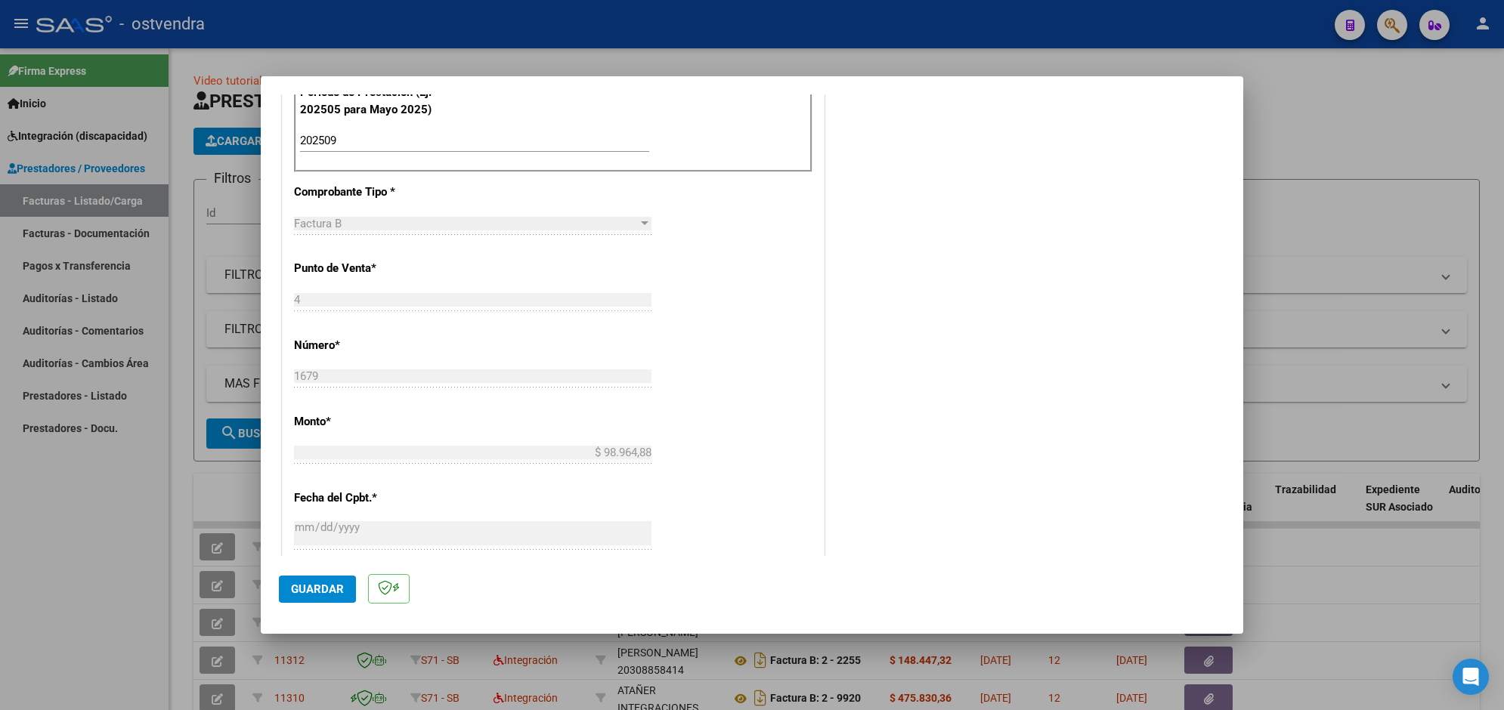
click at [304, 586] on span "Guardar" at bounding box center [317, 590] width 53 height 14
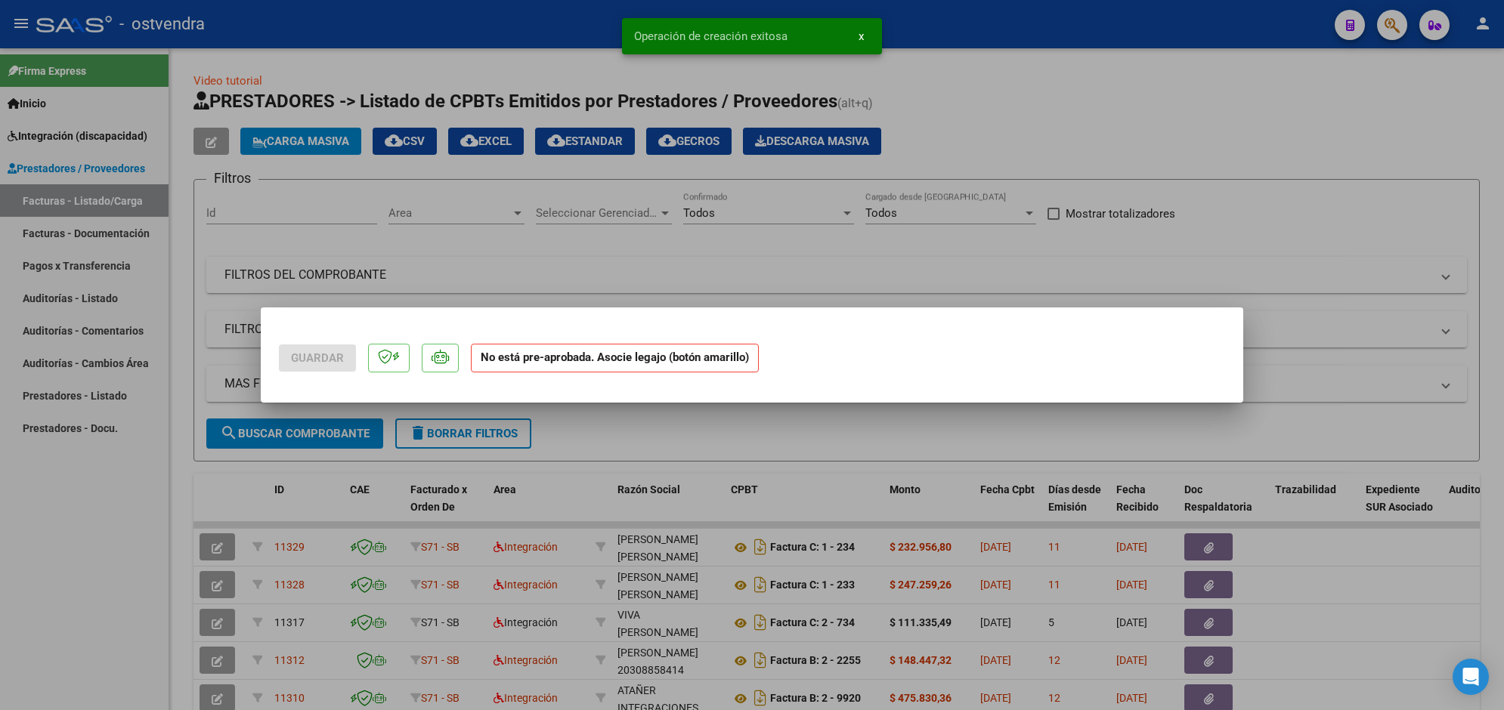
scroll to position [0, 0]
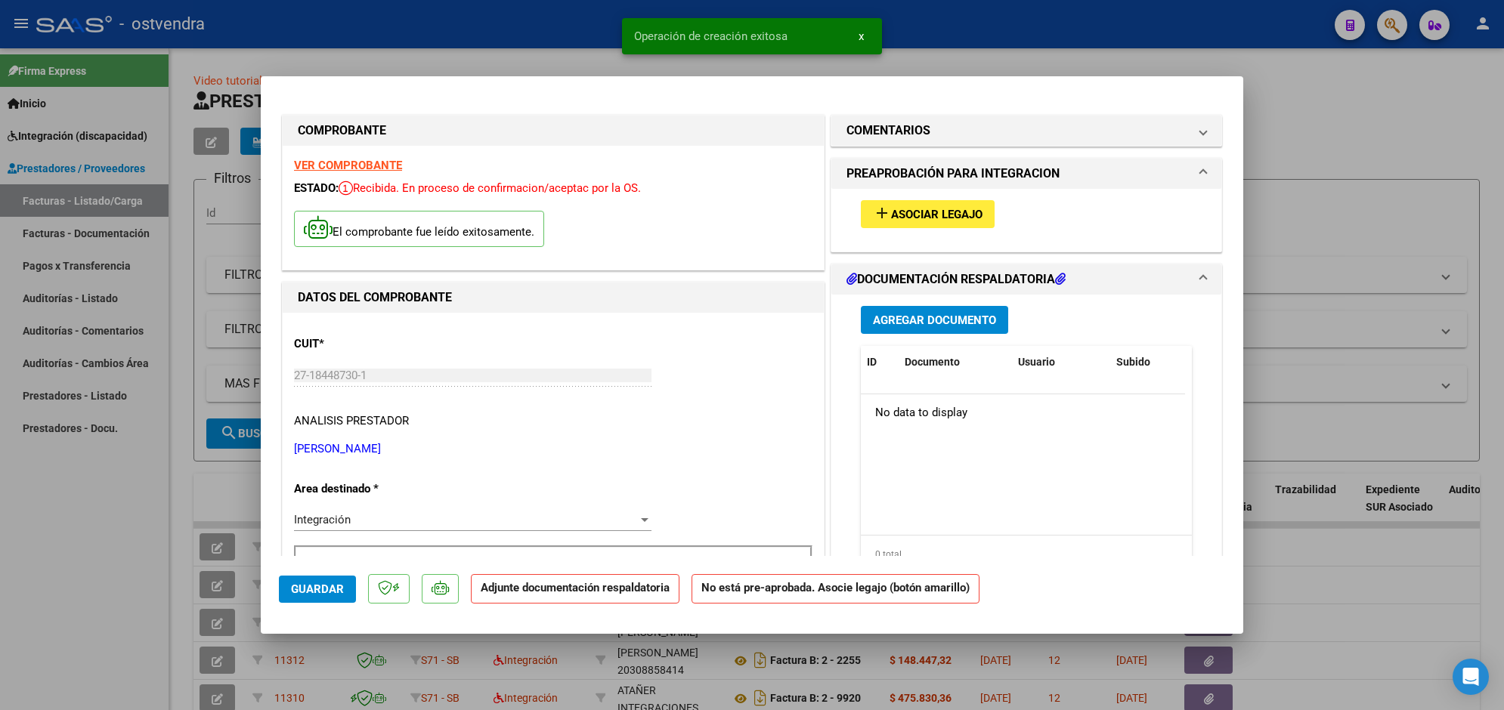
click at [933, 210] on span "Asociar Legajo" at bounding box center [936, 215] width 91 height 14
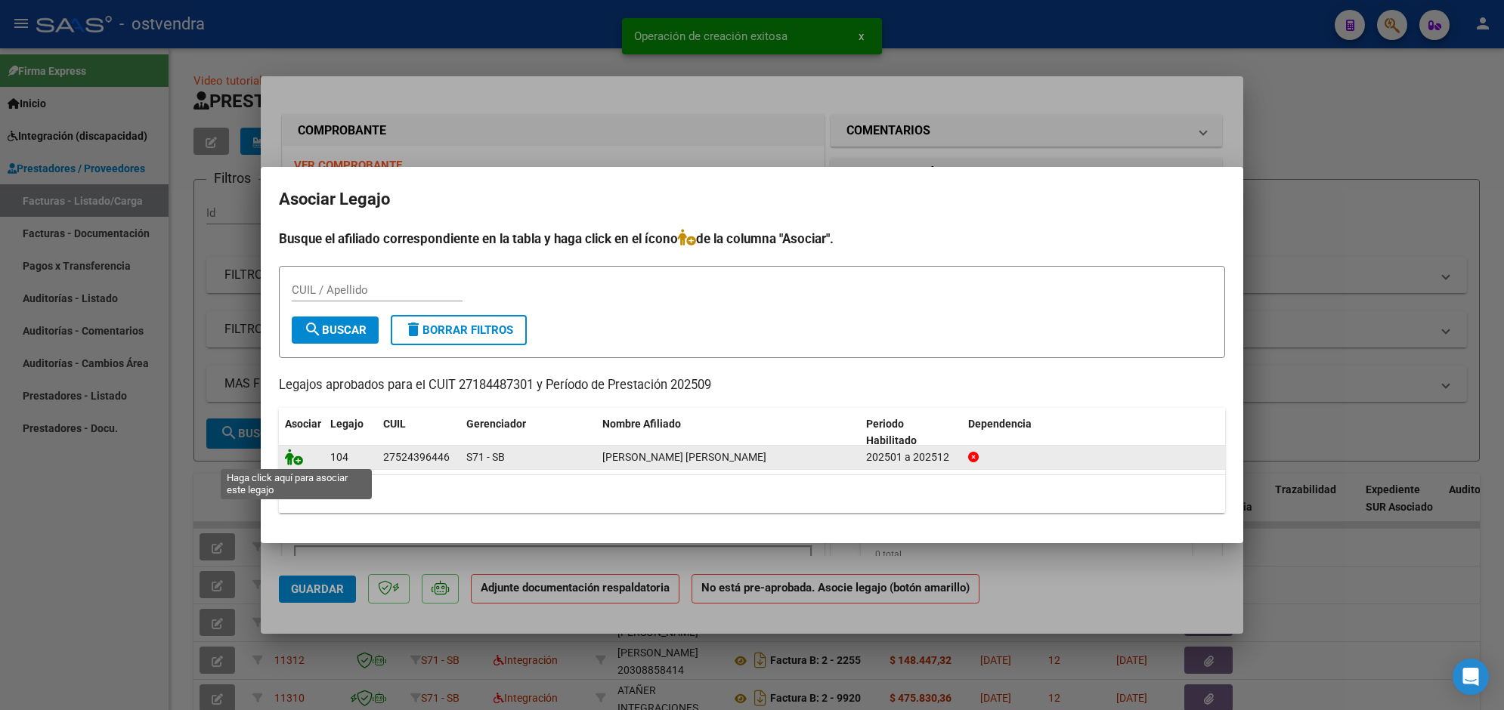
click at [298, 455] on icon at bounding box center [294, 457] width 18 height 17
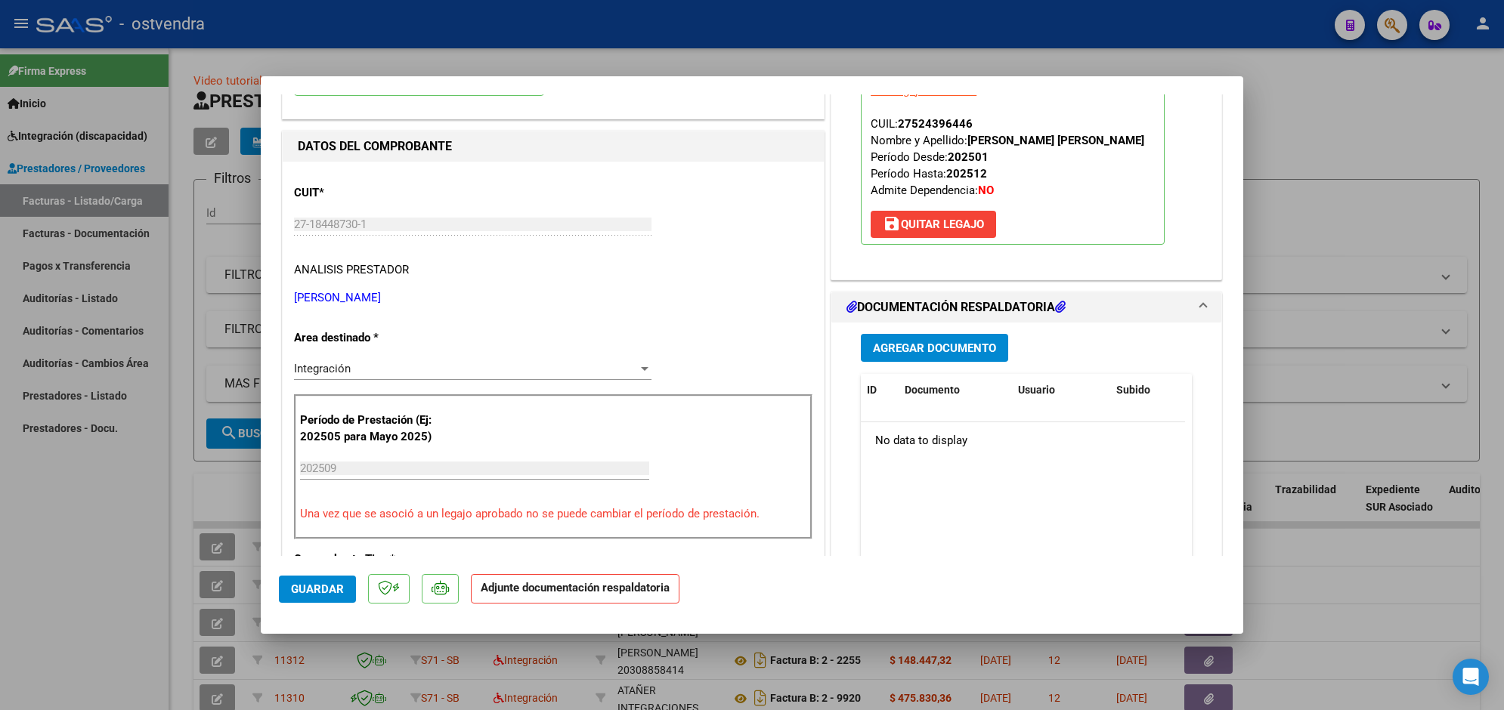
scroll to position [189, 0]
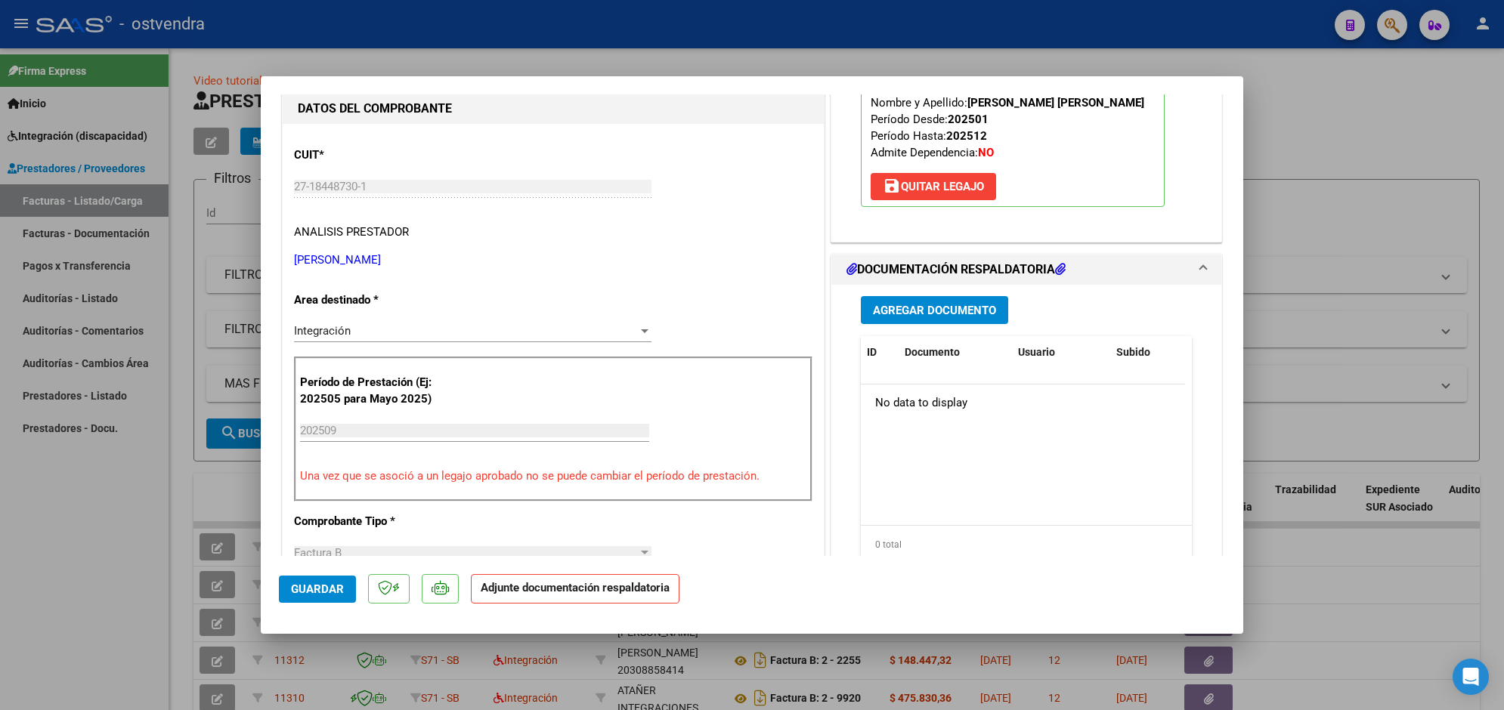
click at [949, 316] on span "Agregar Documento" at bounding box center [934, 311] width 123 height 14
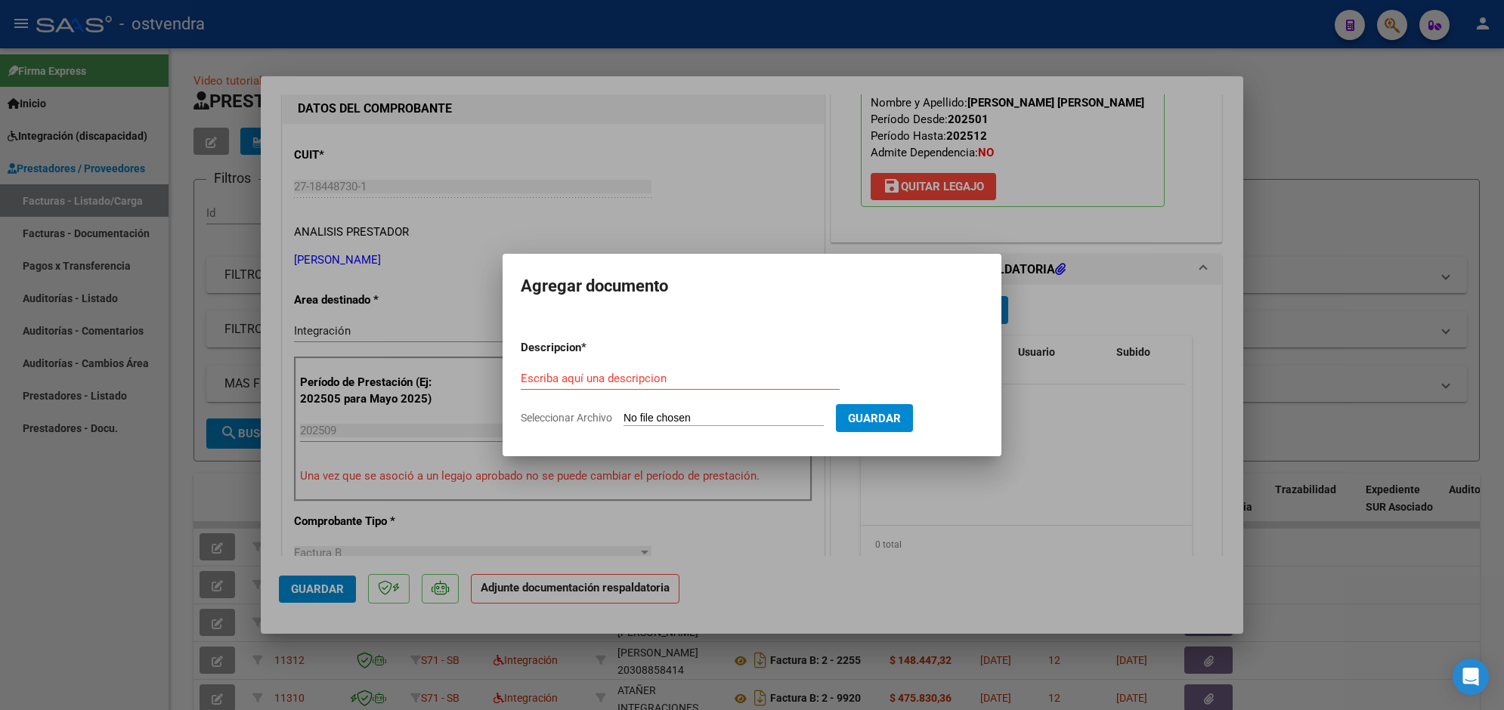
click at [682, 416] on input "Seleccionar Archivo" at bounding box center [723, 419] width 200 height 14
type input "C:\fakepath\ASISTENCIA B-4-1679.pdf"
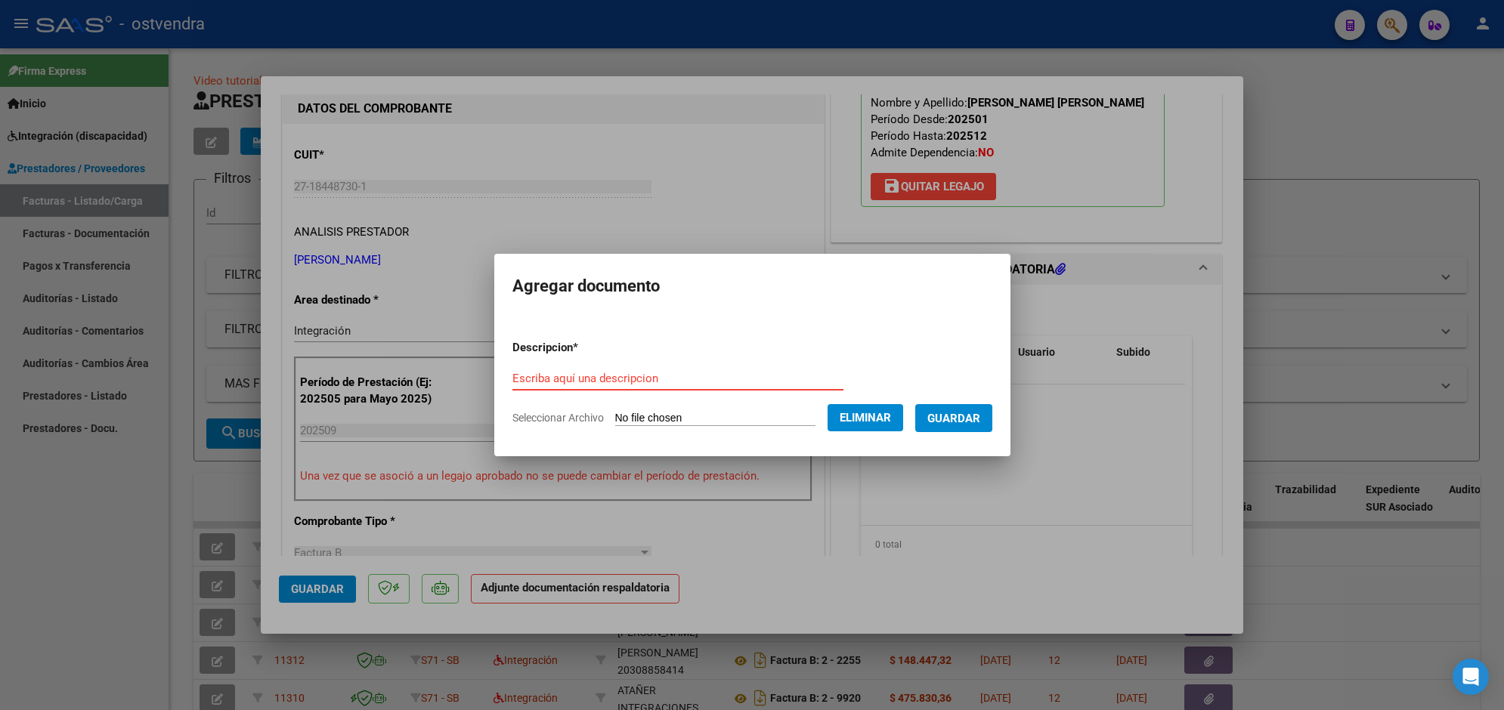
click at [663, 372] on input "Escriba aquí una descripcion" at bounding box center [677, 379] width 331 height 14
type input "PLANILLA DE ASISTENCIA"
click at [934, 414] on span "Guardar" at bounding box center [953, 419] width 53 height 14
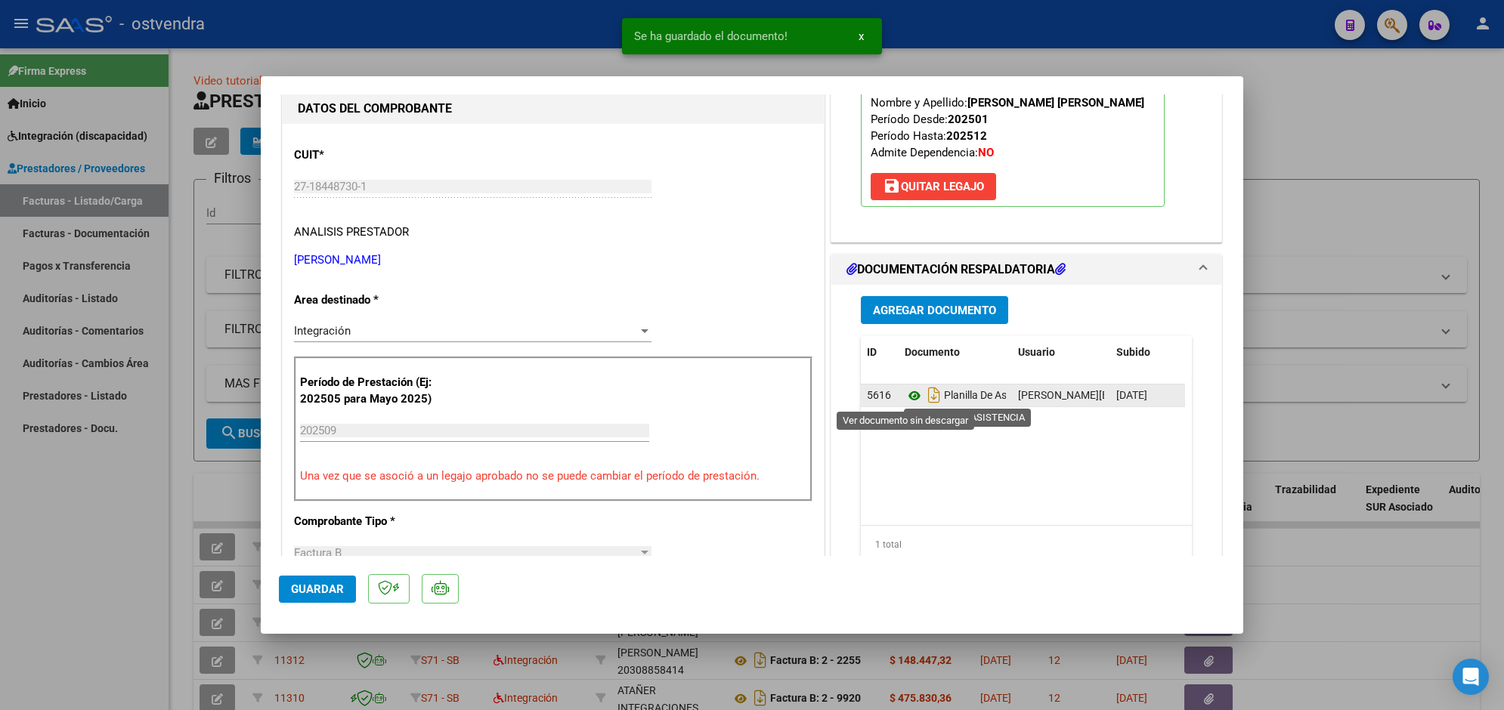
click at [907, 399] on icon at bounding box center [914, 396] width 20 height 18
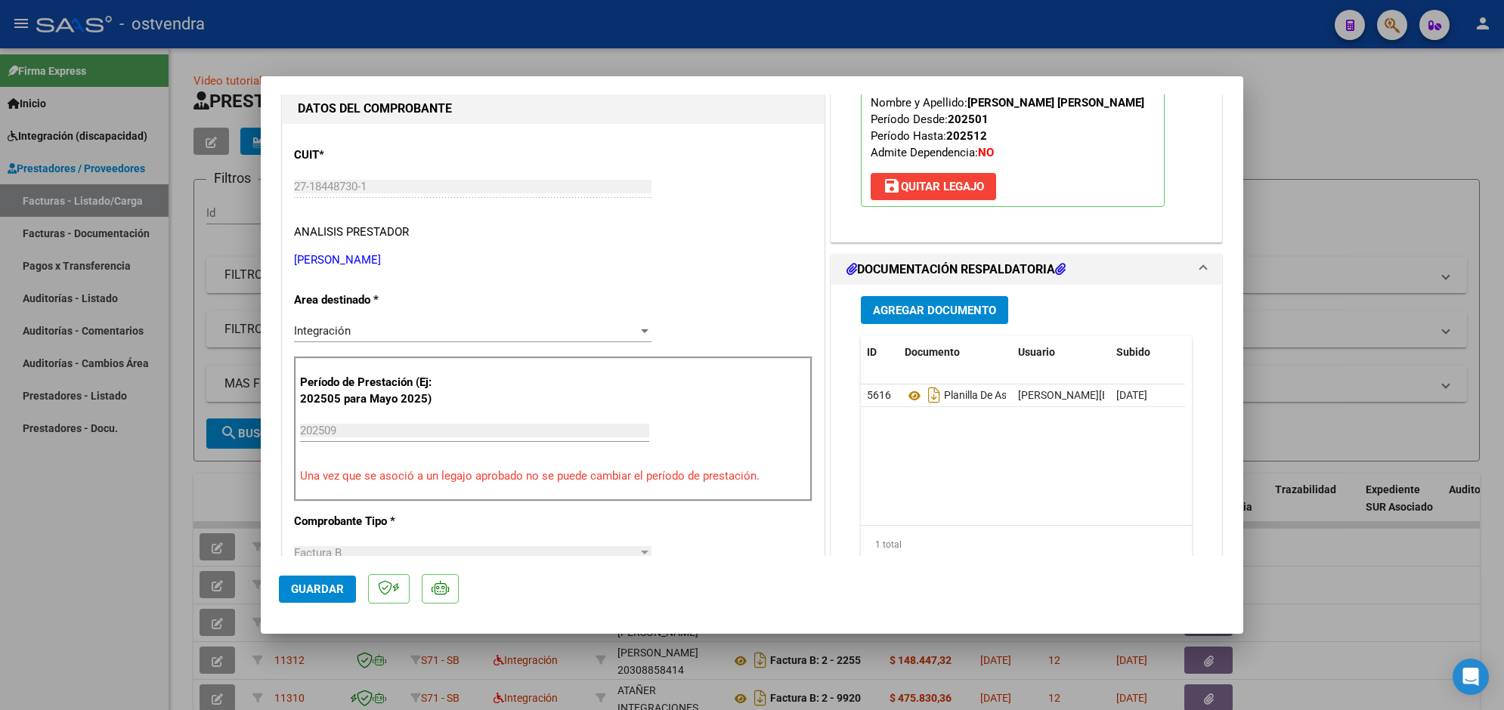
click at [406, 34] on div at bounding box center [752, 355] width 1504 height 710
type input "$ 0,00"
